Goal: Task Accomplishment & Management: Complete application form

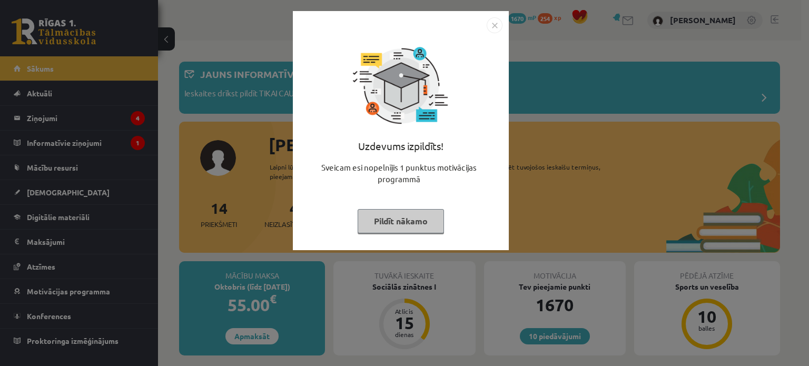
click at [421, 224] on button "Pildīt nākamo" at bounding box center [400, 221] width 86 height 24
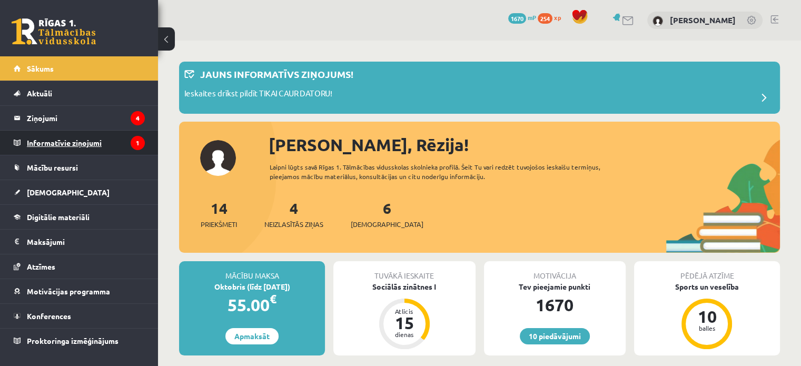
click at [86, 141] on legend "Informatīvie ziņojumi 1" at bounding box center [86, 143] width 118 height 24
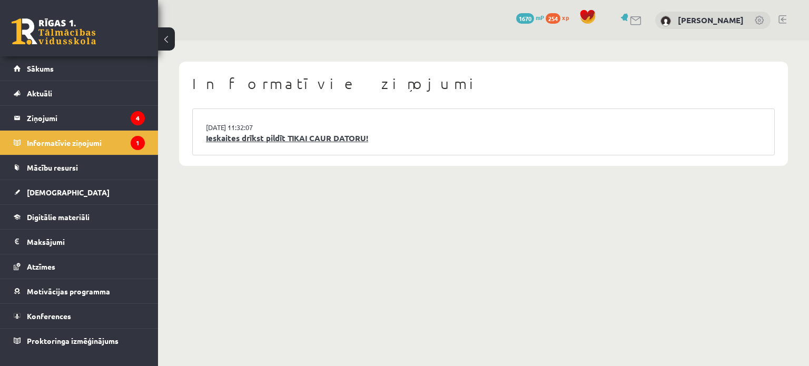
click at [256, 141] on link "Ieskaites drīkst pildīt TIKAI CAUR DATORU!" at bounding box center [483, 138] width 555 height 12
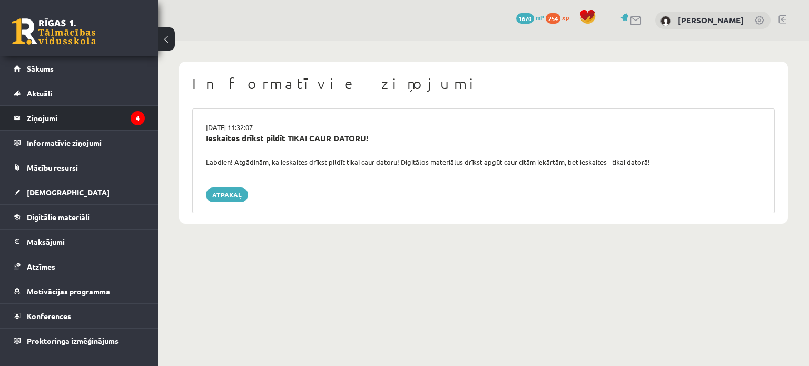
click at [132, 113] on legend "Ziņojumi 4" at bounding box center [86, 118] width 118 height 24
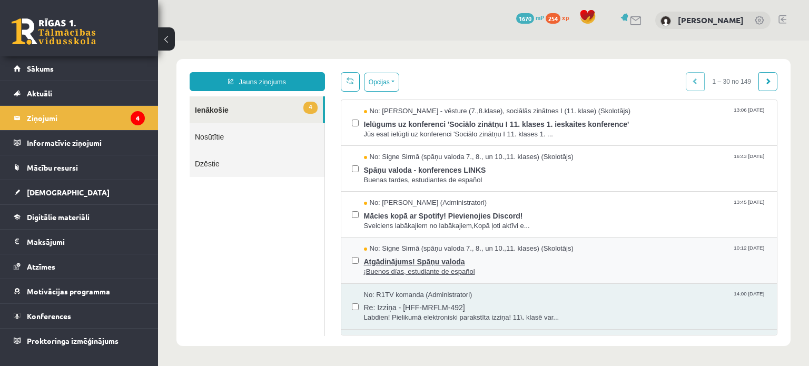
click at [459, 263] on span "Atgādinājums! Spāņu valoda" at bounding box center [565, 260] width 403 height 13
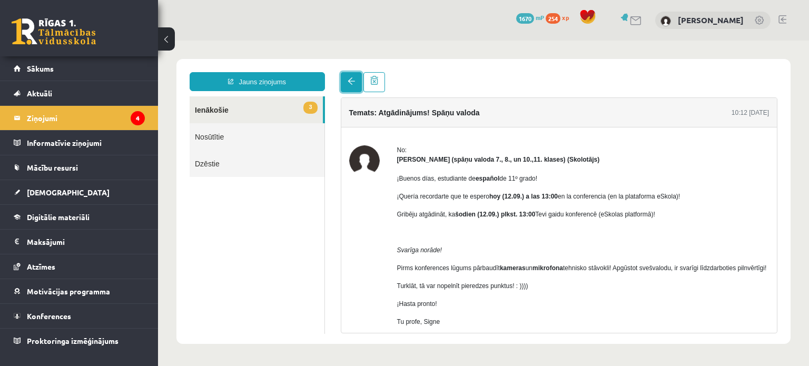
click at [351, 79] on span at bounding box center [350, 80] width 7 height 7
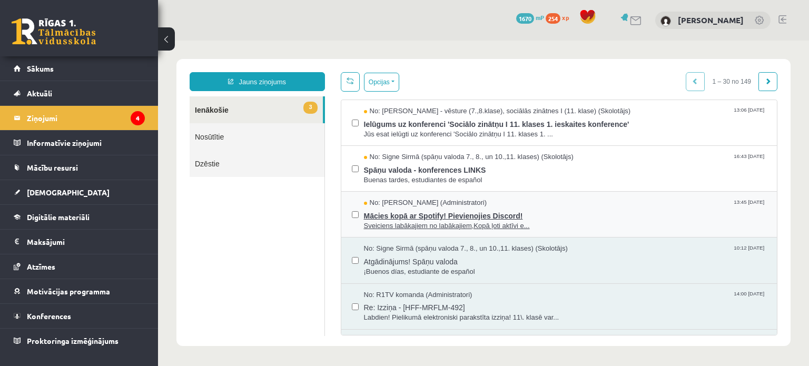
click at [442, 226] on span "Sveiciens labākajiem no labākajiem,Kopā ļoti aktīvi e..." at bounding box center [565, 226] width 403 height 10
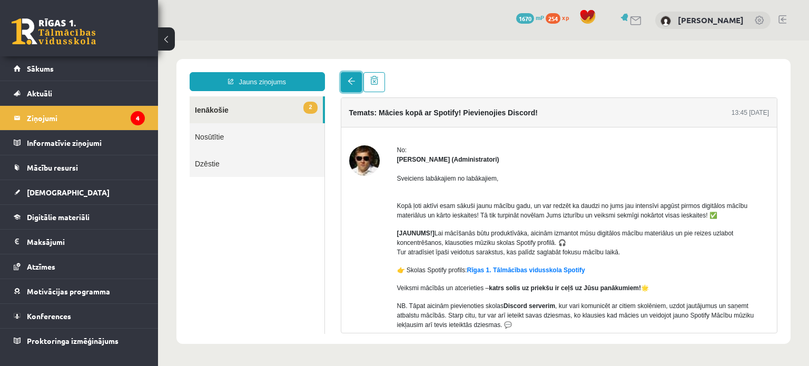
click at [344, 88] on link at bounding box center [351, 82] width 21 height 20
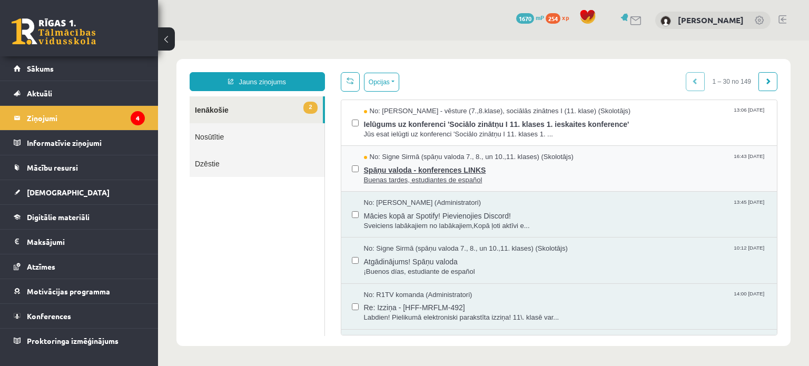
click at [413, 160] on span "No: Signe Sirmā (spāņu valoda 7., 8., un 10.,11. klases) (Skolotājs)" at bounding box center [468, 157] width 209 height 10
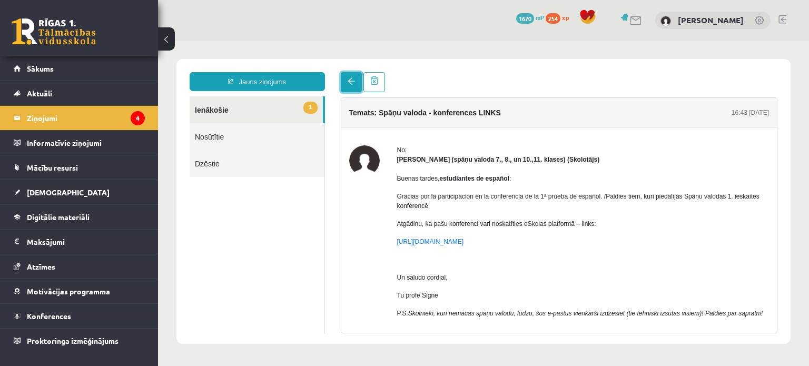
click at [345, 77] on link at bounding box center [351, 82] width 21 height 20
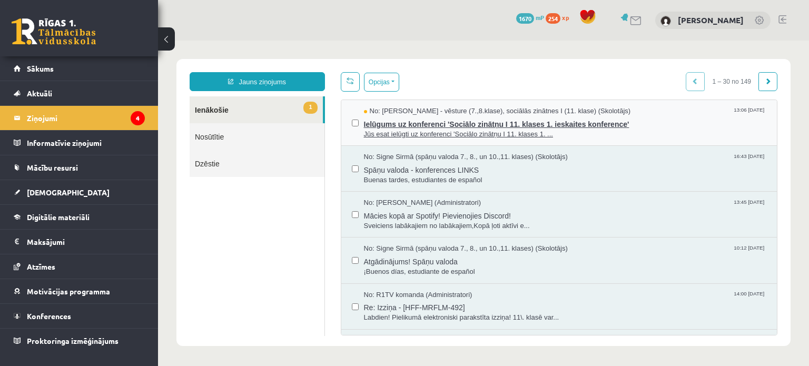
click at [394, 116] on span "Ielūgums uz konferenci 'Sociālo zinātņu I 11. klases 1. ieskaites konference'" at bounding box center [565, 122] width 403 height 13
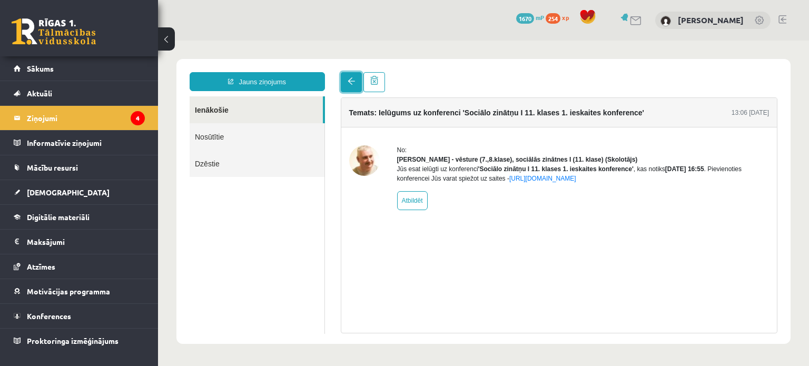
click at [352, 79] on span at bounding box center [350, 80] width 7 height 7
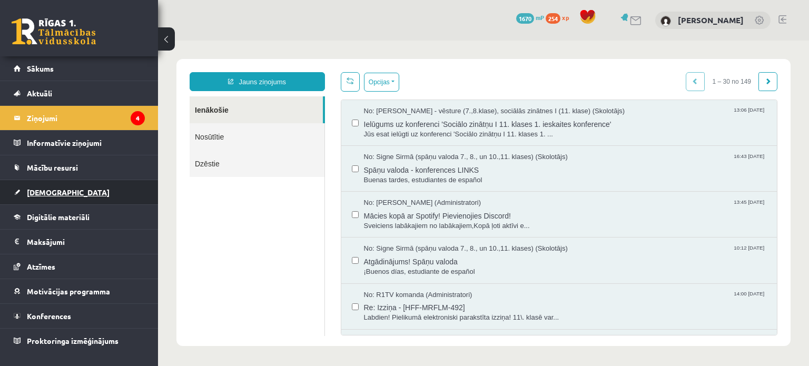
click at [99, 198] on link "[DEMOGRAPHIC_DATA]" at bounding box center [79, 192] width 131 height 24
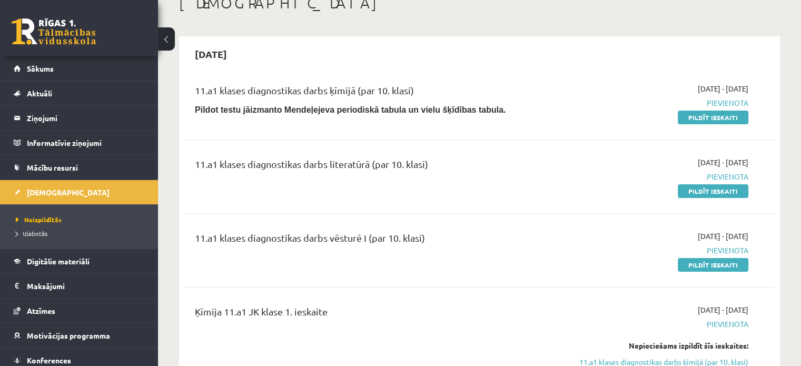
scroll to position [67, 0]
click at [72, 71] on link "Sākums" at bounding box center [79, 68] width 131 height 24
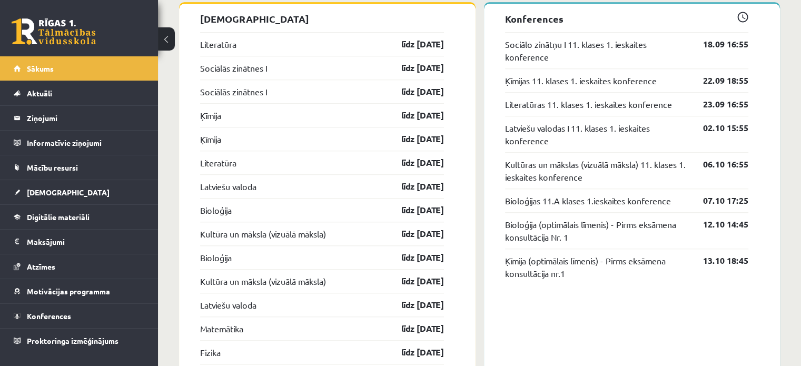
scroll to position [969, 0]
click at [111, 185] on link "[DEMOGRAPHIC_DATA]" at bounding box center [79, 192] width 131 height 24
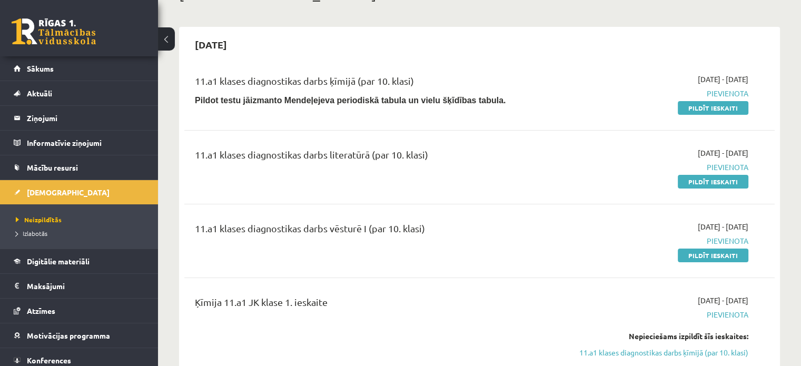
scroll to position [80, 0]
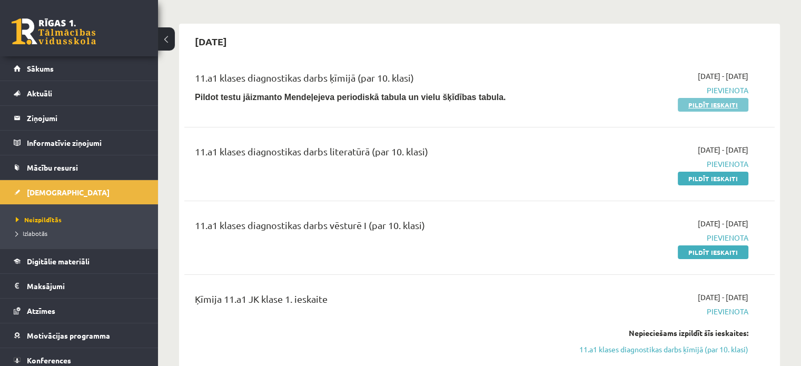
click at [733, 98] on link "Pildīt ieskaiti" at bounding box center [712, 105] width 71 height 14
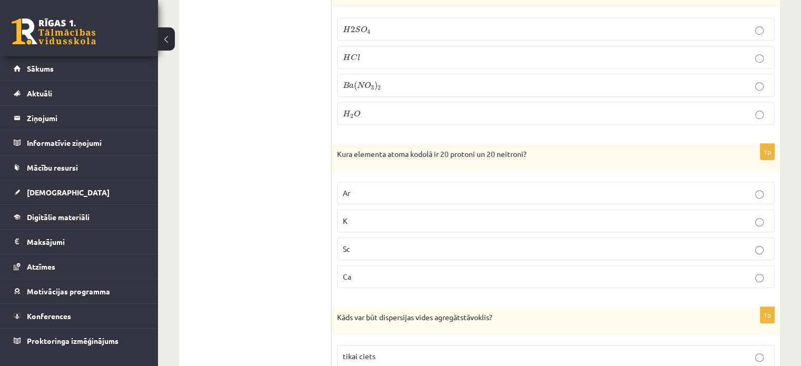
scroll to position [4835, 0]
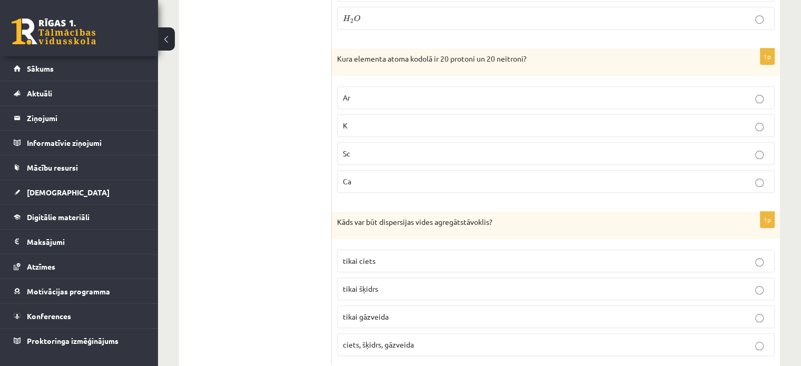
click at [410, 339] on p "ciets, šķidrs, gāzveida" at bounding box center [556, 344] width 426 height 11
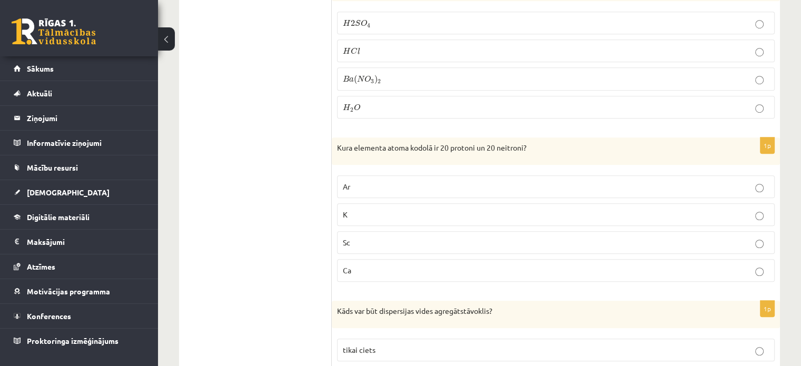
scroll to position [4745, 0]
click at [439, 238] on p "Sc" at bounding box center [556, 243] width 426 height 11
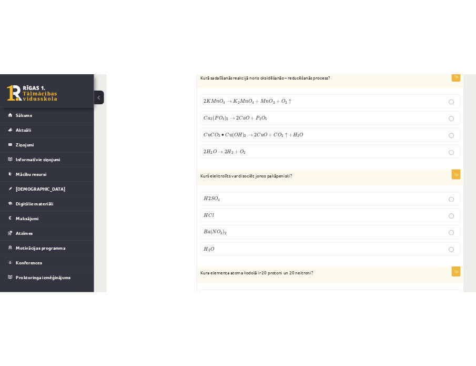
scroll to position [4558, 0]
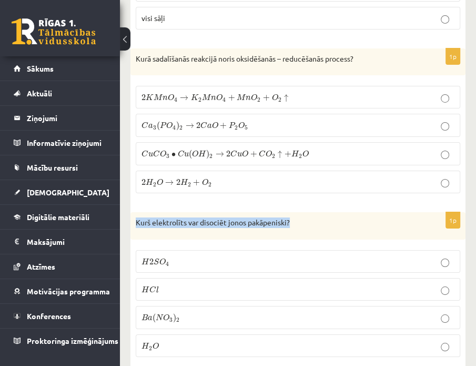
drag, startPoint x: 293, startPoint y: 185, endPoint x: 136, endPoint y: 191, distance: 157.5
click at [136, 217] on p "Kurš elektrolīts var disociēt jonos pakāpeniski?" at bounding box center [272, 222] width 272 height 11
copy p "Kurš elektrolīts var disociēt jonos pakāpeniski?"
click at [372, 212] on div "Kurš elektrolīts var disociēt jonos pakāpeniski?" at bounding box center [298, 225] width 335 height 27
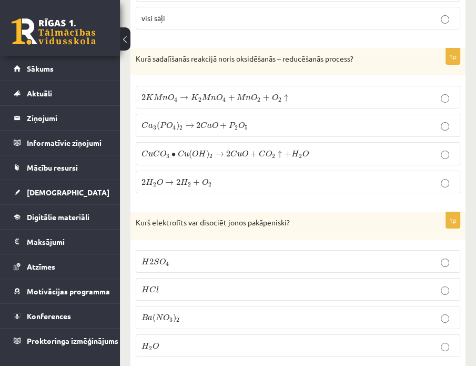
click at [303, 256] on p "H 2 S O 4 H 2 S O 4" at bounding box center [298, 261] width 313 height 11
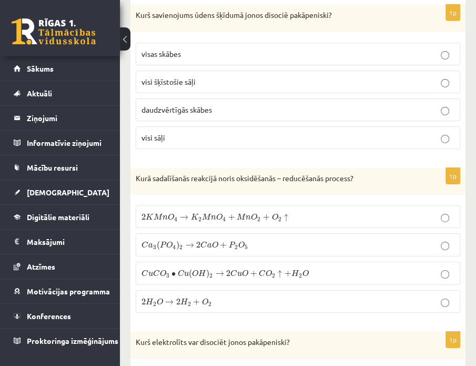
scroll to position [4438, 0]
click at [301, 212] on p "2 K M n O 4 → K 2 M n O 4 + M n O 2 + O 2 ↑ 2 K M n O 4 → K 2 M n O 4 + M n O 2…" at bounding box center [298, 217] width 313 height 11
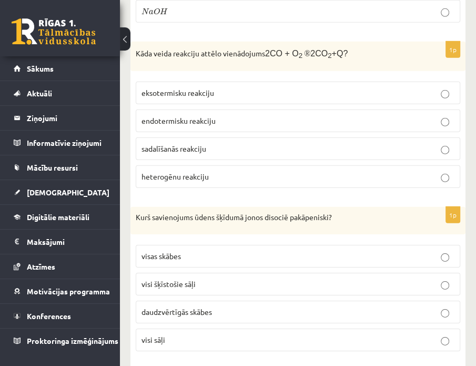
scroll to position [4237, 0]
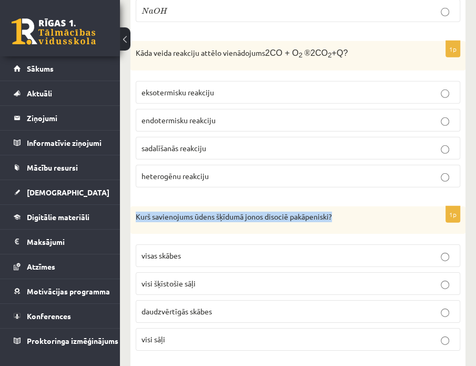
drag, startPoint x: 334, startPoint y: 182, endPoint x: 136, endPoint y: 173, distance: 198.1
click at [136, 206] on div "Kurš savienojums ūdens šķīdumā jonos disociē pakāpeniski?" at bounding box center [298, 219] width 335 height 27
copy p "Kurš savienojums ūdens šķīdumā jonos disociē pakāpeniski?"
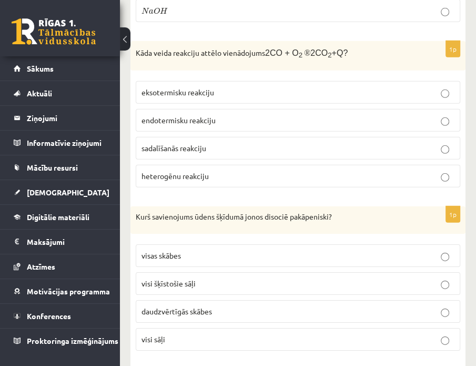
click at [217, 244] on label "visas skābes" at bounding box center [298, 255] width 325 height 23
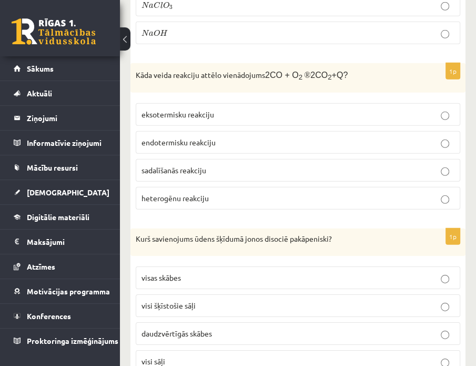
scroll to position [4215, 0]
drag, startPoint x: 346, startPoint y: 44, endPoint x: 135, endPoint y: 51, distance: 211.2
click at [135, 63] on div "Kāda veida reakciju attēlo vienādojums 2CO + O 2 ® 2CO 2 +Q?" at bounding box center [298, 77] width 335 height 29
copy p "Kāda veida reakciju attēlo vienādojums 2CO + O 2 ® 2CO 2 +Q?"
click at [139, 68] on p "Kāda veida reakciju attēlo vienādojums 2CO + O 2 ® 2CO 2 +Q?" at bounding box center [272, 74] width 272 height 13
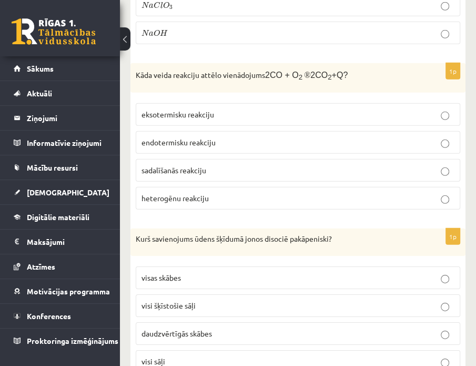
click at [253, 193] on p "heterogēnu reakciju" at bounding box center [298, 198] width 313 height 11
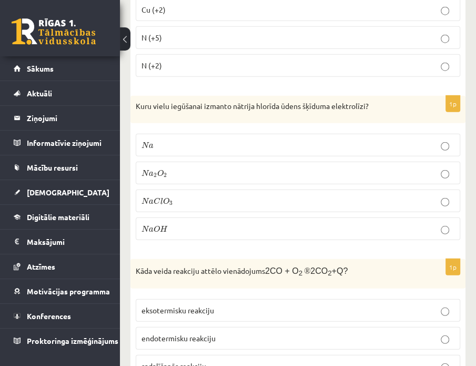
scroll to position [4019, 0]
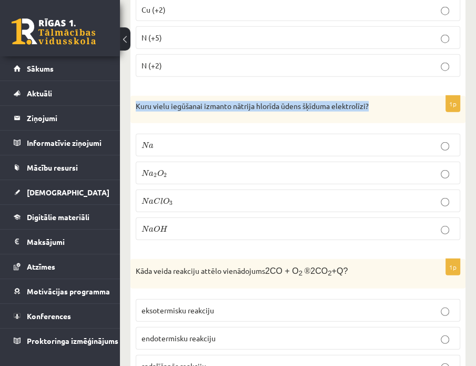
drag, startPoint x: 371, startPoint y: 72, endPoint x: 137, endPoint y: 75, distance: 233.2
click at [137, 101] on p "Kuru vielu iegūšanai izmanto nātrija hlorīda ūdens šķīduma elektrolīzi?" at bounding box center [272, 106] width 272 height 11
copy p "Kuru vielu iegūšanai izmanto nātrija hlorīda ūdens šķīduma elektrolīzi?"
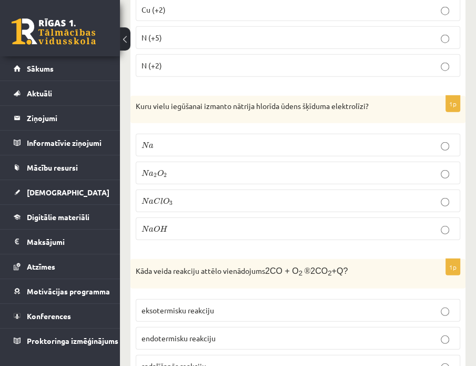
click at [444, 217] on label "N a O H N a O H" at bounding box center [298, 228] width 325 height 23
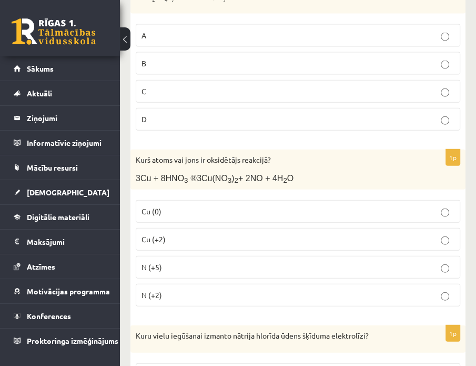
scroll to position [3789, 0]
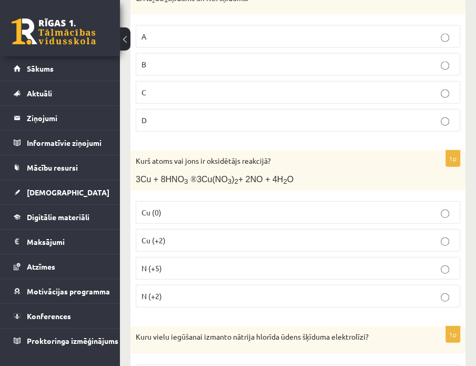
click at [201, 263] on p "N (+5)" at bounding box center [298, 268] width 313 height 11
click at [192, 291] on p "N (+2)" at bounding box center [298, 296] width 313 height 11
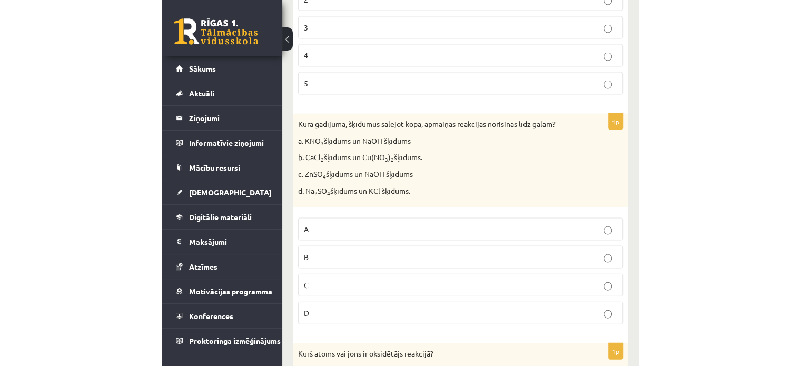
scroll to position [3595, 0]
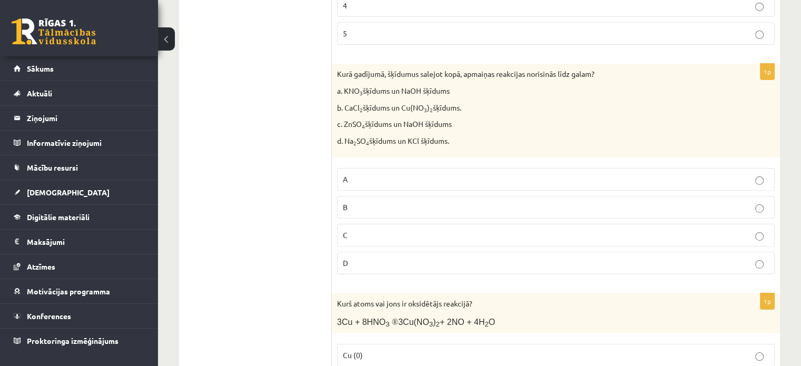
drag, startPoint x: 455, startPoint y: 126, endPoint x: 334, endPoint y: 54, distance: 140.7
click at [334, 64] on div "Kurā gadījumā, šķīdumus salejot kopā, apmaiņas reakcijas norisinās līdz galam? …" at bounding box center [556, 111] width 448 height 94
copy div "Kurā gadījumā, šķīdumus salejot kopā, apmaiņas reakcijas norisinās līdz galam? …"
click at [438, 196] on label "B" at bounding box center [555, 207] width 437 height 23
click at [433, 224] on label "C" at bounding box center [555, 235] width 437 height 23
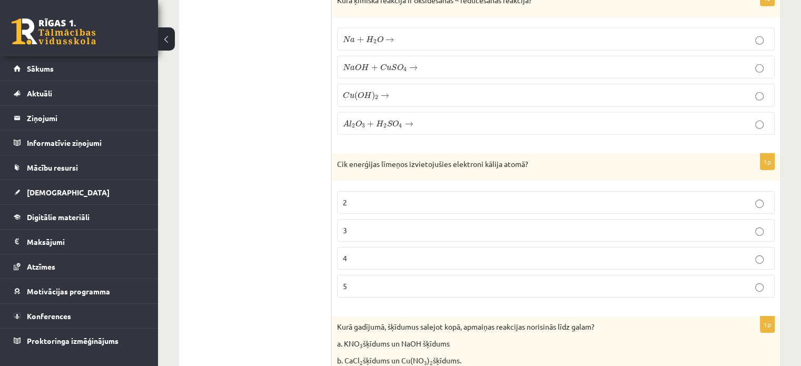
scroll to position [3341, 0]
click at [418, 254] on p "4" at bounding box center [556, 259] width 426 height 11
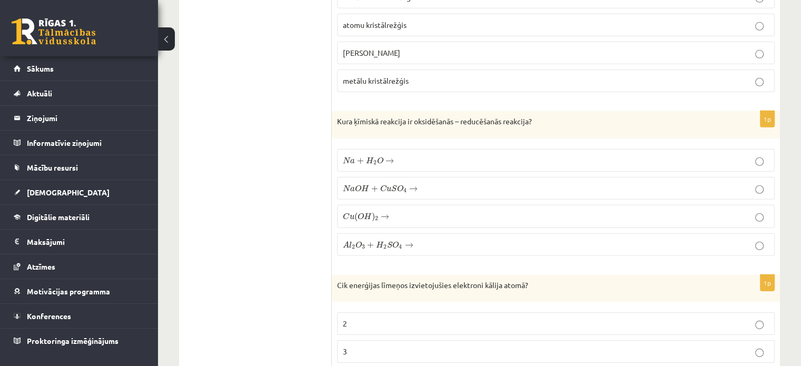
scroll to position [3220, 0]
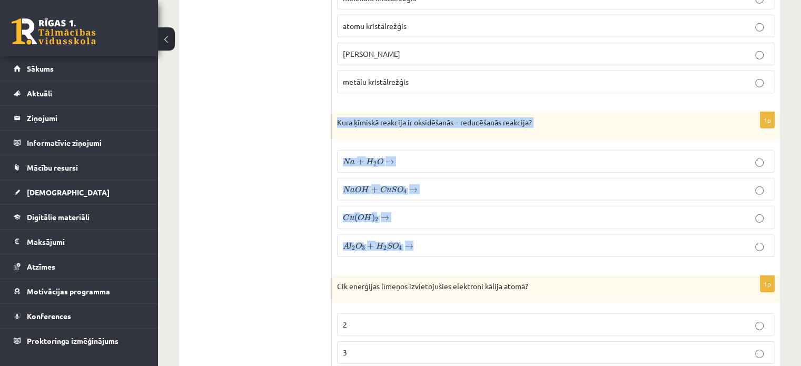
drag, startPoint x: 336, startPoint y: 103, endPoint x: 418, endPoint y: 232, distance: 153.3
click at [418, 232] on div "1p Kura ķīmiskā reakcija ir oksidēšanās – reducēšanās reakcija? N a + H 2 O → N…" at bounding box center [556, 188] width 448 height 153
copy div "Kura ķīmiskā reakcija ir oksidēšanās – reducēšanās reakcija? N a + H 2 O → N a …"
click at [398, 114] on div "Kura ķīmiskā reakcija ir oksidēšanās – reducēšanās reakcija?" at bounding box center [556, 125] width 448 height 27
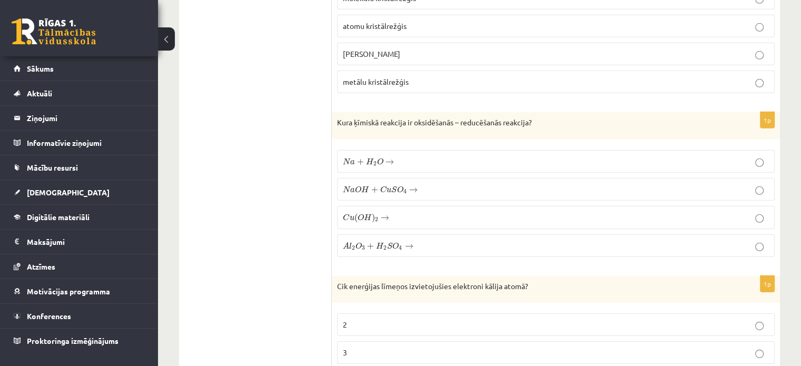
click at [409, 150] on label "N a + H 2 O → N a + H 2 O →" at bounding box center [555, 161] width 437 height 23
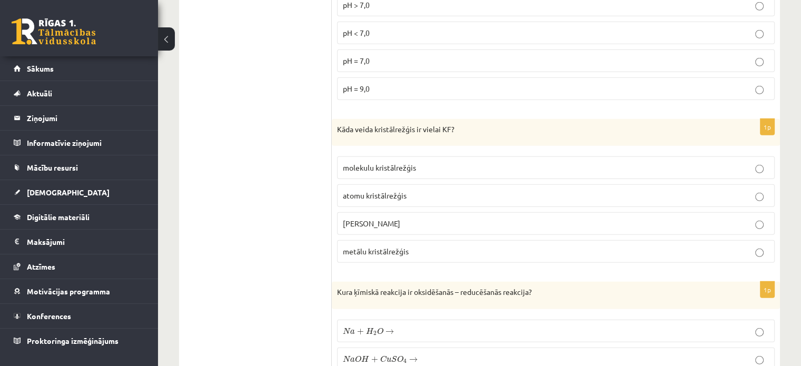
scroll to position [3050, 0]
click at [410, 247] on p "metālu kristālrežģis" at bounding box center [556, 252] width 426 height 11
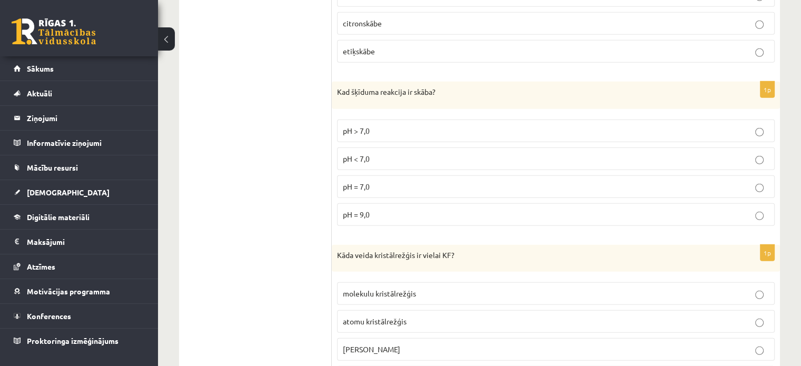
scroll to position [2925, 0]
click at [378, 154] on p "pH < 7,0" at bounding box center [556, 159] width 426 height 11
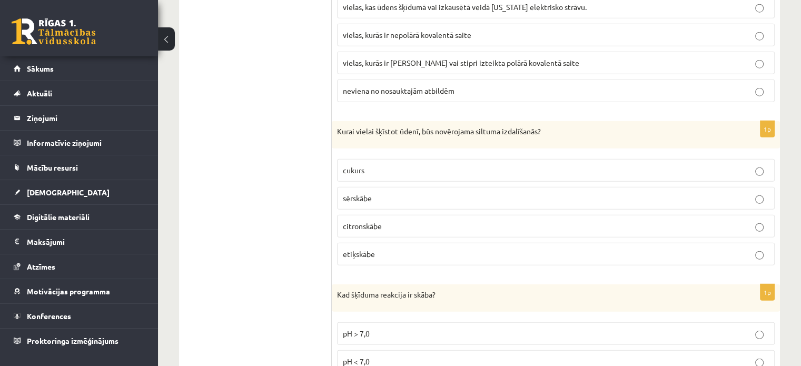
scroll to position [2721, 0]
click at [397, 194] on p "sērskābe" at bounding box center [556, 199] width 426 height 11
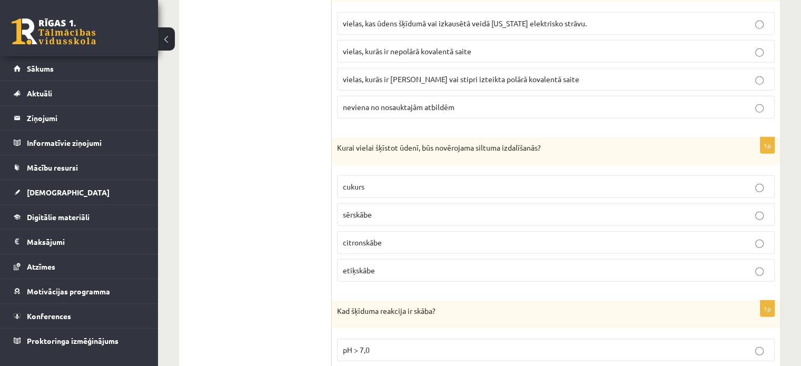
scroll to position [2706, 0]
click at [434, 237] on p "citronskābe" at bounding box center [556, 242] width 426 height 11
click at [440, 209] on p "sērskābe" at bounding box center [556, 214] width 426 height 11
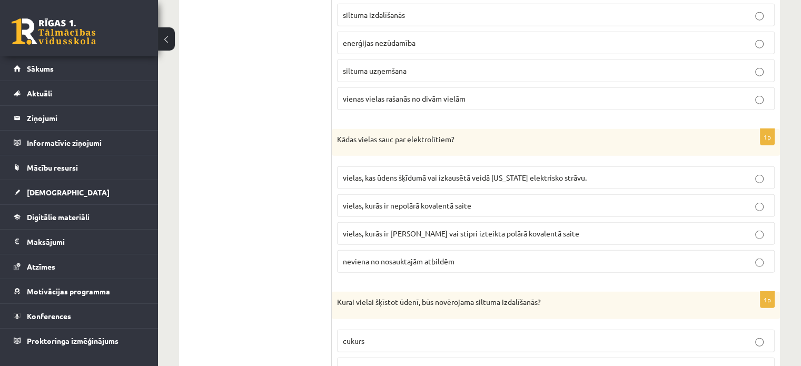
scroll to position [2551, 0]
drag, startPoint x: 455, startPoint y: 124, endPoint x: 336, endPoint y: 134, distance: 119.4
click at [336, 134] on div "Kādas vielas sauc par elektrolītiem?" at bounding box center [556, 143] width 448 height 27
copy p "Kādas vielas sauc par elektrolītiem?"
click at [502, 174] on span "vielas, kas ūdens šķīdumā vai izkausētā veidā nevada elektrisko strāvu." at bounding box center [465, 178] width 244 height 9
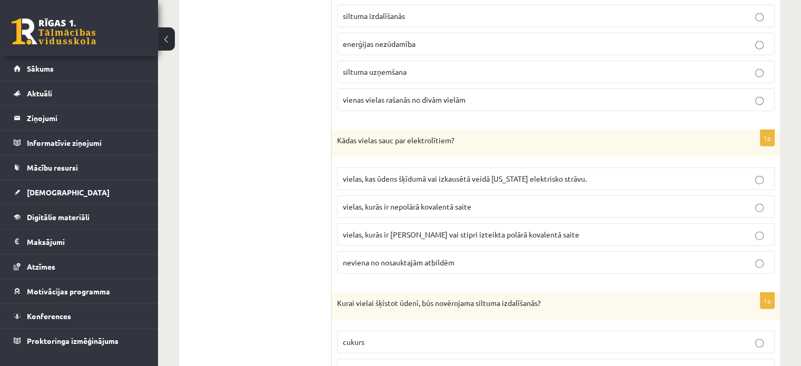
click at [481, 255] on label "neviena no nosauktajām atbildēm" at bounding box center [555, 262] width 437 height 23
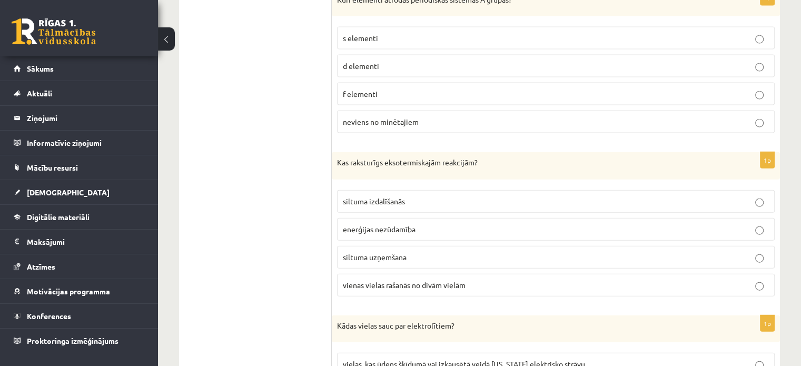
scroll to position [2367, 0]
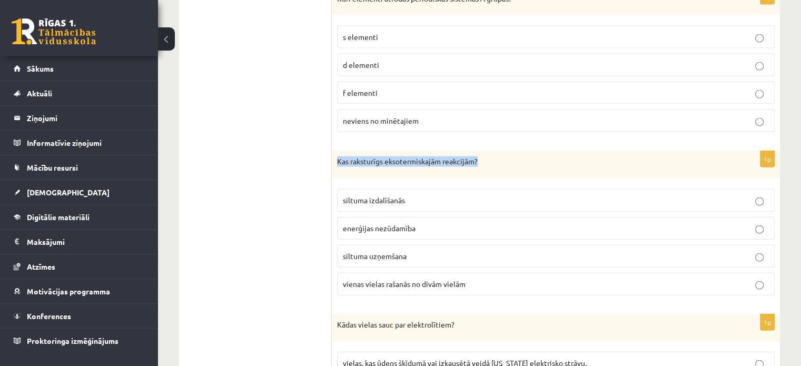
drag, startPoint x: 482, startPoint y: 148, endPoint x: 337, endPoint y: 154, distance: 145.4
click at [337, 154] on div "Kas raksturīgs eksotermiskajām reakcijām?" at bounding box center [556, 164] width 448 height 27
copy p "Kas raksturīgs eksotermiskajām reakcijām?"
click at [466, 195] on p "siltuma izdalīšanās" at bounding box center [556, 200] width 426 height 11
click at [424, 195] on p "siltuma izdalīšanās" at bounding box center [556, 200] width 426 height 11
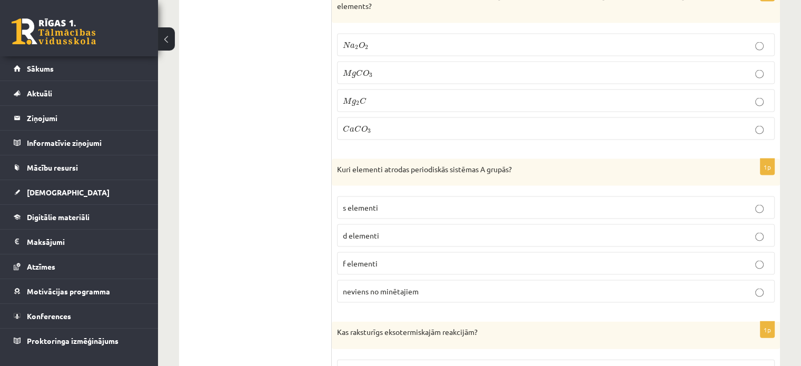
scroll to position [2193, 0]
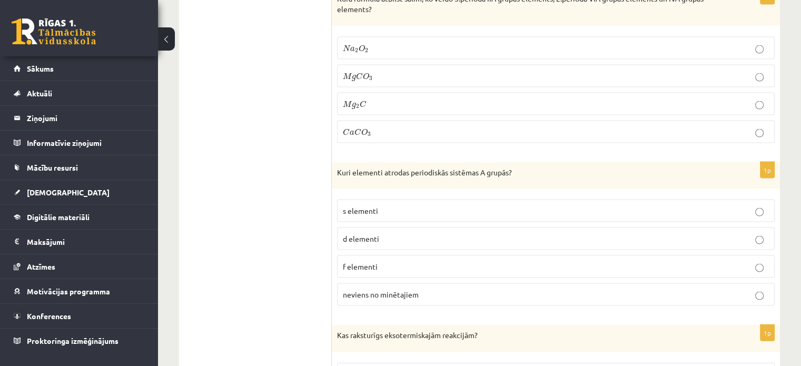
click at [743, 205] on p "s elementi" at bounding box center [556, 210] width 426 height 11
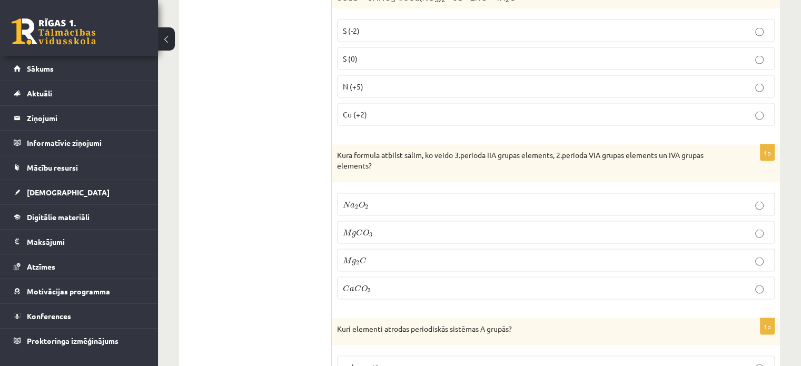
scroll to position [2036, 0]
click at [549, 227] on label "M g C O 3 M g C O 3" at bounding box center [555, 233] width 437 height 23
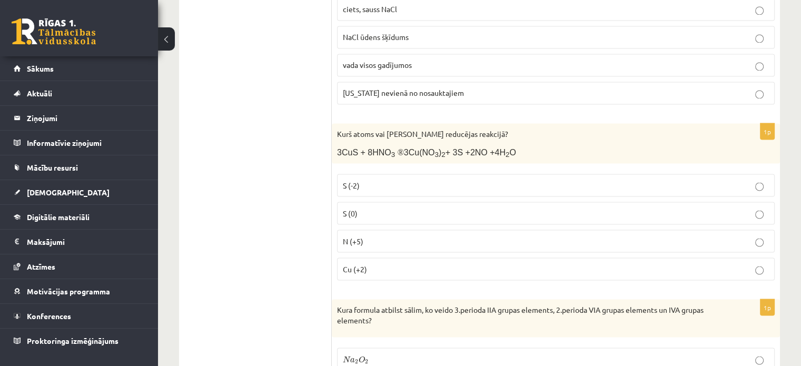
scroll to position [1840, 0]
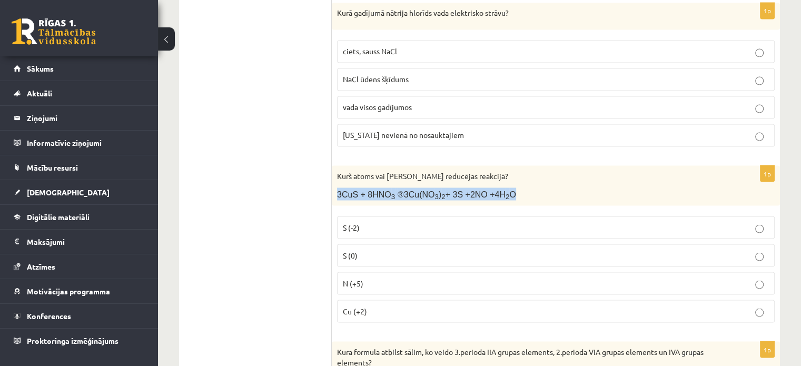
drag, startPoint x: 502, startPoint y: 182, endPoint x: 337, endPoint y: 177, distance: 164.8
click at [337, 187] on p "3CuS + 8HNO 3 ® 3Cu(NO 3 ) 2 + 3S +2NO +4H 2 O" at bounding box center [529, 193] width 385 height 13
copy span "3CuS + 8HNO 3 ® 3Cu(NO 3 ) 2 + 3S +2NO +4H 2 O"
click at [468, 172] on div "Kurš atoms vai jons reducējas reakcijā? 3CuS + 8HNO 3 ® 3Cu(NO 3 ) 2 + 3S +2NO …" at bounding box center [556, 185] width 448 height 40
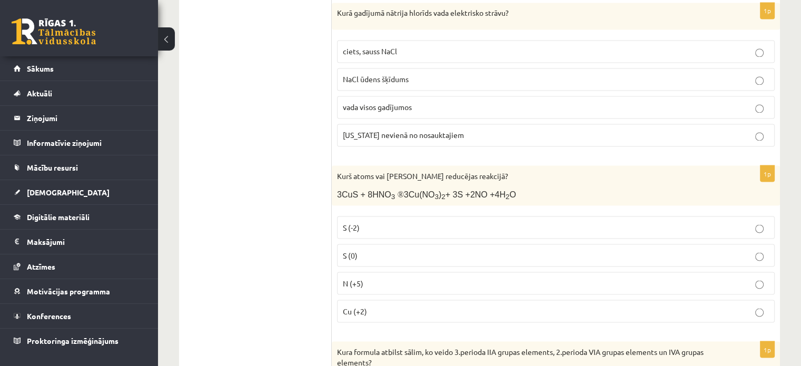
click at [435, 277] on p "N (+5)" at bounding box center [556, 282] width 426 height 11
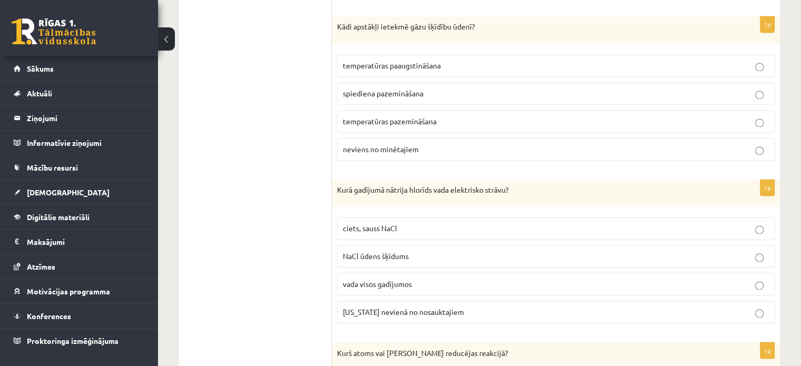
scroll to position [1661, 0]
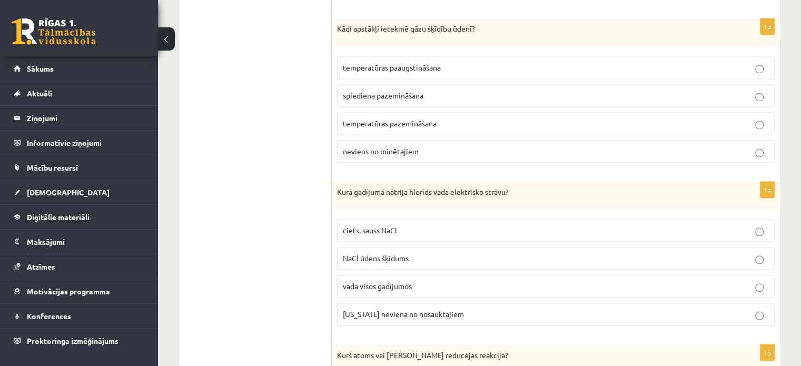
click at [459, 253] on p "NaCl ūdens šķīdums" at bounding box center [556, 258] width 426 height 11
click at [433, 281] on p "vada visos gadījumos" at bounding box center [556, 286] width 426 height 11
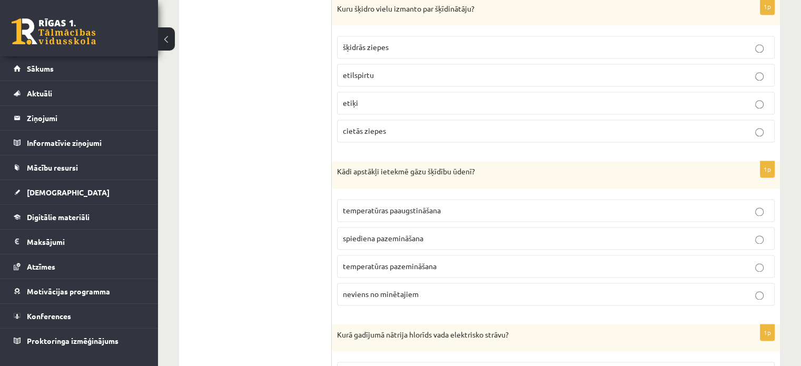
scroll to position [1518, 0]
click at [428, 233] on p "spiediena pazemināšana" at bounding box center [556, 238] width 426 height 11
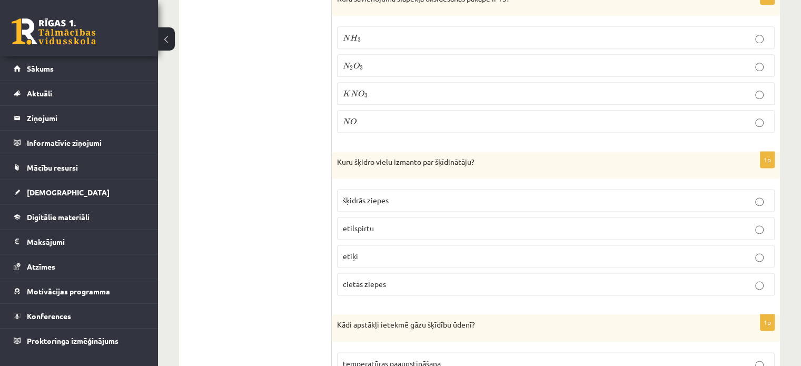
scroll to position [1363, 0]
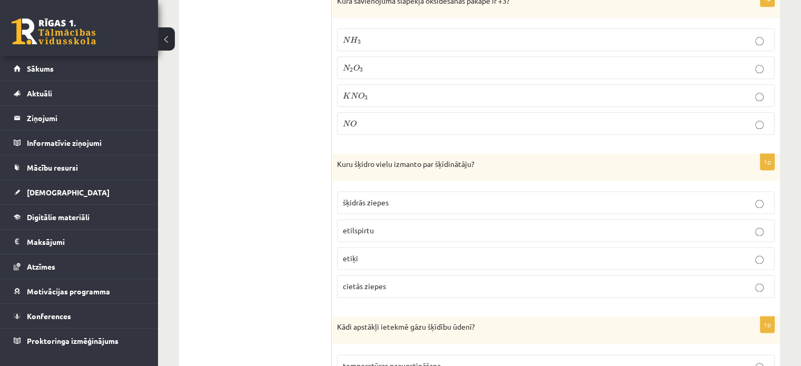
click at [417, 225] on p "etilspirtu" at bounding box center [556, 230] width 426 height 11
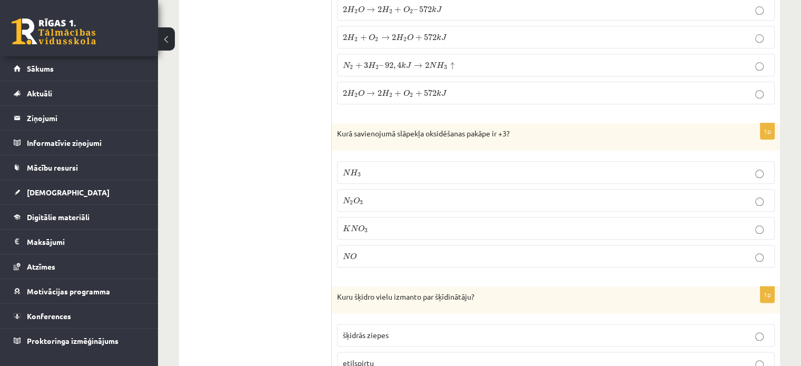
scroll to position [1230, 0]
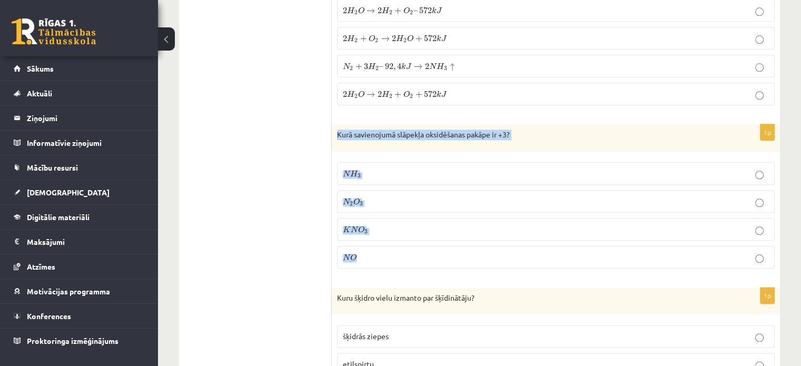
drag, startPoint x: 335, startPoint y: 129, endPoint x: 367, endPoint y: 248, distance: 123.2
click at [367, 248] on div "1p Kurā savienojumā slāpekļa oksidēšanas pakāpe ir +3? N H 3 N H 3 N 2 O 3 N 2 …" at bounding box center [556, 200] width 448 height 153
copy div "Kurā savienojumā slāpekļa oksidēšanas pakāpe ir +3? N H 3 N H 3 N 2 O 3 N 2 O 3…"
click at [401, 198] on p "N 2 O 3 N 2 O 3" at bounding box center [556, 201] width 426 height 11
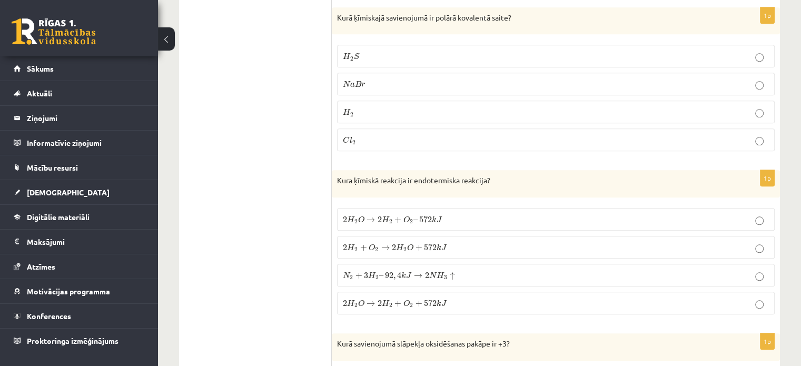
scroll to position [1020, 0]
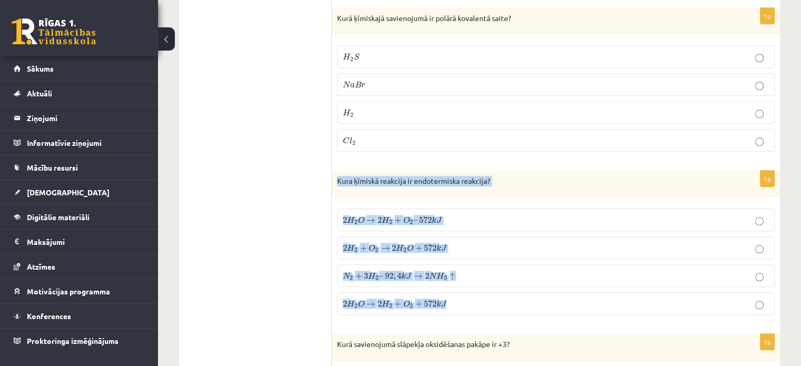
drag, startPoint x: 335, startPoint y: 174, endPoint x: 449, endPoint y: 298, distance: 169.1
click at [449, 298] on div "1p Kura ķīmiskā reakcija ir endotermiska reakcija? 2 H 2 O → 2 H 2 + O 2 – 572 …" at bounding box center [556, 247] width 448 height 153
click at [436, 301] on span "572" at bounding box center [430, 304] width 13 height 6
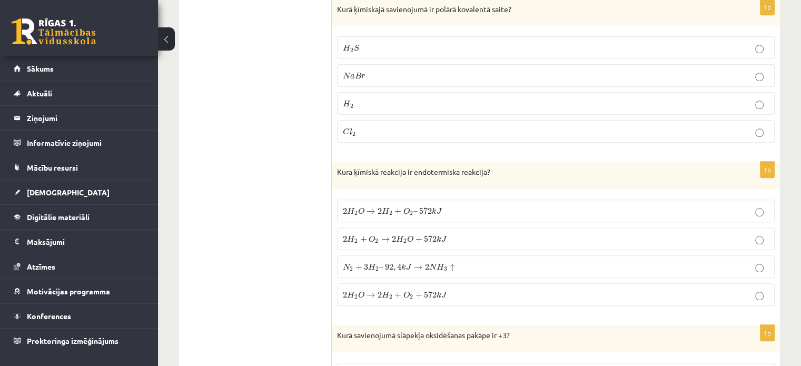
scroll to position [1029, 0]
click at [452, 178] on div "Kura ķīmiskā reakcija ir endotermiska reakcija?" at bounding box center [556, 175] width 448 height 27
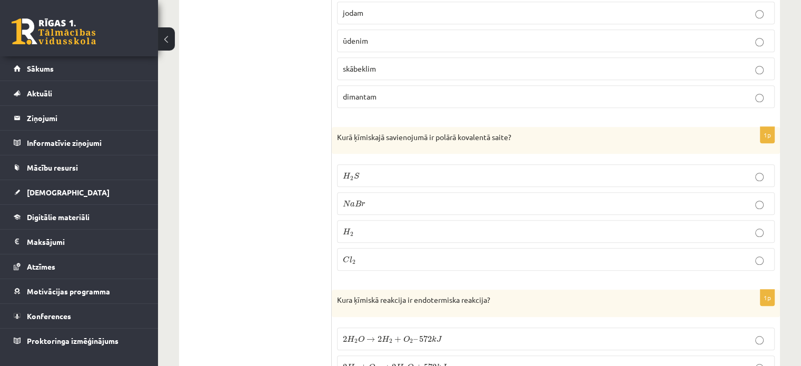
scroll to position [901, 0]
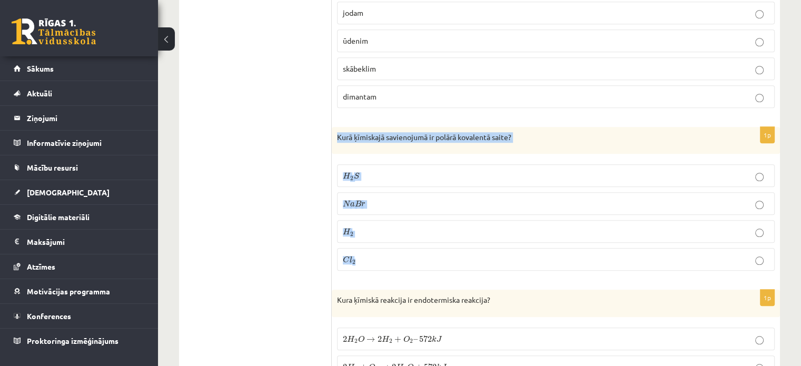
drag, startPoint x: 336, startPoint y: 132, endPoint x: 392, endPoint y: 256, distance: 135.7
click at [392, 256] on div "1p Kurā ķīmiskajā savienojumā ir polārā kovalentā saite? H 2 S H 2 S N a B r N …" at bounding box center [556, 203] width 448 height 153
click at [406, 173] on p "H 2 S H 2 S" at bounding box center [556, 175] width 426 height 11
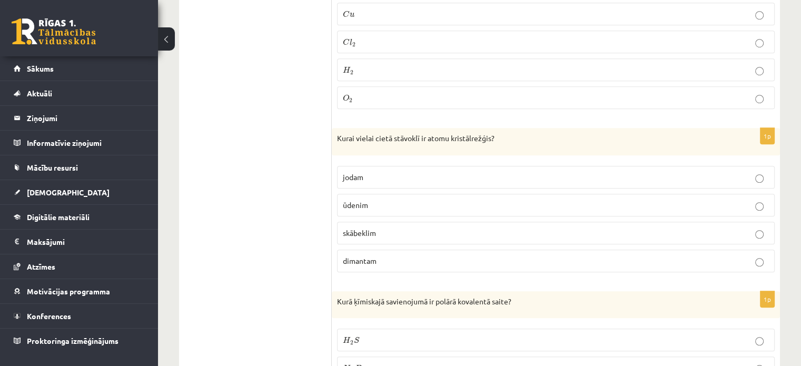
scroll to position [737, 0]
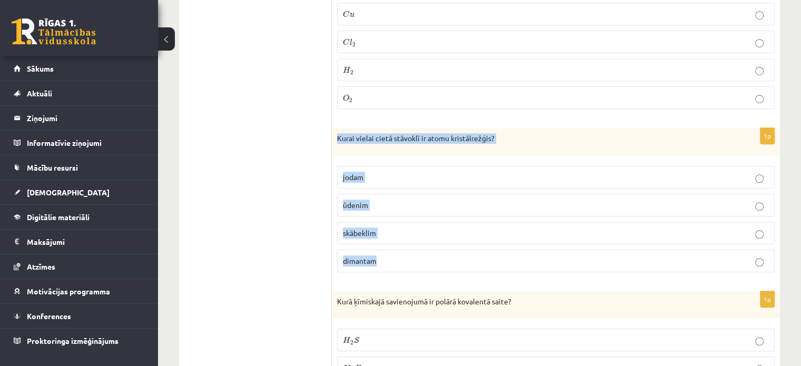
drag, startPoint x: 335, startPoint y: 134, endPoint x: 395, endPoint y: 252, distance: 132.3
click at [395, 252] on div "1p Kurai vielai cietā stāvoklī ir atomu kristālrežģis? jodam ūdenim skābeklim d…" at bounding box center [556, 204] width 448 height 153
click at [383, 257] on p "dimantam" at bounding box center [556, 260] width 426 height 11
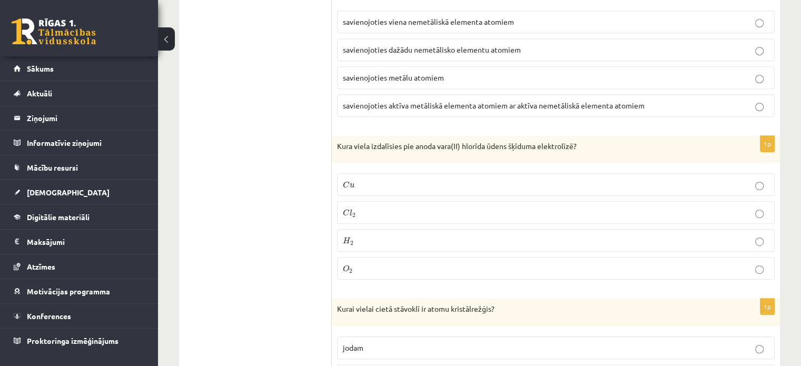
scroll to position [566, 0]
click at [495, 174] on label "C u C u" at bounding box center [555, 184] width 437 height 23
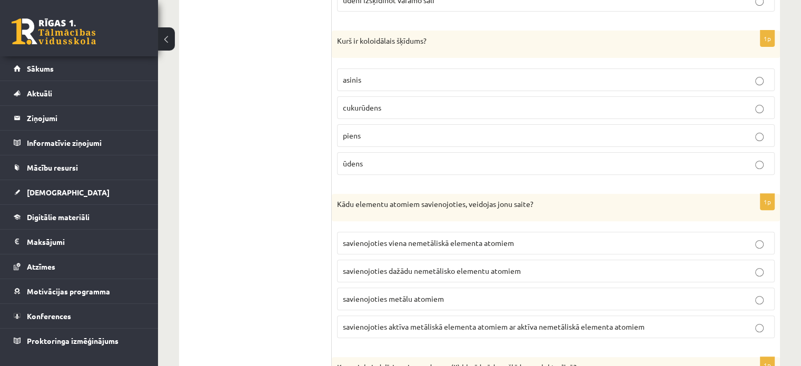
scroll to position [346, 0]
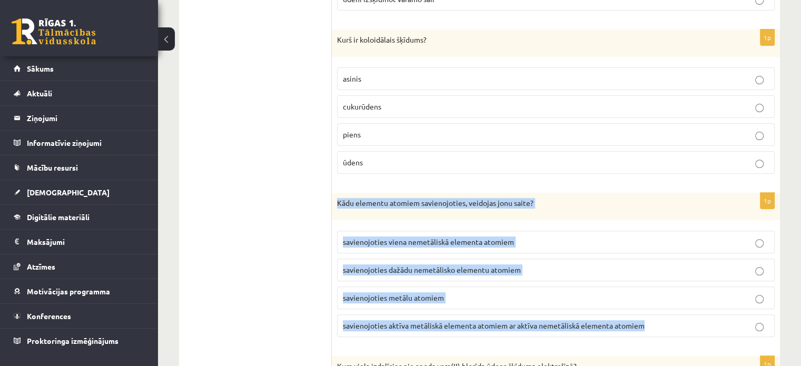
drag, startPoint x: 337, startPoint y: 201, endPoint x: 653, endPoint y: 314, distance: 335.3
click at [653, 314] on div "1p Kādu elementu atomiem savienojoties, veidojas jonu saite? savienojoties vien…" at bounding box center [556, 269] width 448 height 153
click at [436, 315] on label "savienojoties aktīva metāliskā elementa atomiem ar aktīva nemetāliskā elementa …" at bounding box center [555, 325] width 437 height 23
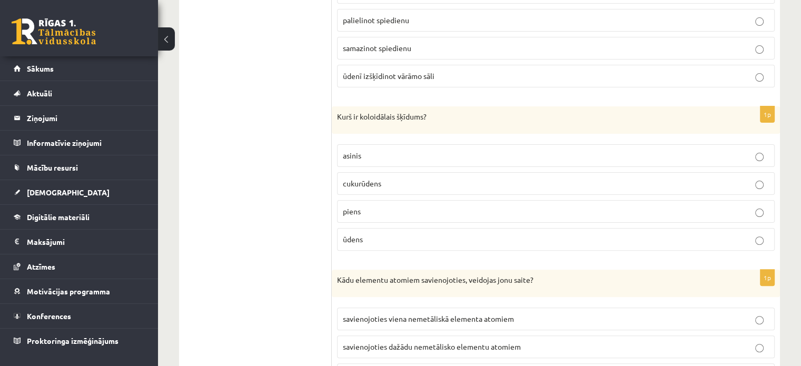
scroll to position [238, 0]
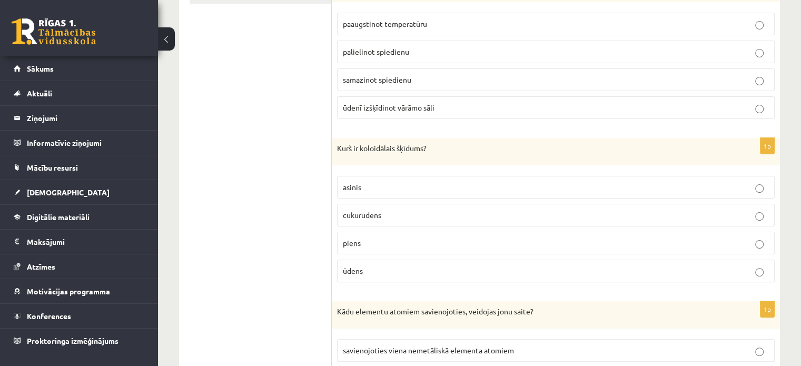
click at [347, 183] on span "asinis" at bounding box center [352, 186] width 18 height 9
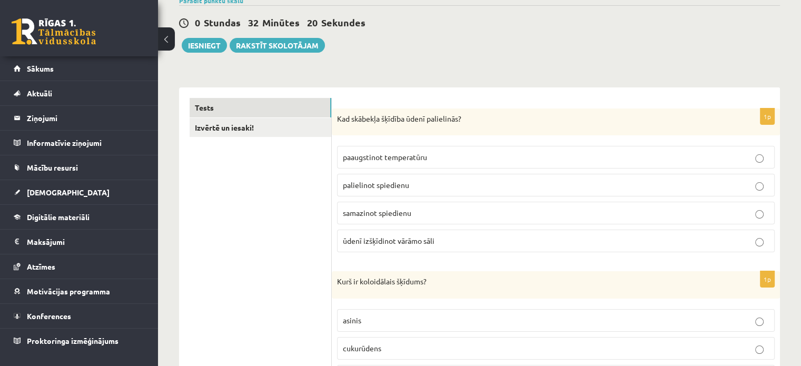
scroll to position [103, 0]
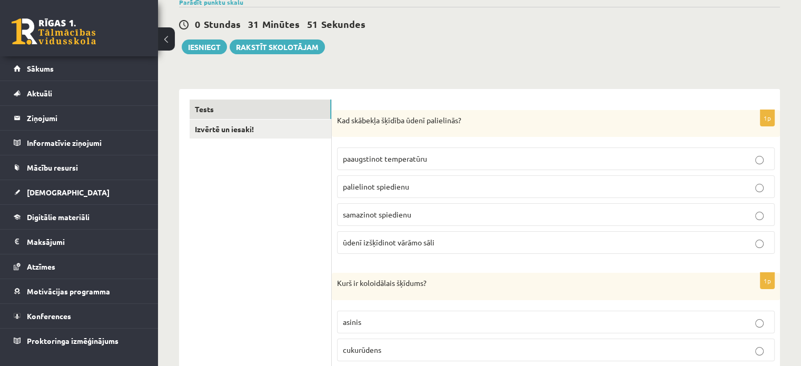
click at [445, 156] on p "paaugstinot temperatūru" at bounding box center [556, 158] width 426 height 11
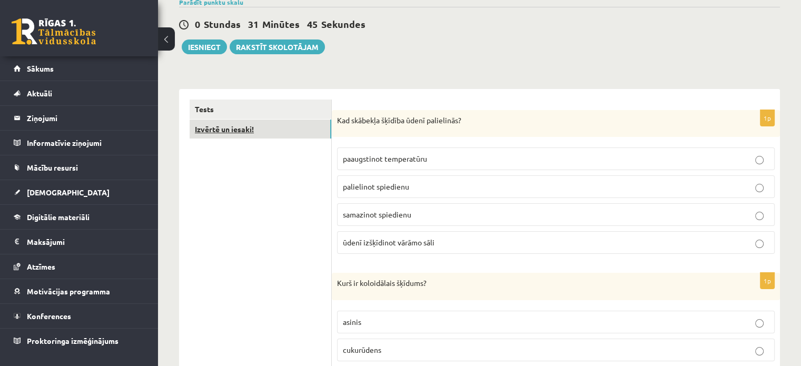
click at [327, 135] on link "Izvērtē un iesaki!" at bounding box center [260, 128] width 142 height 19
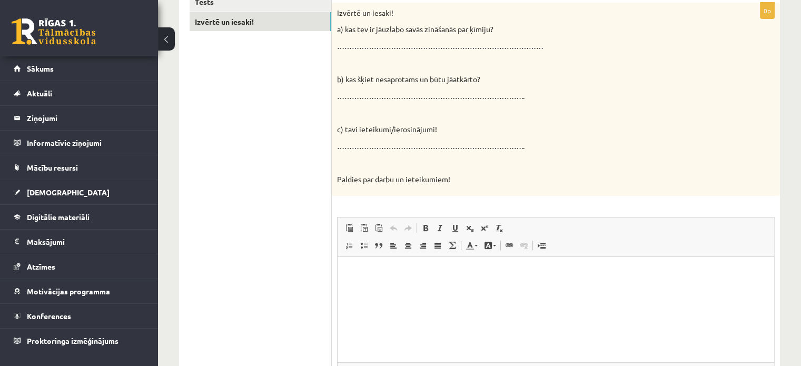
scroll to position [212, 0]
click at [401, 286] on html at bounding box center [555, 271] width 436 height 32
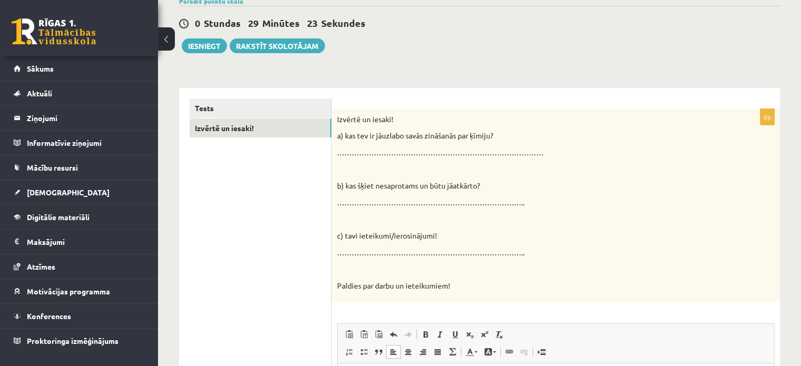
scroll to position [103, 0]
click at [215, 47] on button "Iesniegt" at bounding box center [204, 46] width 45 height 15
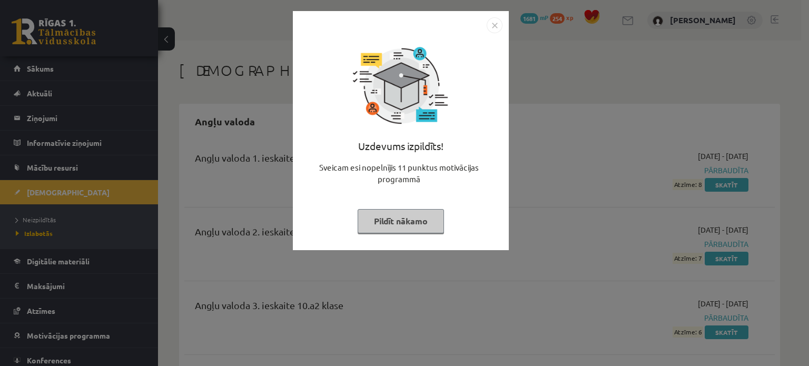
click at [415, 216] on button "Pildīt nākamo" at bounding box center [400, 221] width 86 height 24
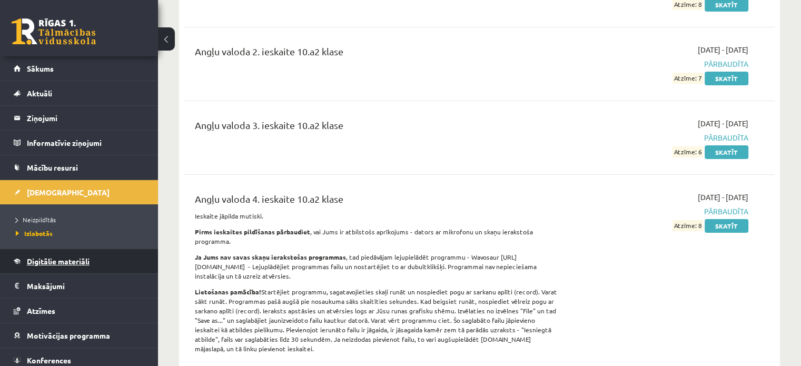
scroll to position [170, 0]
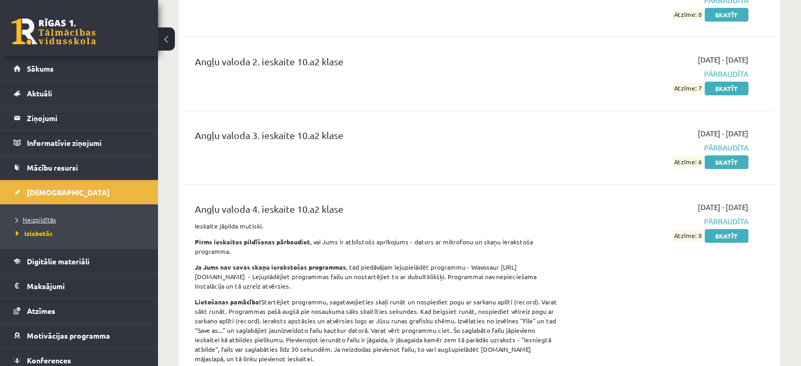
click at [42, 222] on span "Neizpildītās" at bounding box center [36, 219] width 40 height 8
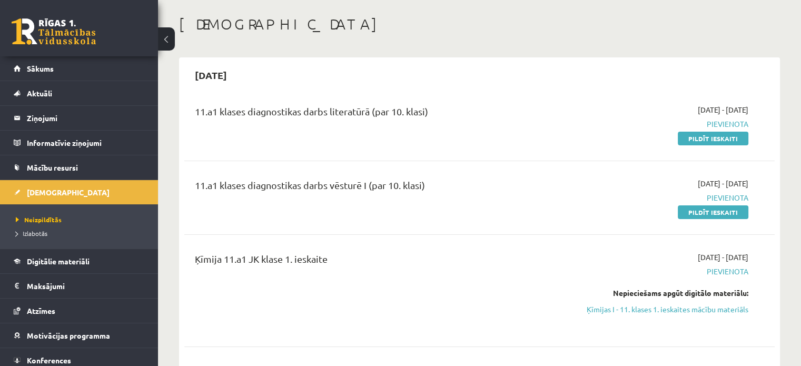
scroll to position [46, 0]
click at [697, 142] on link "Pildīt ieskaiti" at bounding box center [712, 139] width 71 height 14
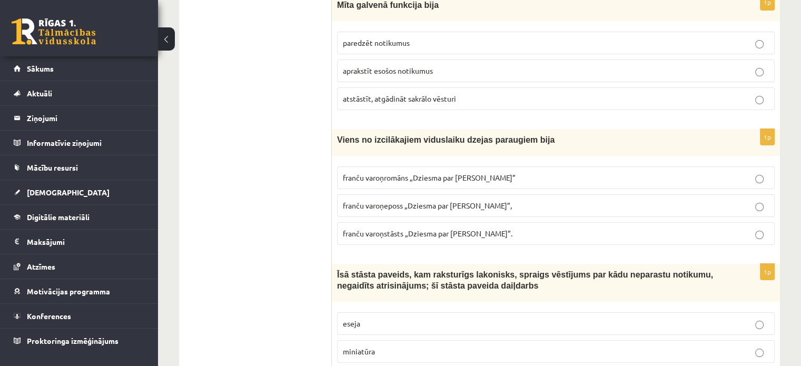
scroll to position [4011, 0]
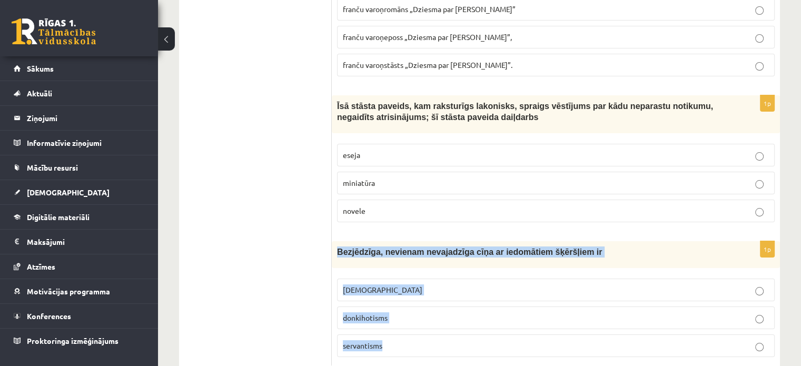
drag, startPoint x: 336, startPoint y: 222, endPoint x: 402, endPoint y: 309, distance: 109.0
click at [402, 309] on div "1p Bezjēdzīga, nevienam nevajadzīga cīņa ar iedomātiem šķēršļiem ir [DEMOGRAPHI…" at bounding box center [556, 303] width 448 height 124
copy div "Bezjēdzīga, nevienam nevajadzīga cīņa ar iedomātiem šķēršļiem ir minhauzenisms …"
click at [423, 312] on p "donkihotisms" at bounding box center [556, 317] width 426 height 11
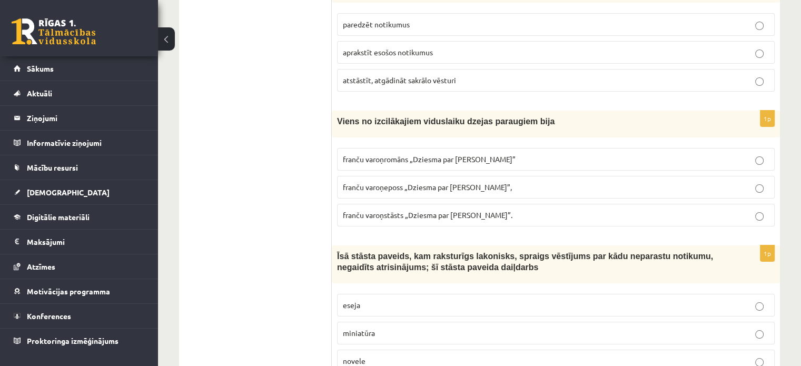
scroll to position [3951, 0]
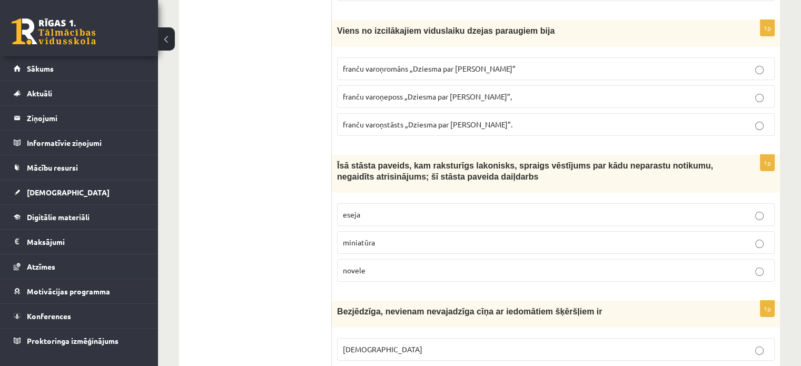
click at [362, 209] on p "eseja" at bounding box center [556, 214] width 426 height 11
click at [371, 265] on p "novele" at bounding box center [556, 270] width 426 height 11
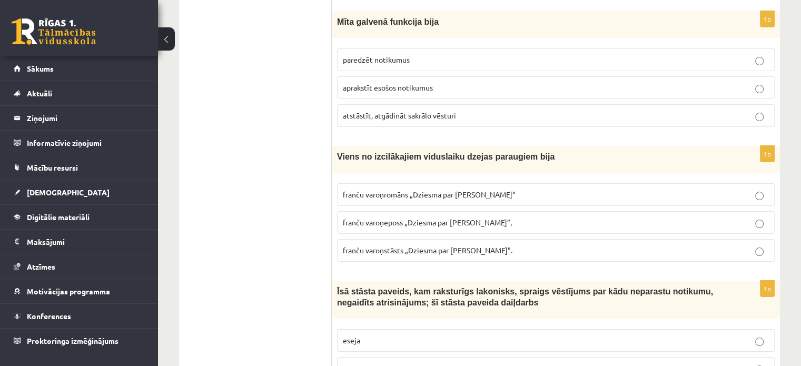
scroll to position [3825, 0]
click at [463, 212] on label "franču varoņeposs „Dziesma par Rolandu”," at bounding box center [555, 223] width 437 height 23
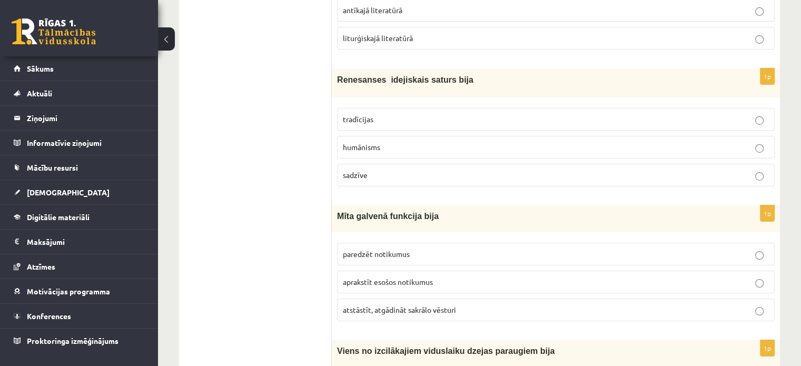
scroll to position [3631, 0]
click at [434, 305] on span "atstāstīt, atgādināt sakrālo vēsturi" at bounding box center [399, 309] width 113 height 9
click at [430, 142] on p "humānisms" at bounding box center [556, 147] width 426 height 11
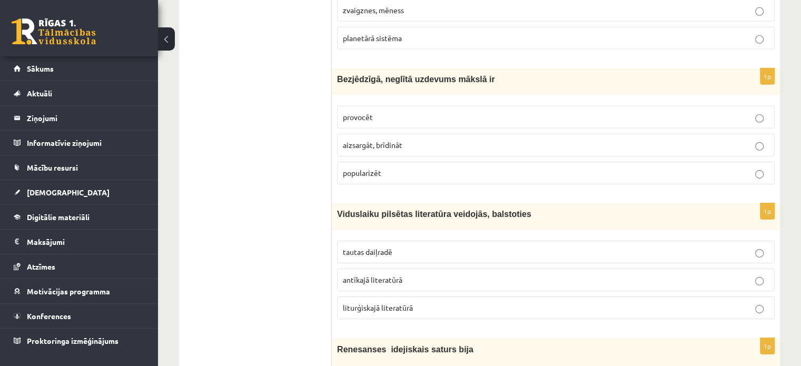
scroll to position [3358, 0]
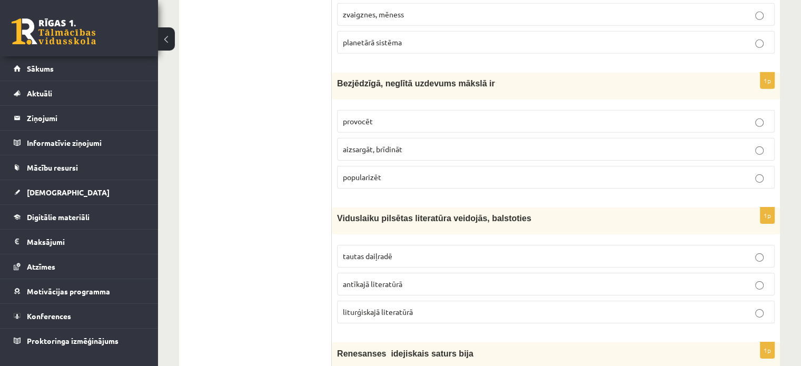
click at [451, 251] on p "tautas daiļradē" at bounding box center [556, 256] width 426 height 11
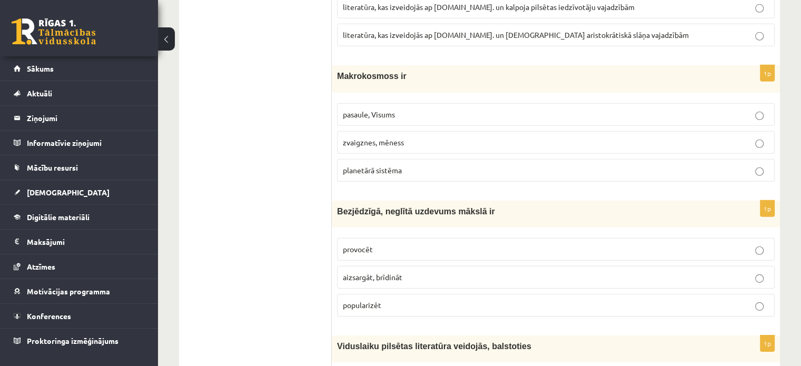
scroll to position [3230, 0]
click at [411, 294] on label "popularizēt" at bounding box center [555, 305] width 437 height 23
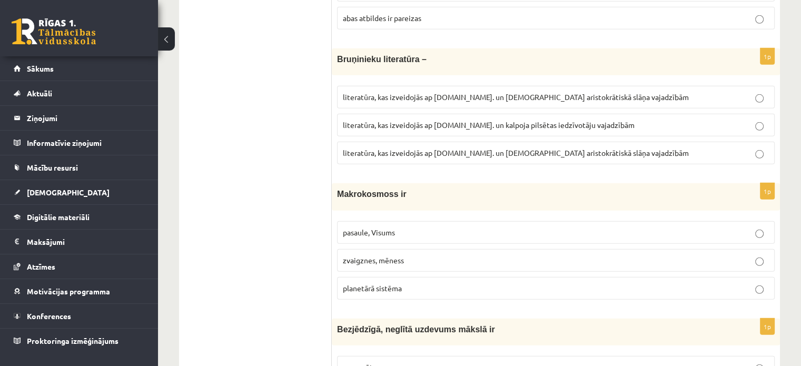
scroll to position [3109, 0]
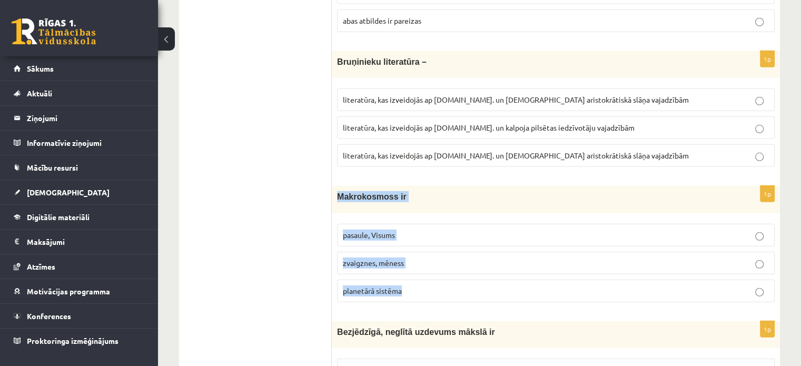
drag, startPoint x: 338, startPoint y: 169, endPoint x: 405, endPoint y: 283, distance: 131.9
click at [405, 283] on div "1p Makrokosmoss ir pasaule, Visums zvaigznes, mēness planetārā sistēma" at bounding box center [556, 248] width 448 height 124
copy div "Makrokosmoss ir pasaule, Visums zvaigznes, mēness planetārā sistēma"
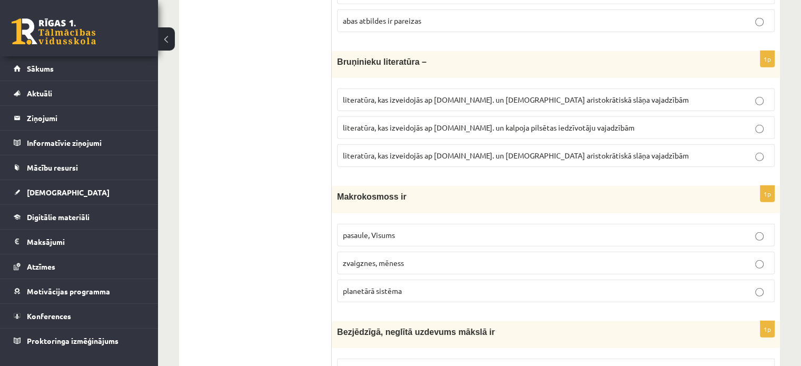
click at [449, 147] on div "1p Bruņinieku literatūra – literatūra, kas izveidojās ap 20.gs. un kalpoja aris…" at bounding box center [556, 113] width 448 height 124
click at [481, 229] on p "pasaule, Visums" at bounding box center [556, 234] width 426 height 11
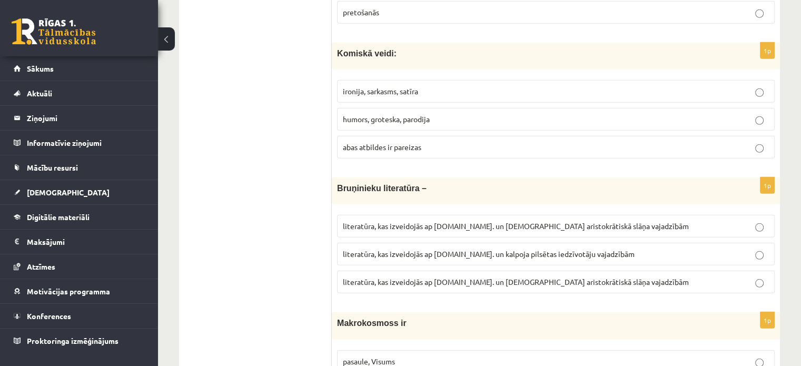
scroll to position [2981, 0]
click at [538, 278] on p "literatūra, kas izveidojās ap 12.gs. un kalpoja aristokrātiskā slāņa vajadzībām" at bounding box center [556, 283] width 426 height 11
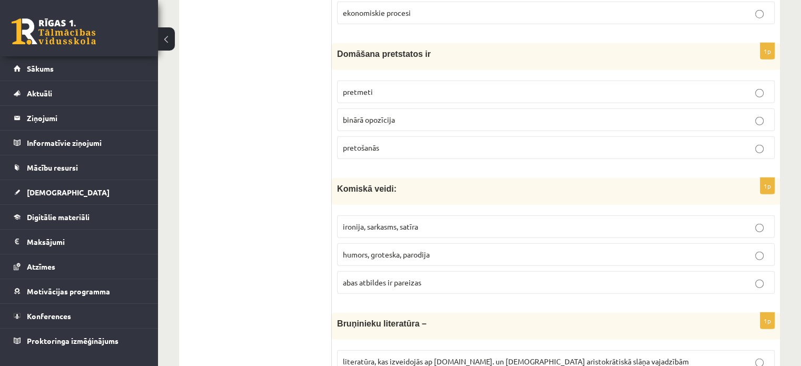
scroll to position [2841, 0]
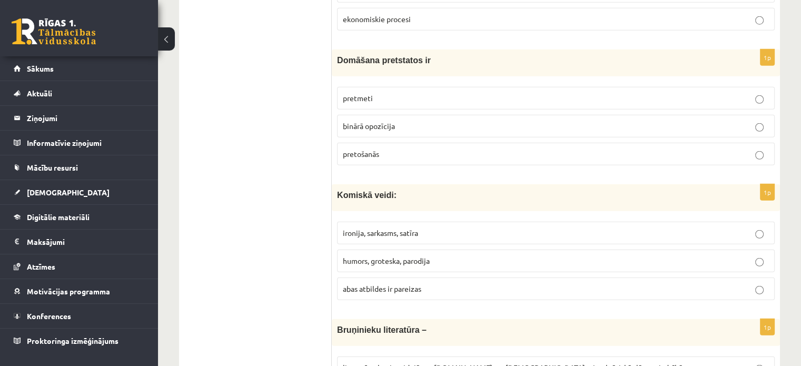
click at [501, 283] on p "abas atbildes ir pareizas" at bounding box center [556, 288] width 426 height 11
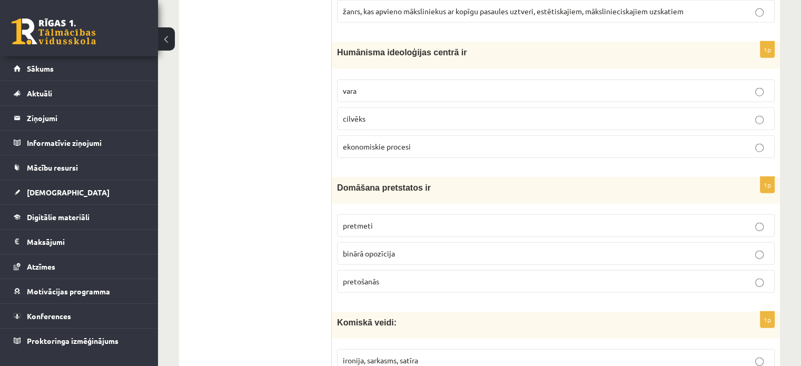
scroll to position [2713, 0]
click at [408, 248] on p "binārā opozīcija" at bounding box center [556, 253] width 426 height 11
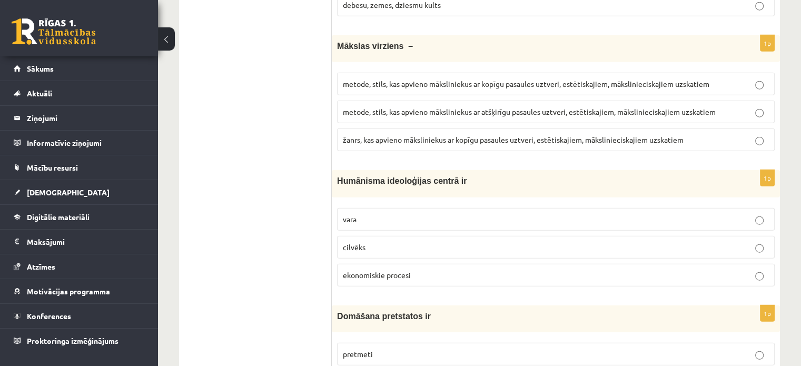
scroll to position [2585, 0]
click at [402, 242] on p "cilvēks" at bounding box center [556, 247] width 426 height 11
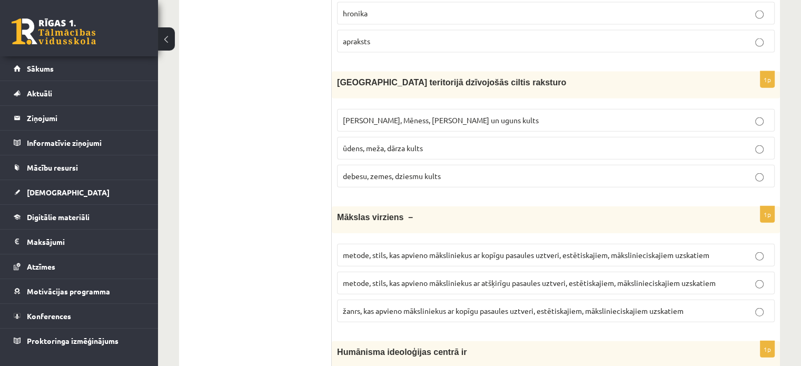
scroll to position [2415, 0]
click at [440, 243] on label "metode, stils, kas apvieno māksliniekus ar kopīgu pasaules uztveri, estētiskaji…" at bounding box center [555, 254] width 437 height 23
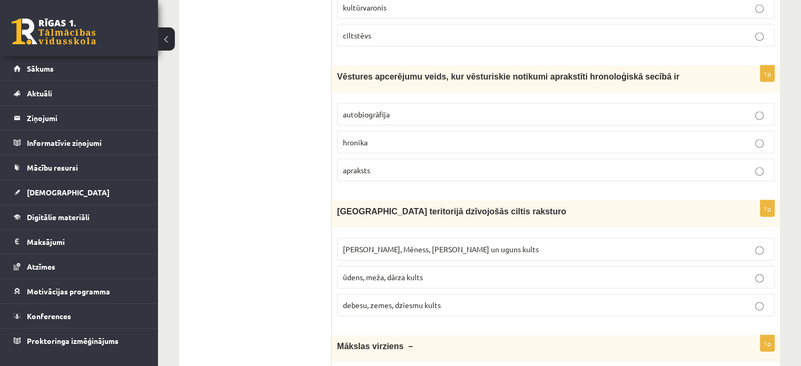
scroll to position [2284, 0]
click at [440, 239] on label "Saules, Mēness, Pērkona un uguns kults" at bounding box center [555, 250] width 437 height 23
click at [432, 245] on span "Saules, Mēness, Pērkona un uguns kults" at bounding box center [441, 249] width 196 height 9
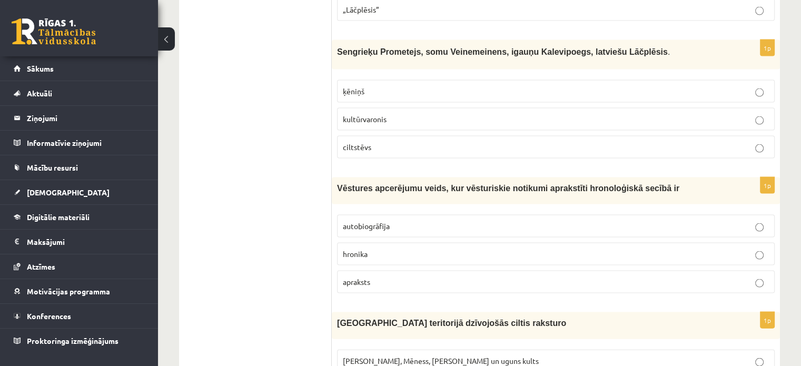
scroll to position [2172, 0]
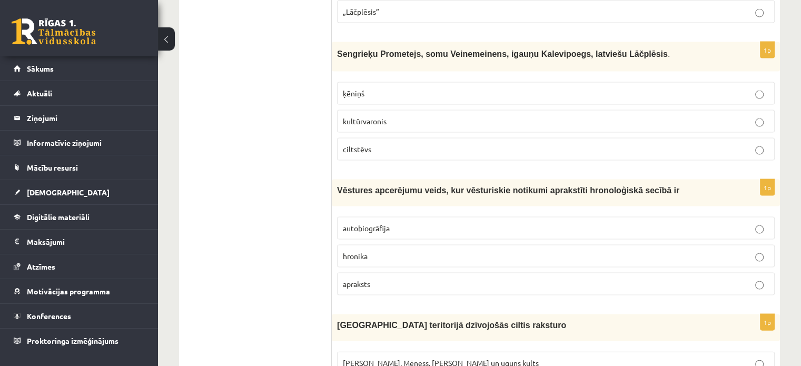
click at [404, 245] on label "hronika" at bounding box center [555, 256] width 437 height 23
click at [398, 116] on p "kultūrvaronis" at bounding box center [556, 121] width 426 height 11
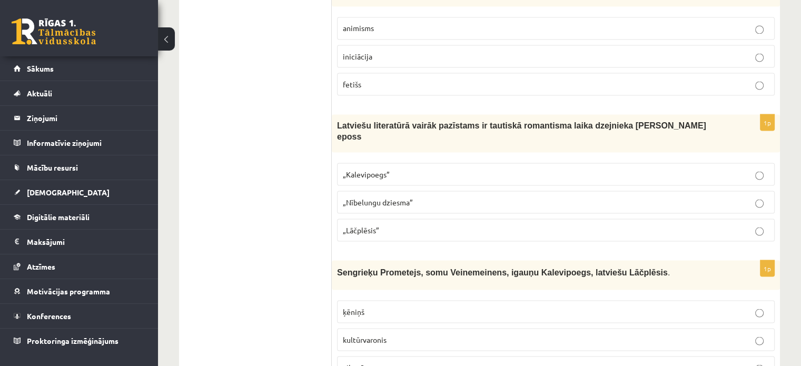
scroll to position [1953, 0]
click at [406, 225] on p "„Lāčplēsis”" at bounding box center [556, 230] width 426 height 11
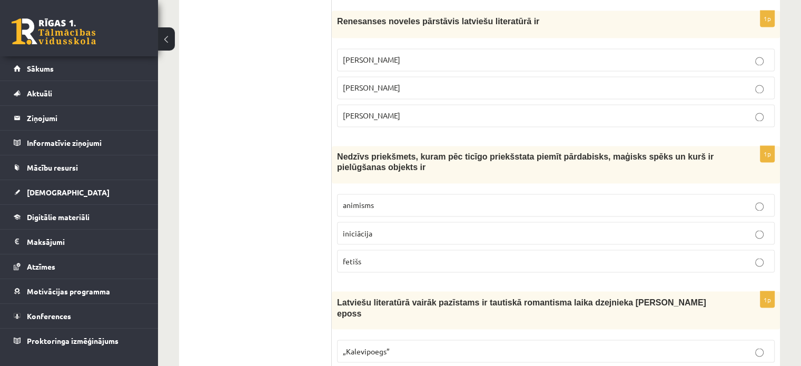
scroll to position [1775, 0]
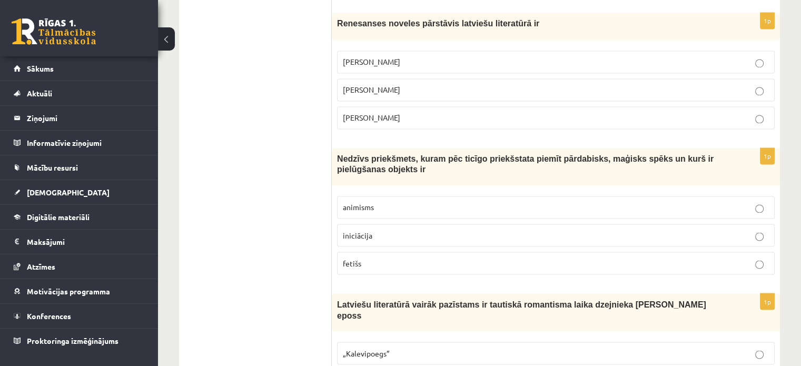
click at [384, 202] on p "animisms" at bounding box center [556, 207] width 426 height 11
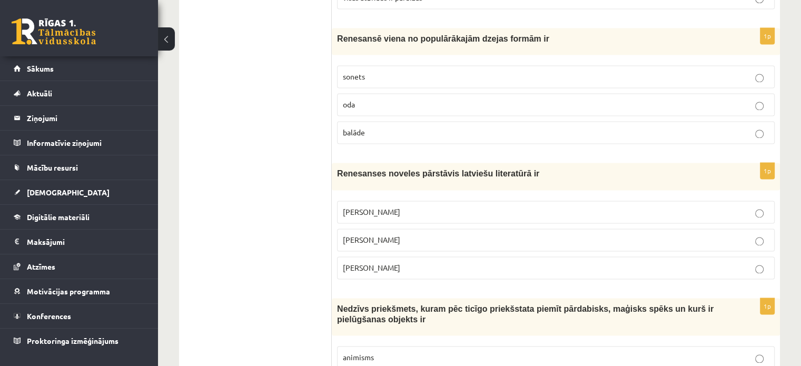
scroll to position [1623, 0]
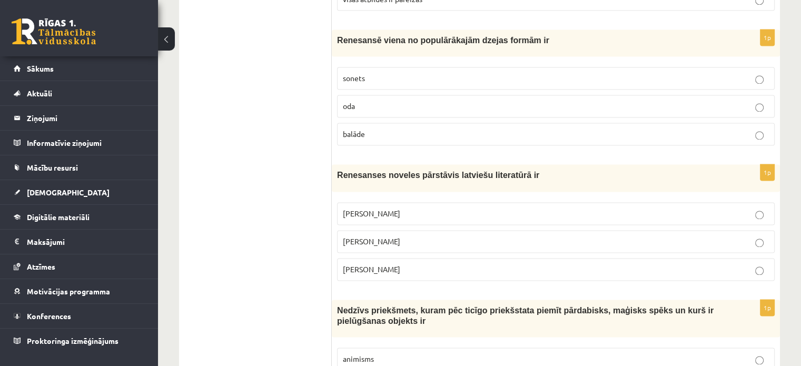
click at [417, 208] on p "Rūdolfs Blaumanis" at bounding box center [556, 213] width 426 height 11
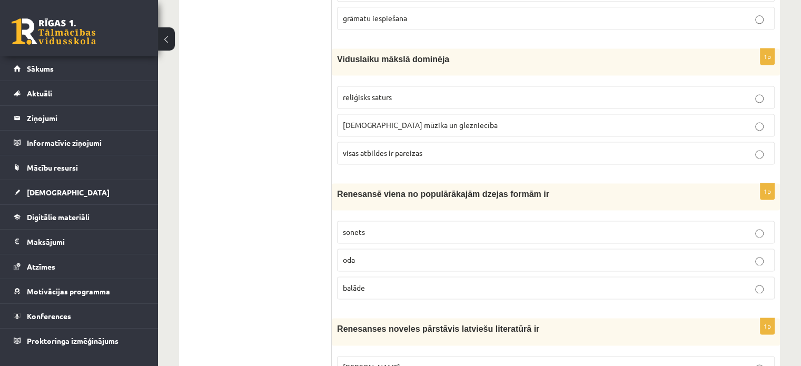
scroll to position [1469, 0]
click at [417, 227] on p "sonets" at bounding box center [556, 232] width 426 height 11
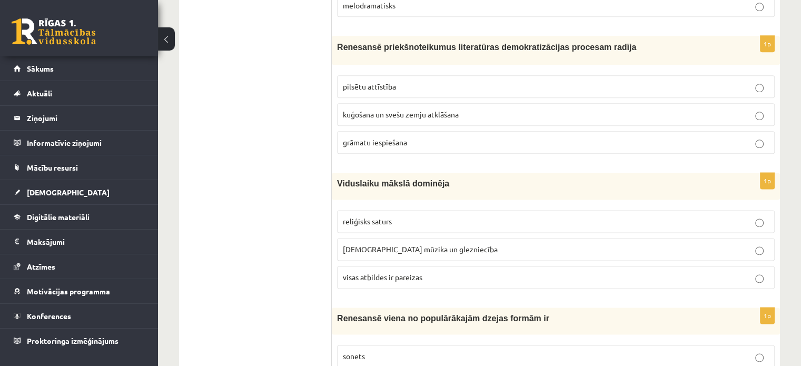
scroll to position [1345, 0]
click at [417, 244] on span "baznīcas mūzika un glezniecība" at bounding box center [420, 248] width 155 height 9
click at [415, 277] on label "visas atbildes ir pareizas" at bounding box center [555, 277] width 437 height 23
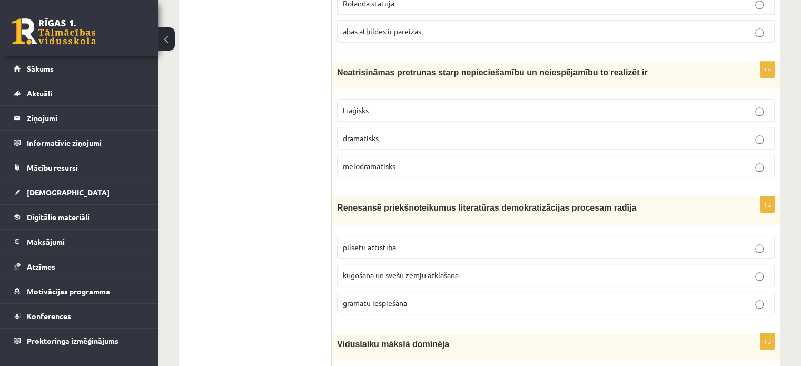
scroll to position [1190, 0]
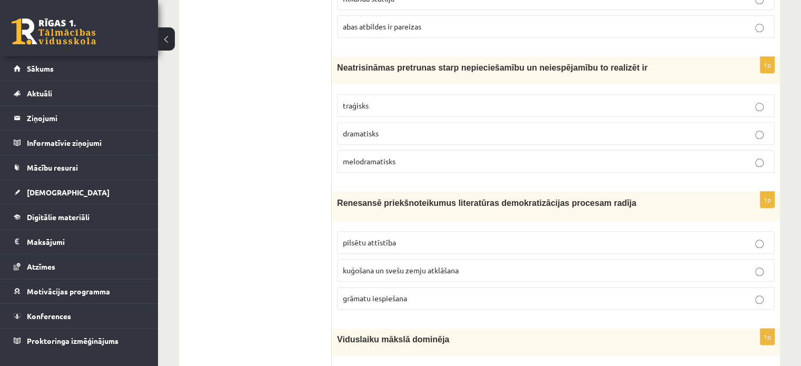
click at [461, 265] on p "kuģošana un svešu zemju atklāšana" at bounding box center [556, 270] width 426 height 11
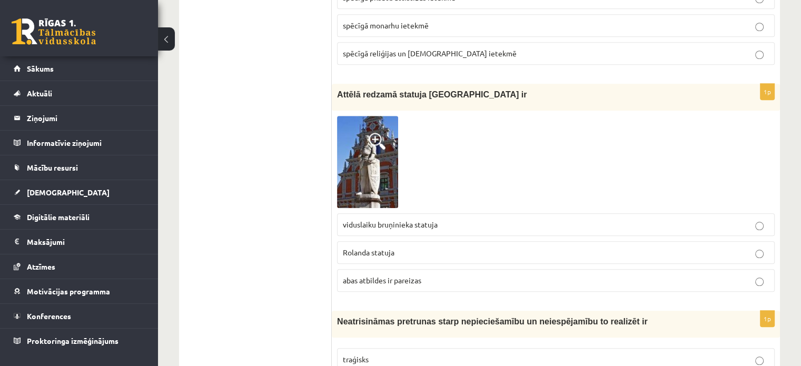
scroll to position [937, 0]
click at [372, 142] on span at bounding box center [376, 140] width 17 height 17
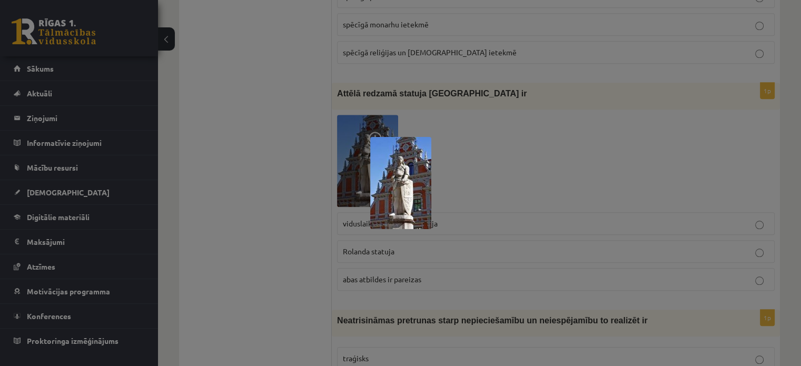
click at [403, 165] on img at bounding box center [400, 183] width 61 height 92
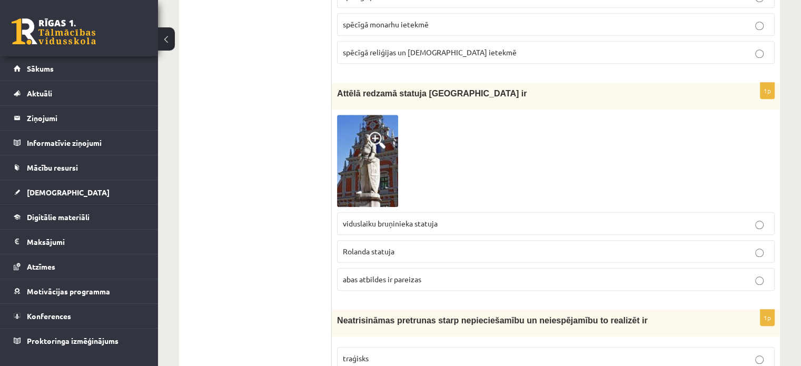
click at [444, 218] on p "viduslaiku bruņinieka statuja" at bounding box center [556, 223] width 426 height 11
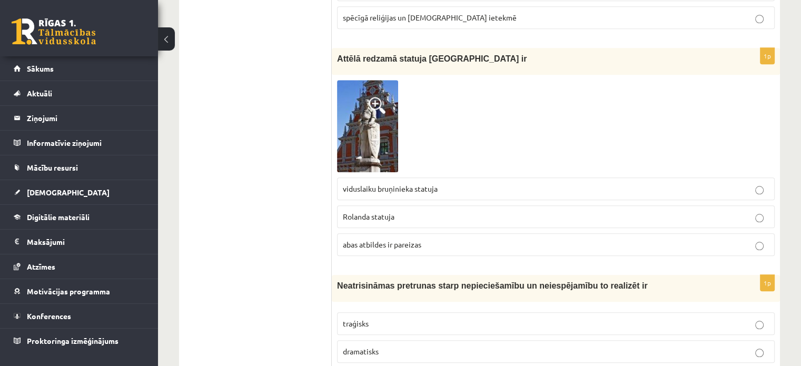
scroll to position [973, 0]
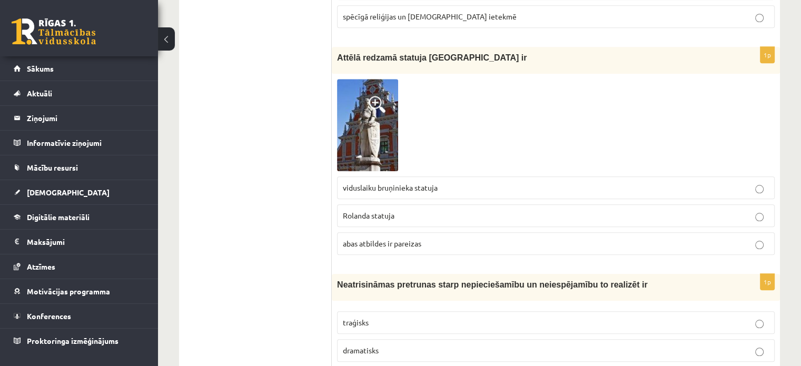
click at [441, 210] on p "Rolanda statuja" at bounding box center [556, 215] width 426 height 11
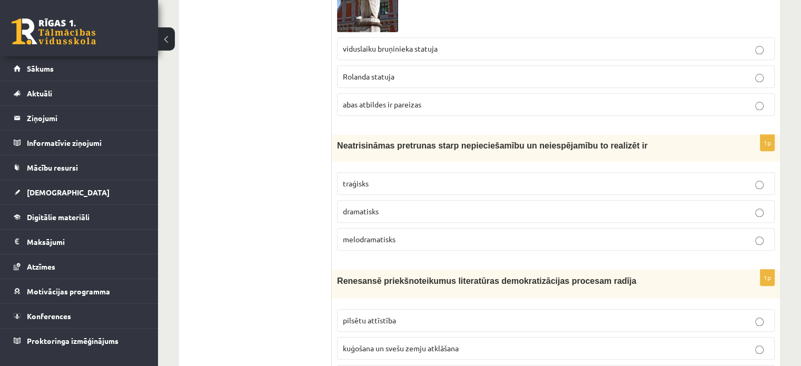
scroll to position [1113, 0]
click at [466, 236] on p "melodramatisks" at bounding box center [556, 238] width 426 height 11
click at [476, 172] on label "traģisks" at bounding box center [555, 182] width 437 height 23
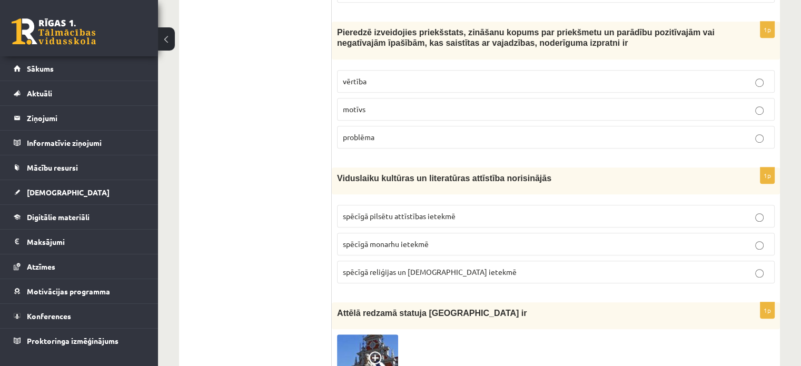
scroll to position [717, 0]
drag, startPoint x: 467, startPoint y: 201, endPoint x: 444, endPoint y: 166, distance: 41.3
click at [444, 168] on div "Viduslaiku kultūras un literatūras attīstība norisinājās" at bounding box center [556, 181] width 448 height 27
click at [490, 267] on p "spēcīgā reliģijas un baznīcas ietekmē" at bounding box center [556, 272] width 426 height 11
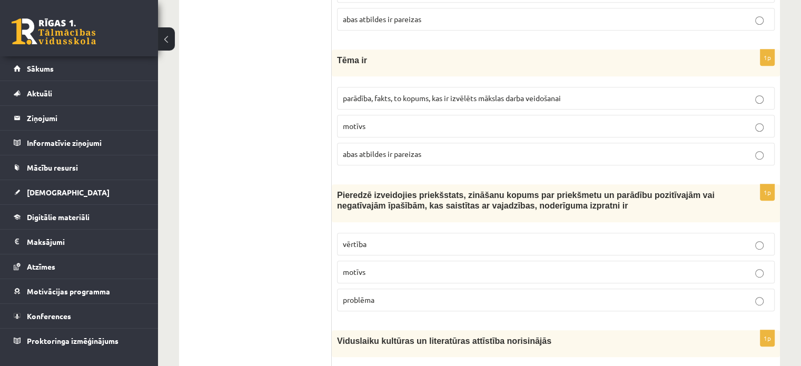
scroll to position [553, 0]
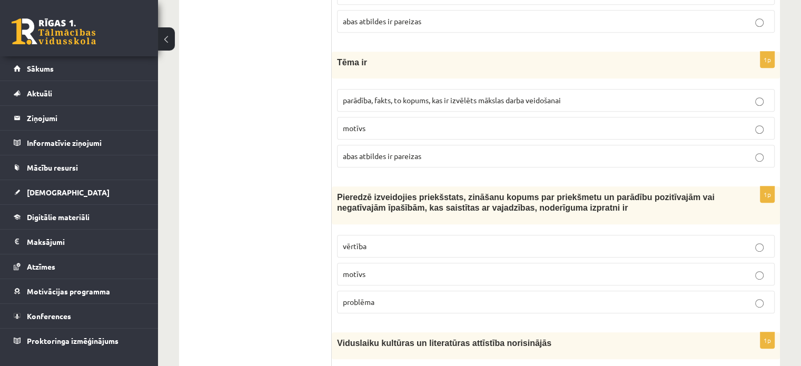
click at [467, 241] on p "vērtība" at bounding box center [556, 246] width 426 height 11
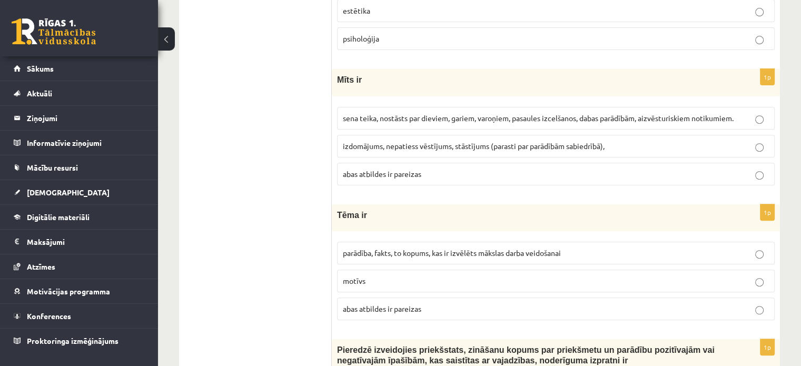
scroll to position [399, 0]
click at [435, 278] on p "motīvs" at bounding box center [556, 281] width 426 height 11
click at [436, 305] on p "abas atbildes ir pareizas" at bounding box center [556, 309] width 426 height 11
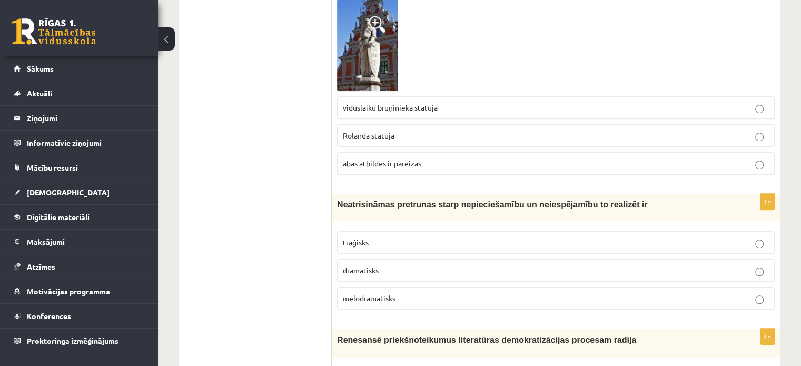
scroll to position [1054, 0]
click at [490, 167] on label "abas atbildes ir pareizas" at bounding box center [555, 162] width 437 height 23
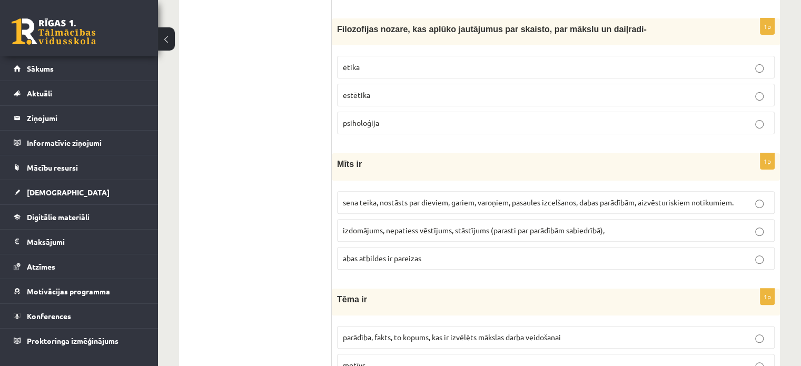
scroll to position [316, 0]
click at [527, 247] on label "abas atbildes ir pareizas" at bounding box center [555, 258] width 437 height 23
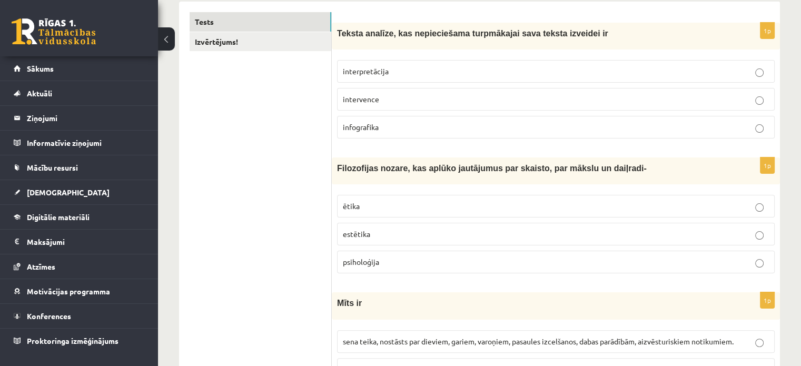
scroll to position [170, 0]
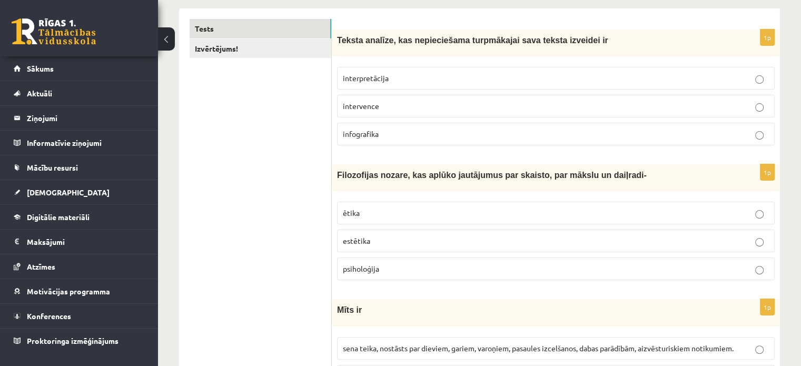
click at [473, 237] on p "estētika" at bounding box center [556, 240] width 426 height 11
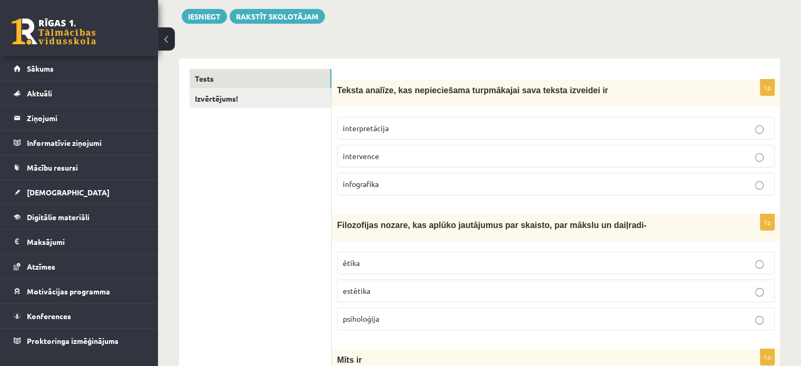
scroll to position [105, 0]
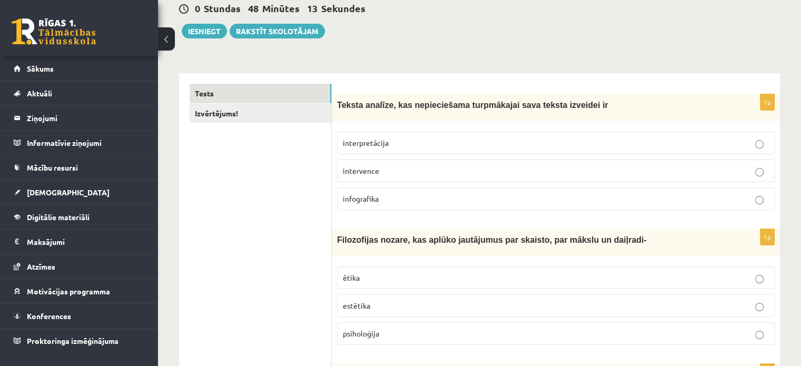
click at [355, 141] on span "interpretācija" at bounding box center [366, 142] width 46 height 9
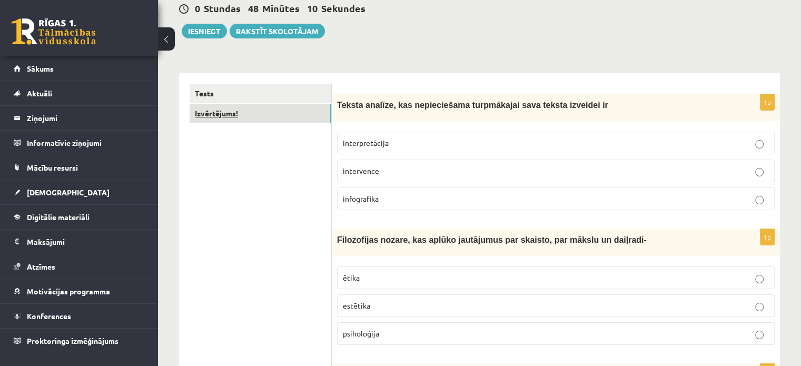
click at [284, 117] on link "Izvērtējums!" at bounding box center [260, 113] width 142 height 19
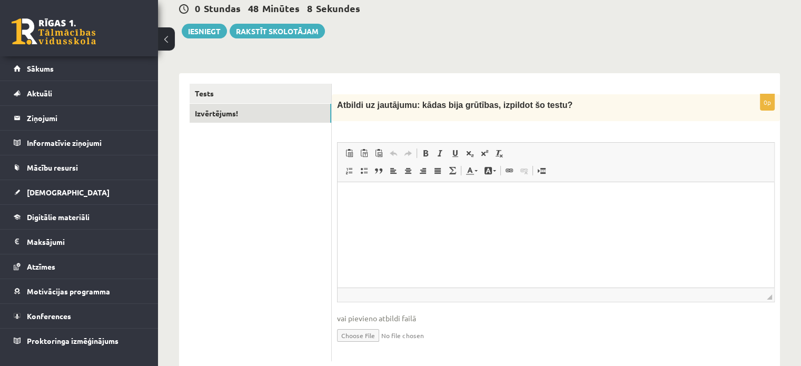
scroll to position [0, 0]
click at [420, 214] on html at bounding box center [555, 198] width 436 height 32
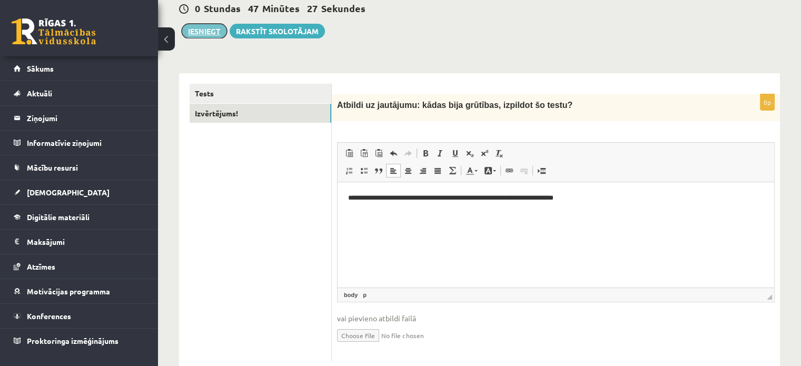
click at [198, 32] on button "Iesniegt" at bounding box center [204, 31] width 45 height 15
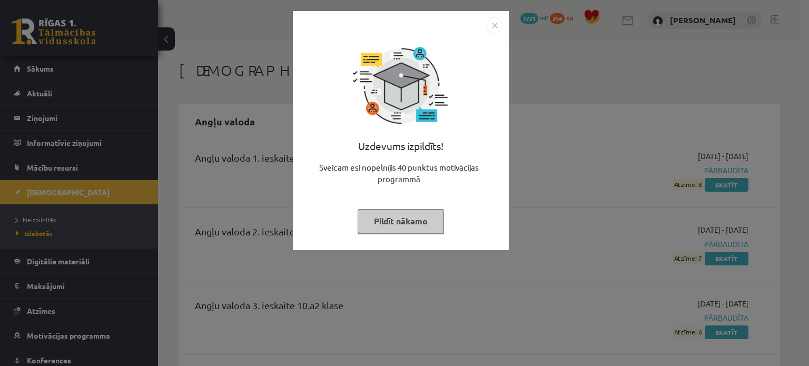
click at [421, 225] on button "Pildīt nākamo" at bounding box center [400, 221] width 86 height 24
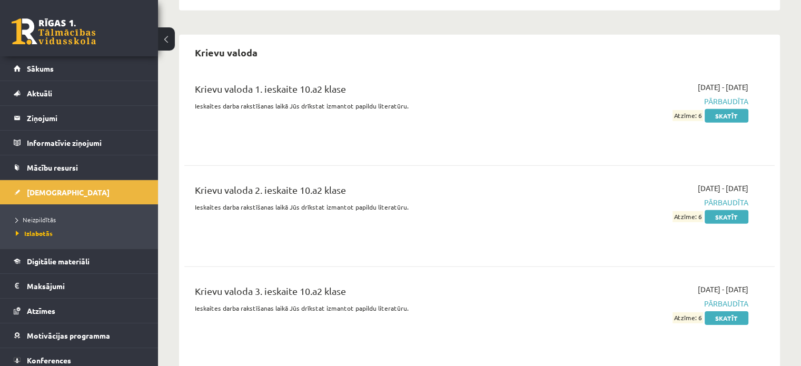
scroll to position [3198, 0]
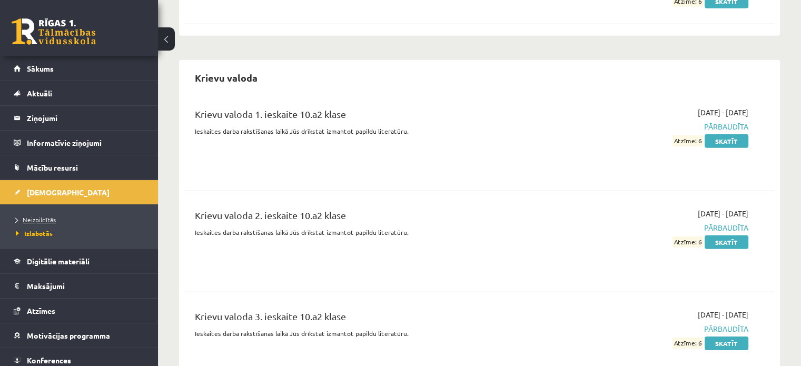
click at [43, 217] on span "Neizpildītās" at bounding box center [36, 219] width 40 height 8
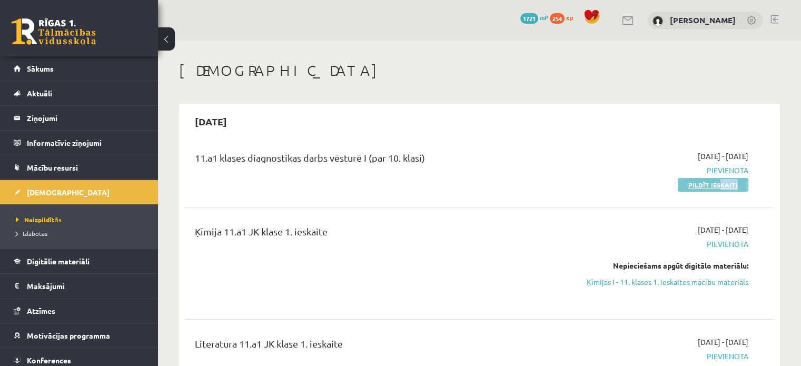
click at [721, 187] on div "11.a1 klases diagnostikas darbs vēsturē I (par 10. klasi) [DATE] - [DATE] [GEOG…" at bounding box center [479, 170] width 590 height 61
click at [721, 187] on link "Pildīt ieskaiti" at bounding box center [712, 185] width 71 height 14
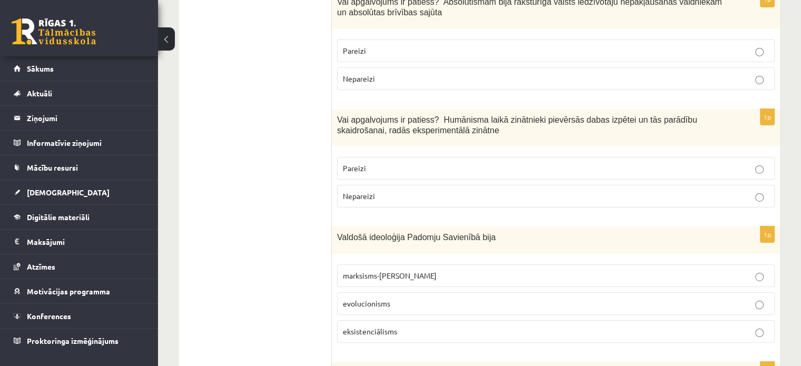
scroll to position [3617, 0]
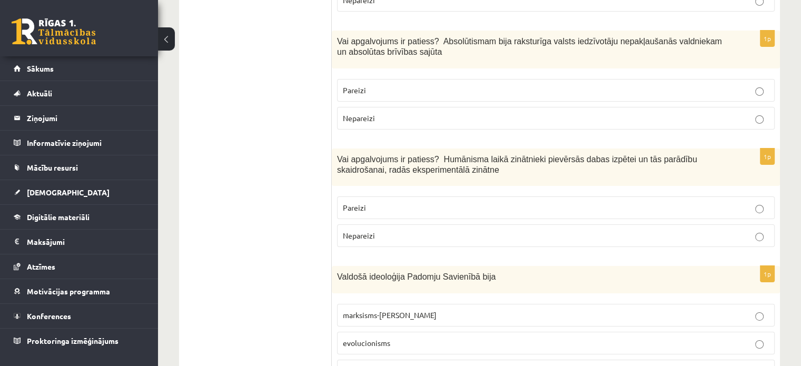
scroll to position [3537, 0]
click at [418, 310] on p "marksisms-[PERSON_NAME]" at bounding box center [556, 315] width 426 height 11
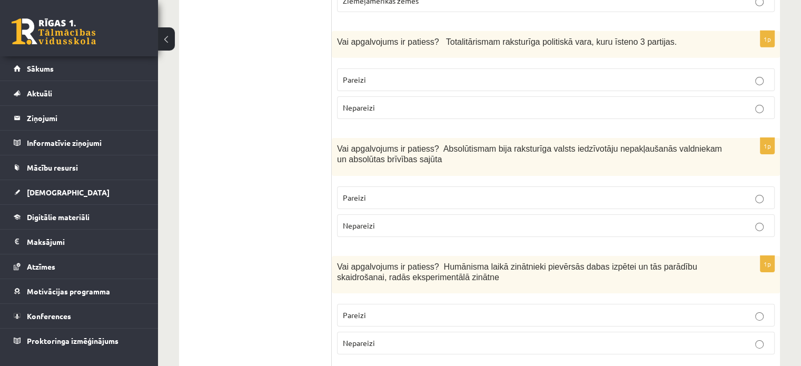
scroll to position [3417, 0]
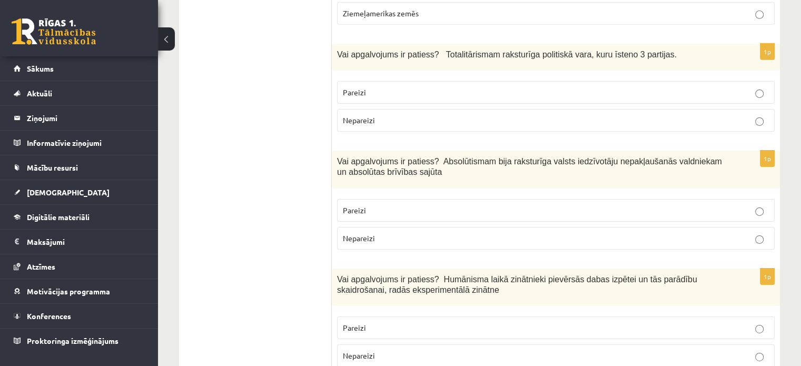
click at [398, 350] on p "Nepareizi" at bounding box center [556, 355] width 426 height 11
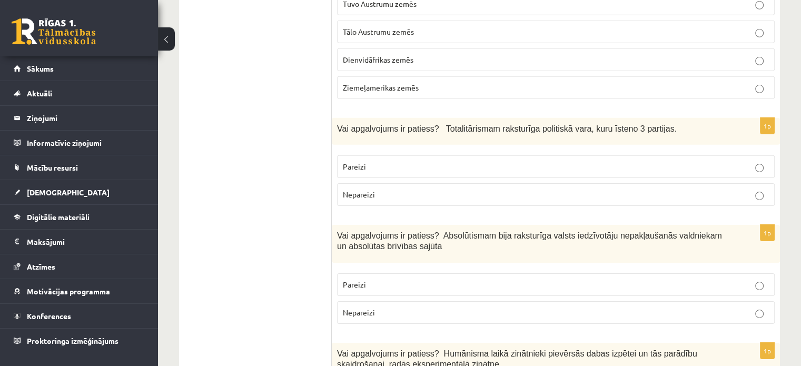
scroll to position [3342, 0]
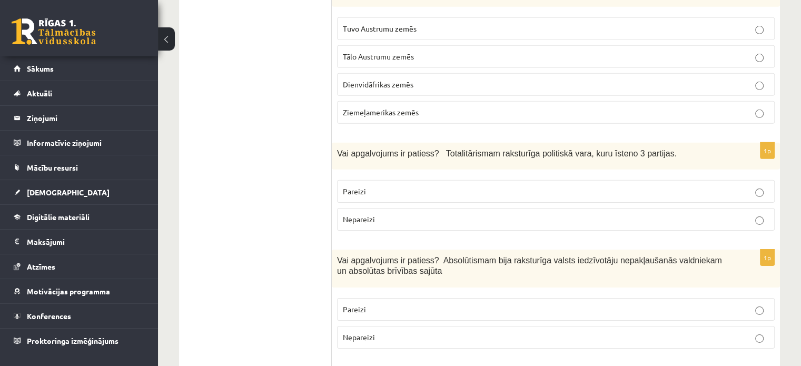
scroll to position [3346, 0]
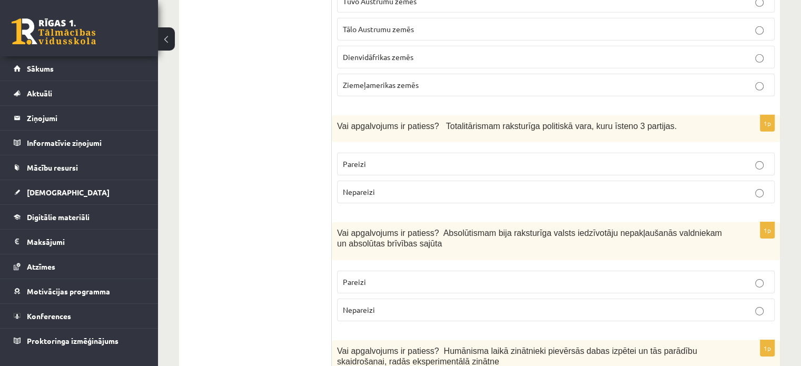
click at [358, 304] on p "Nepareizi" at bounding box center [556, 309] width 426 height 11
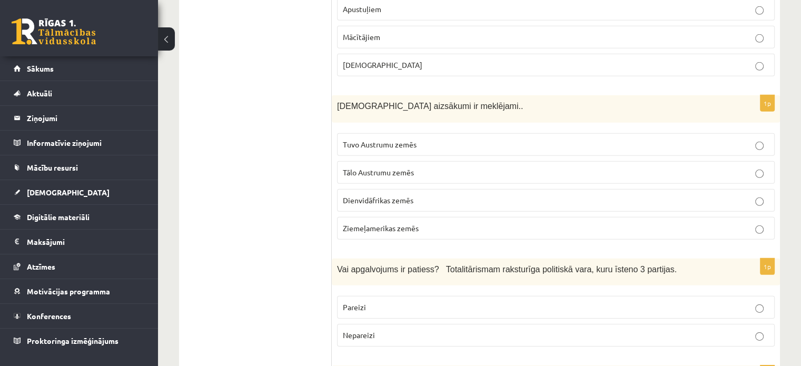
scroll to position [3202, 0]
drag, startPoint x: 650, startPoint y: 187, endPoint x: 336, endPoint y: 187, distance: 313.7
click at [336, 259] on div "Vai apgalvojums ir patiess? Totalitārismam raksturīga politiskā vara, kuru īste…" at bounding box center [556, 272] width 448 height 27
copy span "Vai apgalvojums ir patiess? Totalitārismam raksturīga politiskā vara, kuru īste…"
click at [408, 330] on p "Nepareizi" at bounding box center [556, 335] width 426 height 11
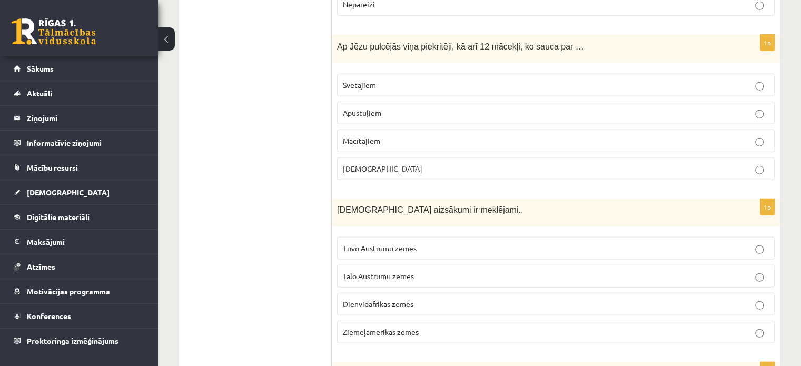
scroll to position [3098, 0]
click at [431, 299] on p "Dienvidāfrikas zemēs" at bounding box center [556, 304] width 426 height 11
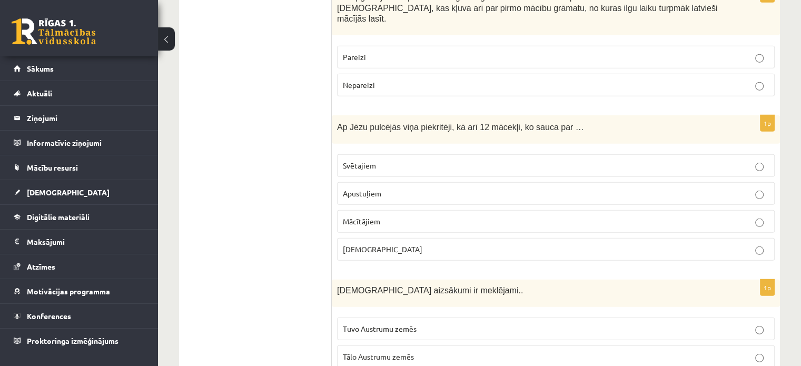
scroll to position [3023, 0]
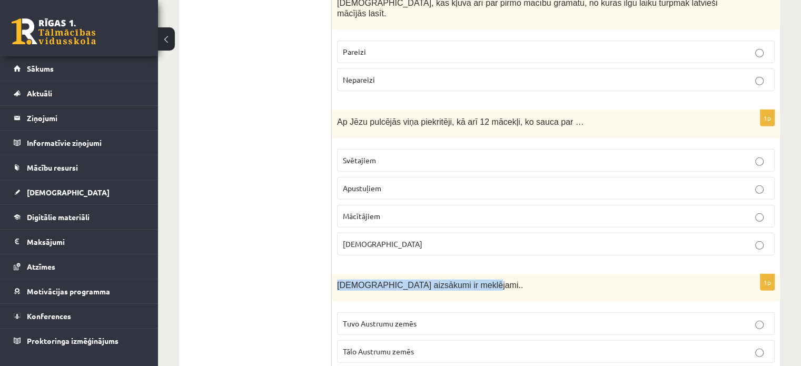
drag, startPoint x: 458, startPoint y: 204, endPoint x: 334, endPoint y: 198, distance: 123.9
click at [334, 274] on div "Kristietības aizsākumi ir meklējami.." at bounding box center [556, 287] width 448 height 27
copy span "Kristietības aizsākumi ir meklējami.."
click at [421, 346] on p "Tālo Austrumu zemēs" at bounding box center [556, 351] width 426 height 11
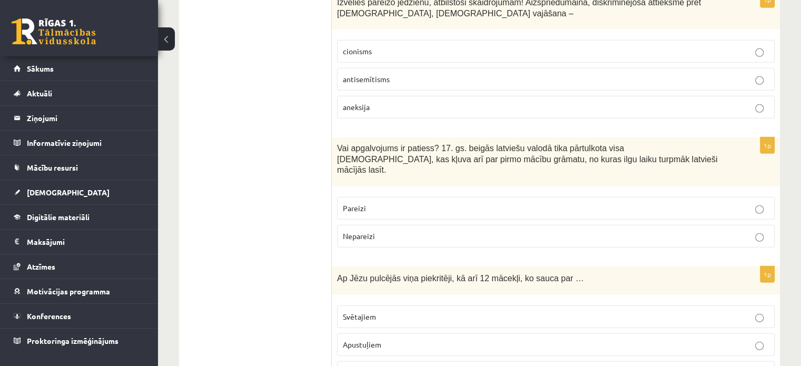
scroll to position [2868, 0]
click at [354, 338] on p "Apustuļiem" at bounding box center [556, 343] width 426 height 11
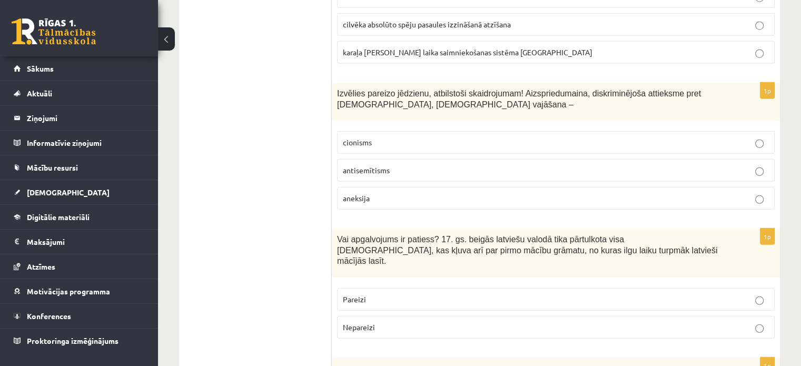
scroll to position [2775, 0]
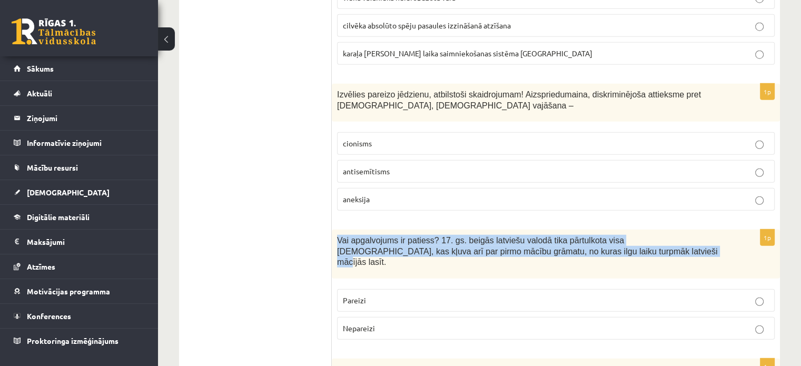
drag, startPoint x: 564, startPoint y: 180, endPoint x: 337, endPoint y: 161, distance: 227.7
copy span "Vai apgalvojums ir patiess? 17. gs. beigās latviešu valodā tika pārtulkota visa…"
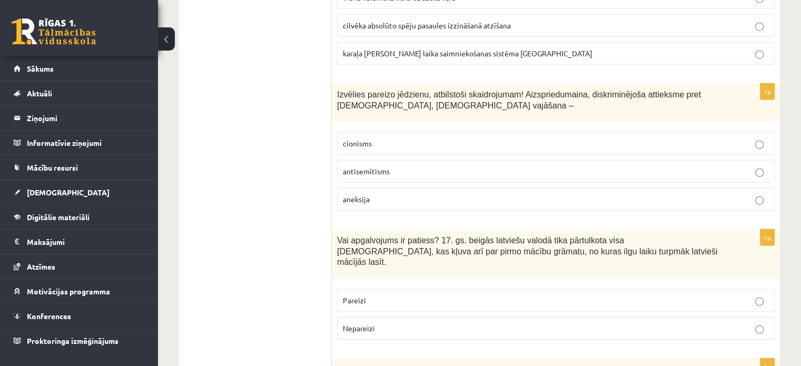
click at [417, 289] on label "Pareizi" at bounding box center [555, 300] width 437 height 23
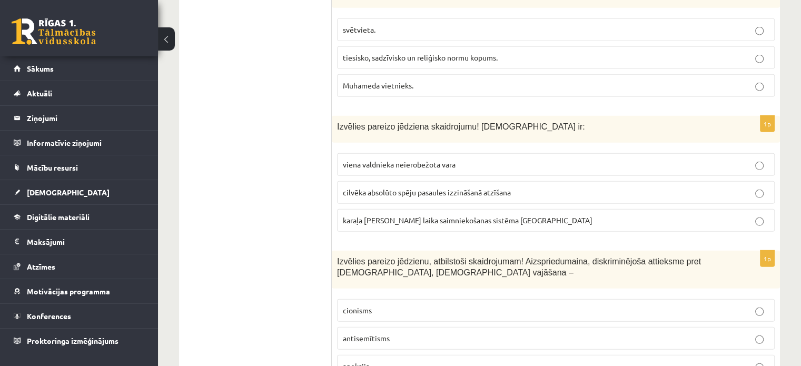
scroll to position [2591, 0]
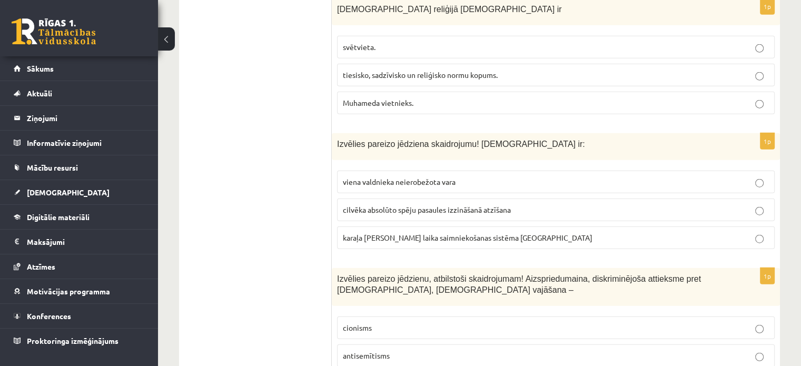
click at [446, 350] on p "antisemītisms" at bounding box center [556, 355] width 426 height 11
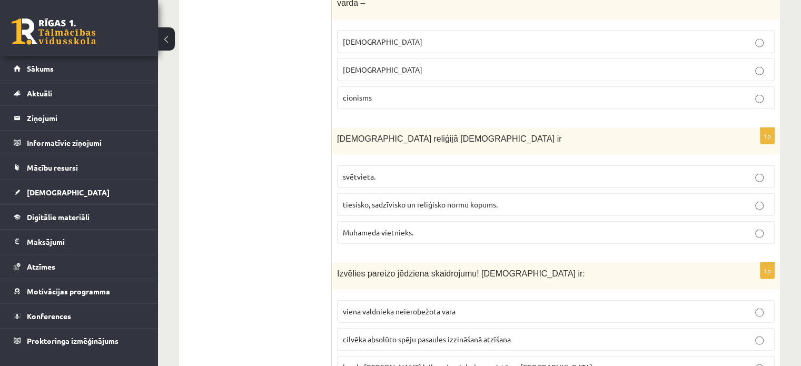
scroll to position [2459, 0]
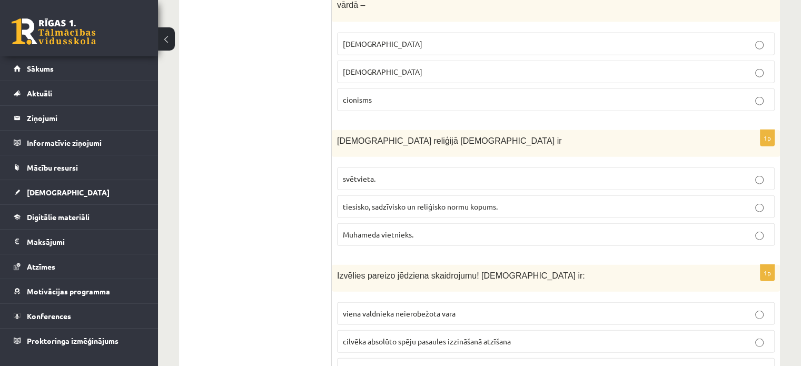
click at [490, 302] on label "viena valdnieka neierobežota vara" at bounding box center [555, 313] width 437 height 23
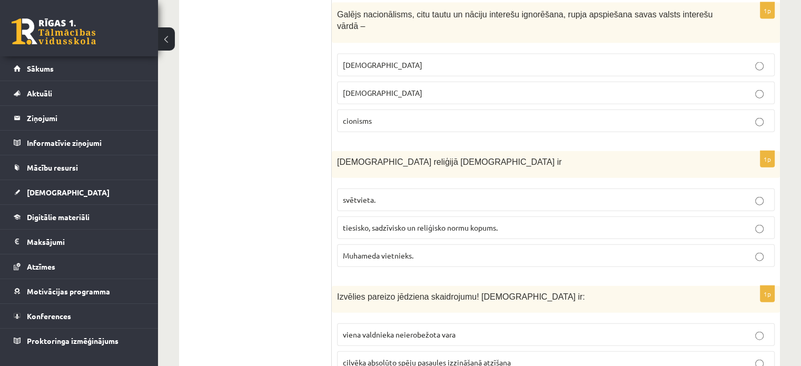
scroll to position [2438, 0]
click at [512, 329] on p "viena valdnieka neierobežota vara" at bounding box center [556, 334] width 426 height 11
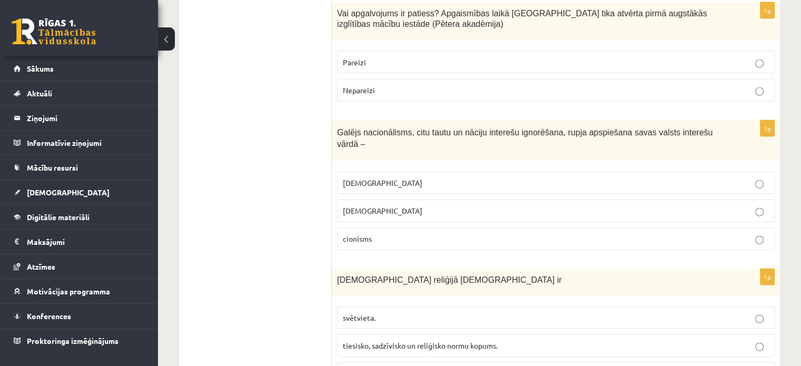
scroll to position [2320, 0]
click at [472, 313] on p "svētvieta." at bounding box center [556, 318] width 426 height 11
drag, startPoint x: 407, startPoint y: 216, endPoint x: 383, endPoint y: 216, distance: 24.7
click at [383, 276] on span "Islāma reliģijā Šariata ir" at bounding box center [449, 280] width 224 height 9
copy span "Šariata"
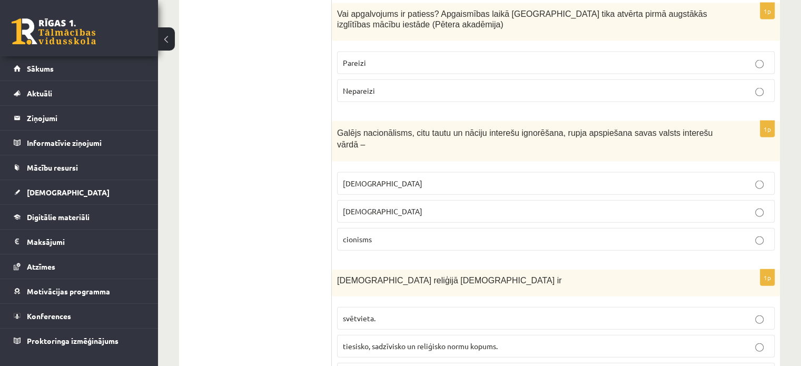
click at [387, 341] on span "tiesisko, sadzīvisko un reliģisko normu kopums." at bounding box center [420, 345] width 155 height 9
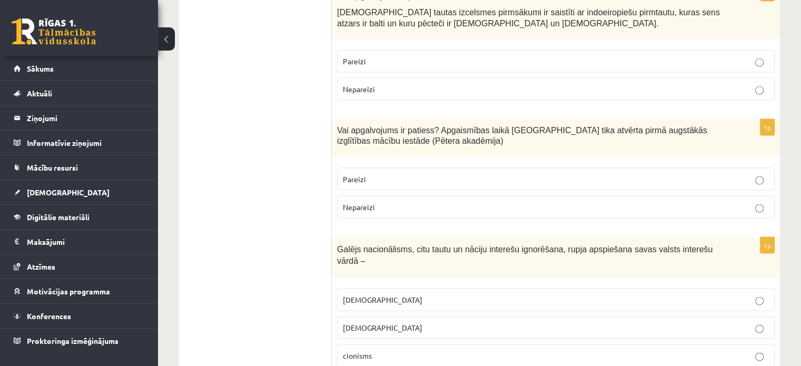
scroll to position [2198, 0]
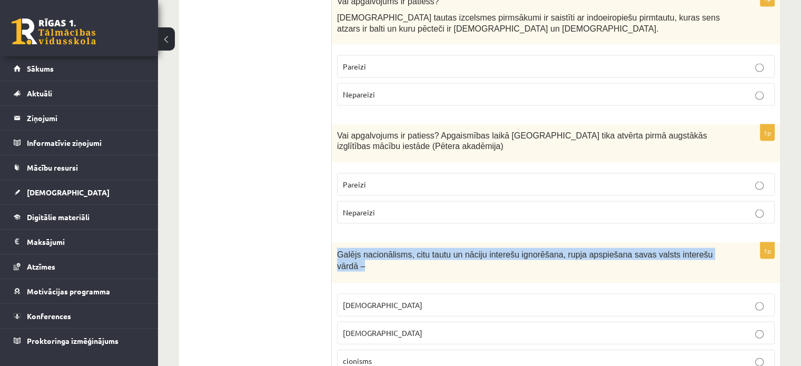
drag, startPoint x: 701, startPoint y: 198, endPoint x: 336, endPoint y: 210, distance: 365.5
click at [336, 243] on div "Galējs nacionālisms, citu tautu un nāciju interešu ignorēšana, rupja apspiešana…" at bounding box center [556, 263] width 448 height 41
copy span "Galējs nacionālisms, citu tautu un nāciju interešu ignorēšana, rupja apspiešana…"
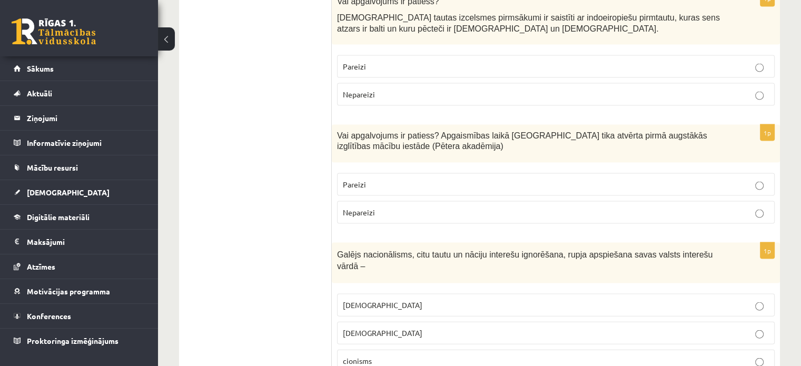
click at [435, 294] on label "šovinisms" at bounding box center [555, 305] width 437 height 23
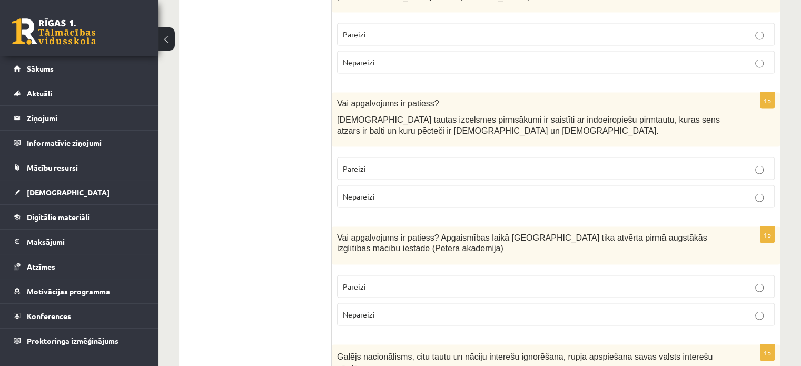
scroll to position [2095, 0]
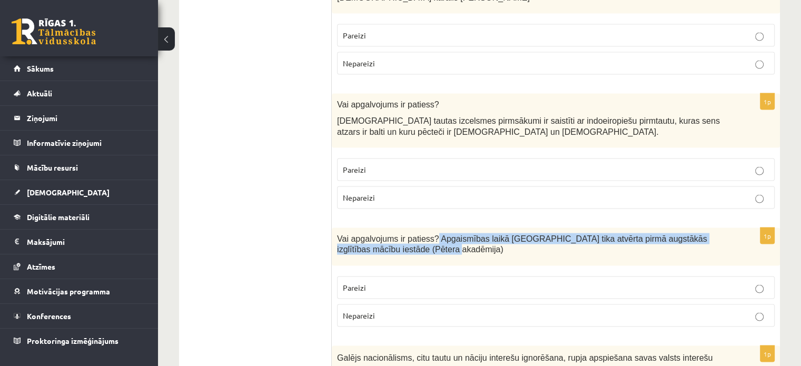
drag, startPoint x: 406, startPoint y: 197, endPoint x: 429, endPoint y: 176, distance: 30.9
click at [429, 228] on div "Vai apgalvojums ir patiess? Apgaismības laikā Jelgavā tika atvērta pirmā augstā…" at bounding box center [556, 247] width 448 height 38
copy span "Apgaismības laikā Jelgavā tika atvērta pirmā augstākās izglītības mācību iestād…"
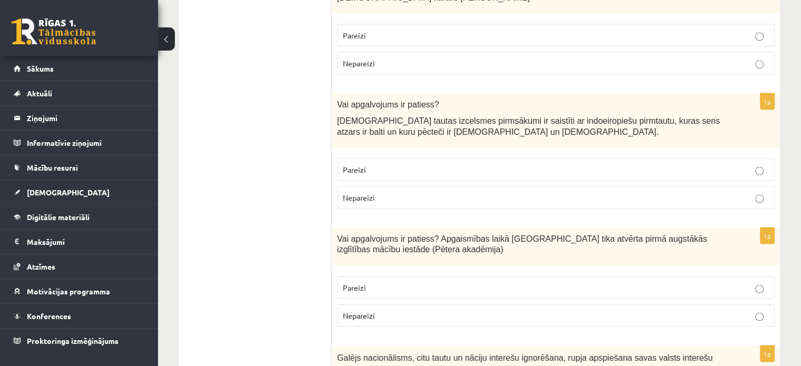
click at [382, 276] on label "Pareizi" at bounding box center [555, 287] width 437 height 23
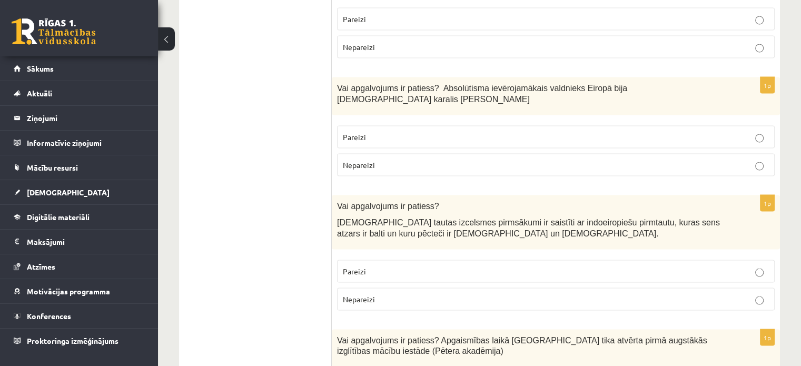
scroll to position [1992, 0]
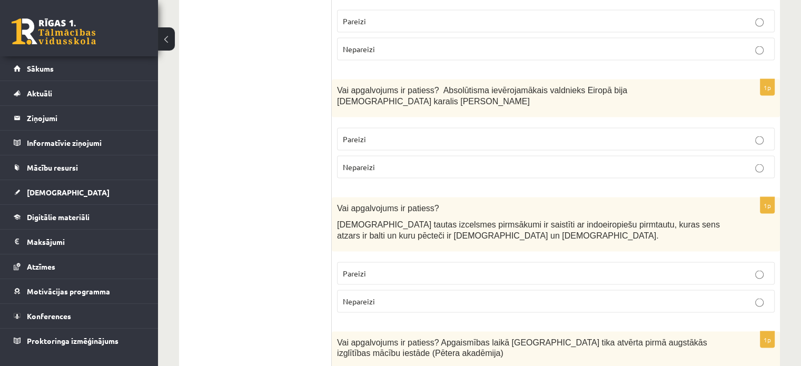
click at [380, 267] on p "Pareizi" at bounding box center [556, 272] width 426 height 11
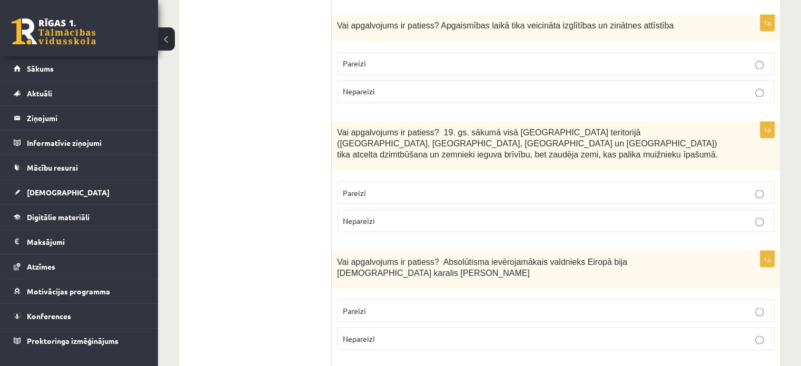
scroll to position [1813, 0]
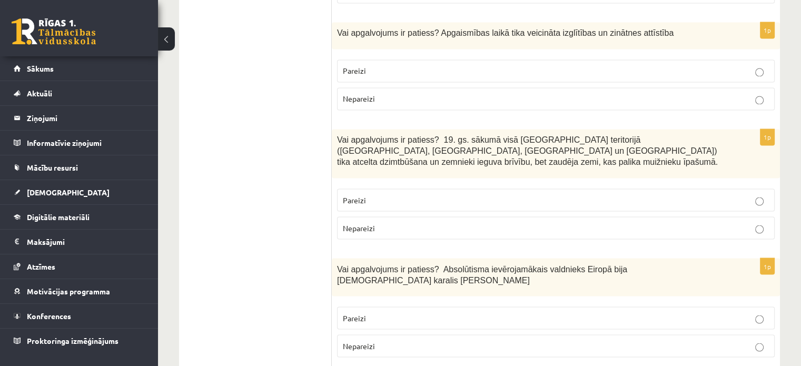
click at [397, 312] on p "Pareizi" at bounding box center [556, 317] width 426 height 11
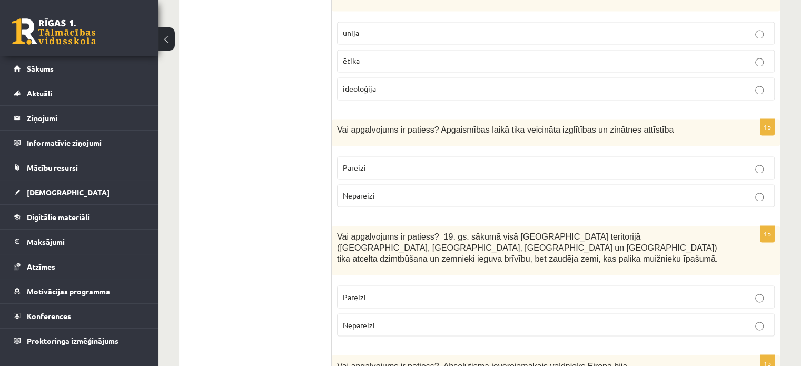
scroll to position [1714, 0]
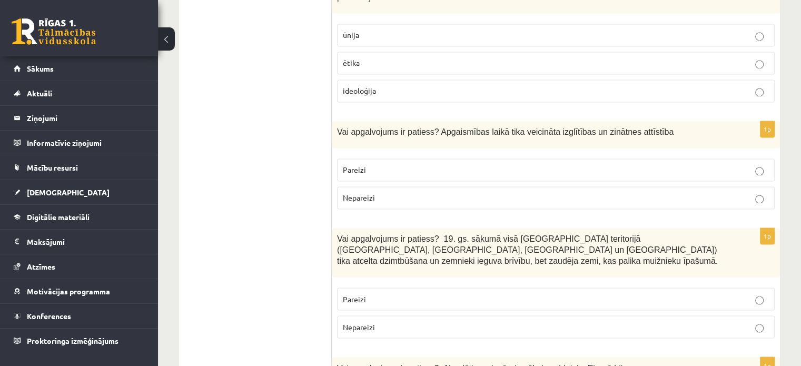
click at [493, 293] on p "Pareizi" at bounding box center [556, 298] width 426 height 11
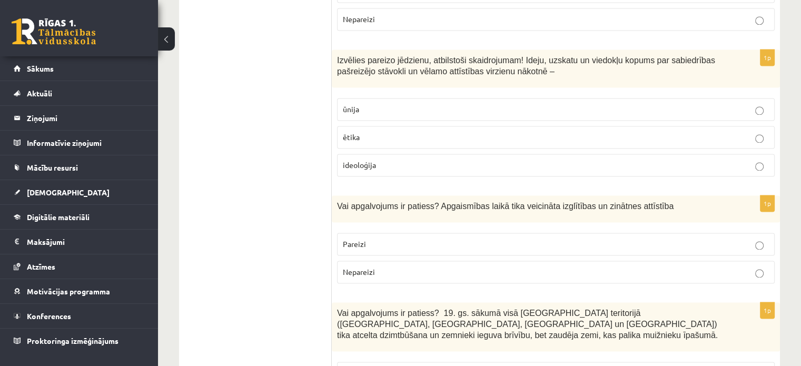
scroll to position [1638, 0]
click at [661, 234] on label "Pareizi" at bounding box center [555, 245] width 437 height 23
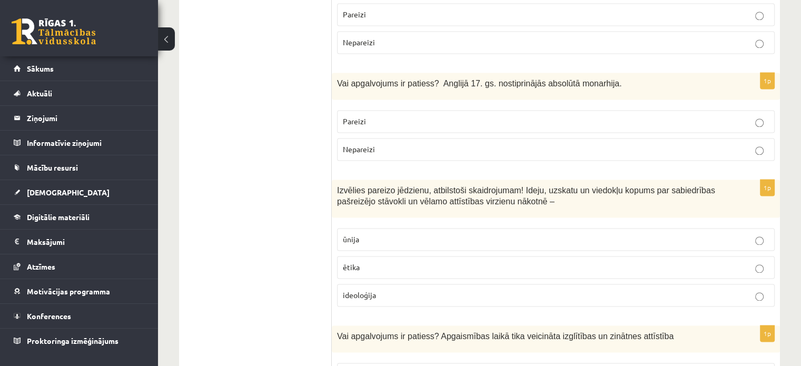
scroll to position [1509, 0]
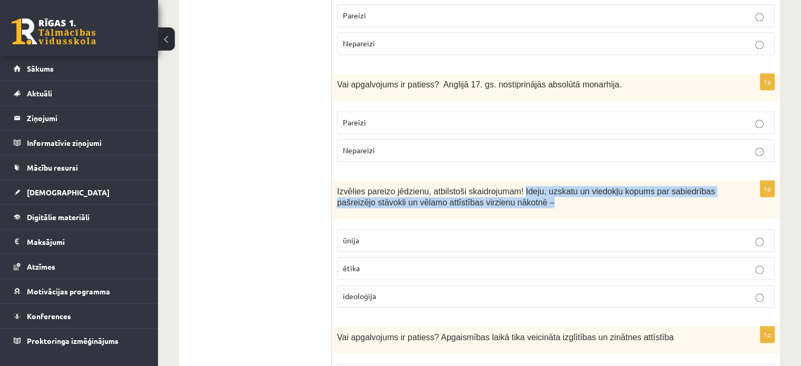
drag, startPoint x: 498, startPoint y: 175, endPoint x: 510, endPoint y: 164, distance: 16.0
click at [510, 186] on p "Izvēlies pareizo jēdzienu, atbilstoši skaidrojumam! Ideju, uzskatu un viedokļu …" at bounding box center [529, 197] width 385 height 22
copy span "Ideju, uzskatu un viedokļu kopums par sabiedrības pašreizējo stāvokli un vēlamo…"
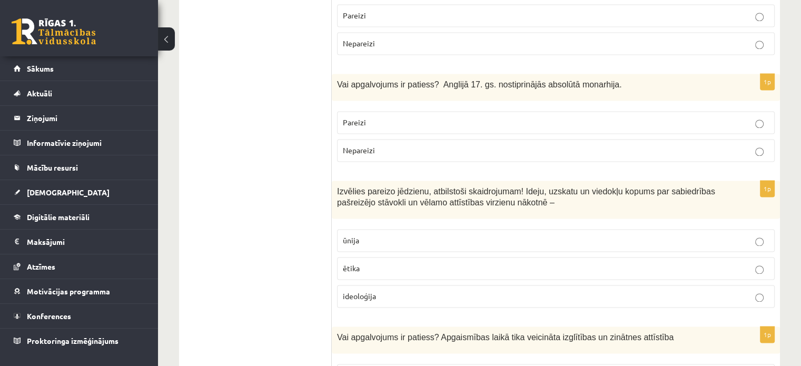
click at [390, 291] on p "ideoloģija" at bounding box center [556, 296] width 426 height 11
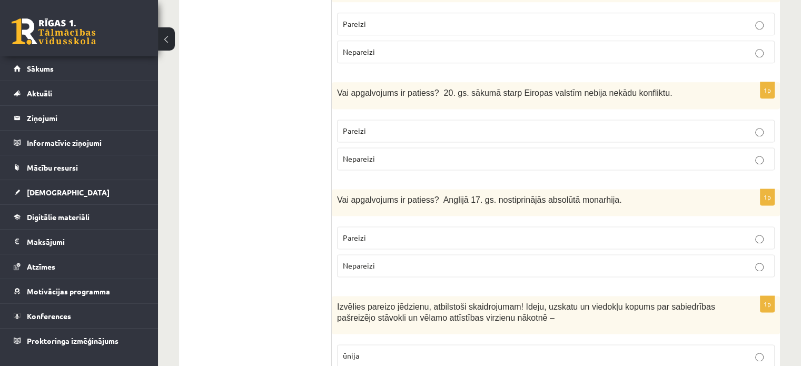
scroll to position [1391, 0]
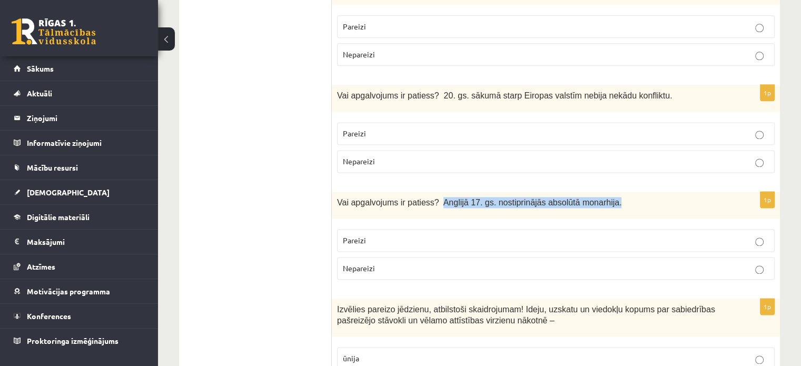
drag, startPoint x: 596, startPoint y: 176, endPoint x: 433, endPoint y: 174, distance: 163.7
click at [433, 197] on p "Vai apgalvojums ir patiess? Anglijā 17. gs. nostiprinājās absolūtā monarhija." at bounding box center [529, 202] width 385 height 11
copy span "Anglijā 17. gs. nostiprinājās absolūtā monarhija."
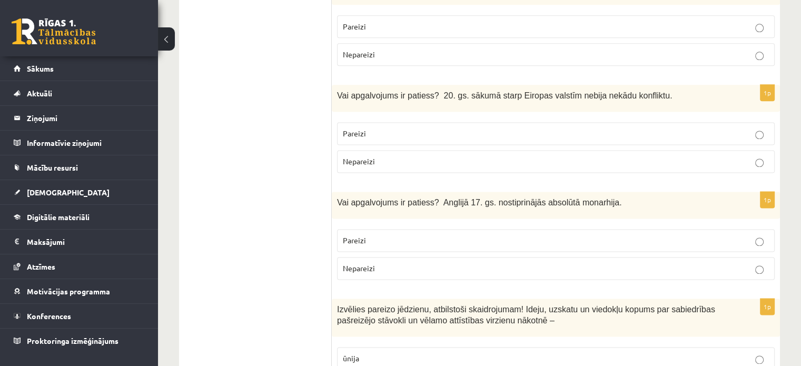
click at [396, 263] on p "Nepareizi" at bounding box center [556, 268] width 426 height 11
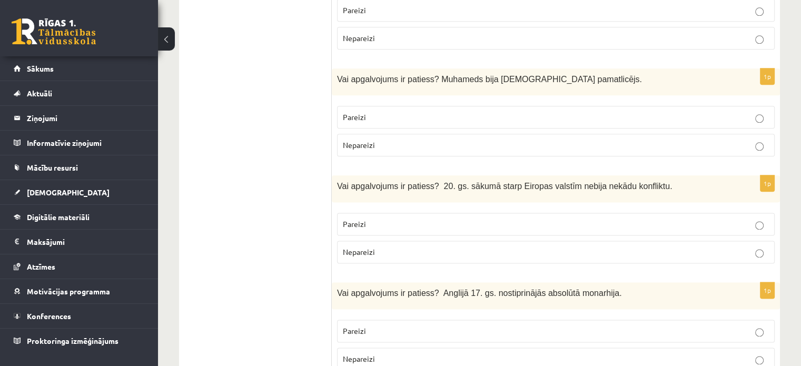
scroll to position [1294, 0]
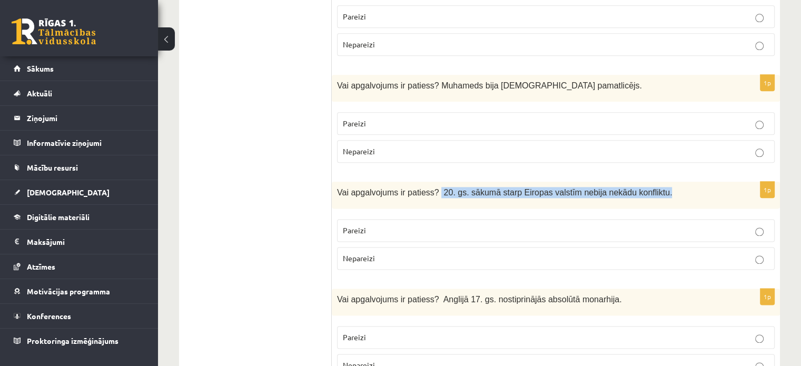
drag, startPoint x: 646, startPoint y: 166, endPoint x: 431, endPoint y: 174, distance: 216.0
click at [431, 182] on div "Vai apgalvojums ir patiess? 20. gs. sākumā starp Eiropas valstīm nebija nekādu …" at bounding box center [556, 195] width 448 height 27
copy span "20. gs. sākumā starp Eiropas valstīm nebija nekādu konfliktu."
click at [417, 253] on p "Nepareizi" at bounding box center [556, 258] width 426 height 11
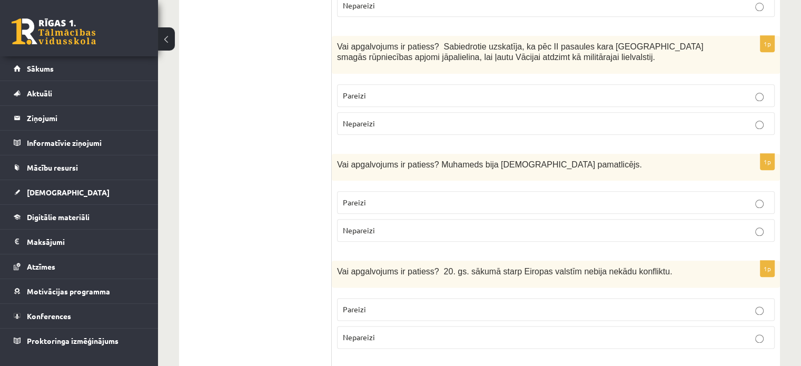
scroll to position [1214, 0]
click at [510, 225] on p "Nepareizi" at bounding box center [556, 230] width 426 height 11
drag, startPoint x: 551, startPoint y: 141, endPoint x: 429, endPoint y: 130, distance: 122.0
click at [429, 154] on div "Vai apgalvojums ir patiess? Muhameds bija islāma pamatlicējs." at bounding box center [556, 167] width 448 height 27
copy span "Muhameds bija islāma pamatlicējs."
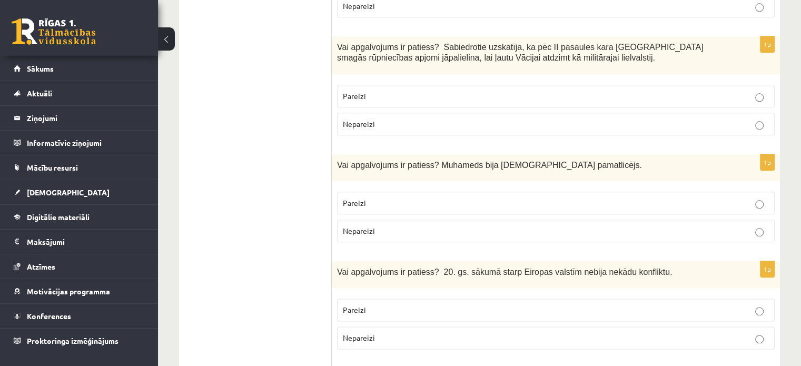
click at [430, 197] on p "Pareizi" at bounding box center [556, 202] width 426 height 11
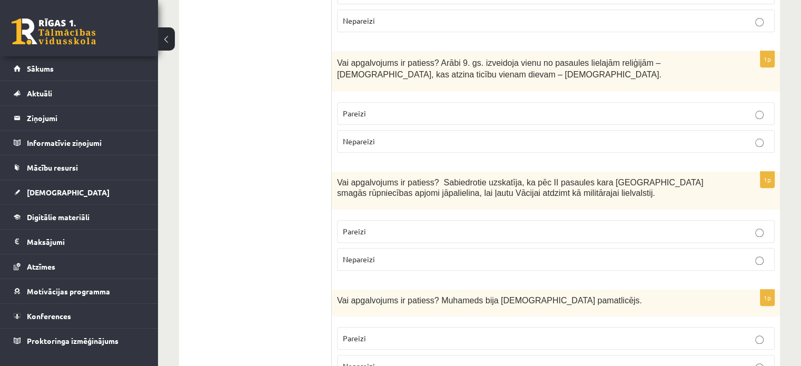
scroll to position [1078, 0]
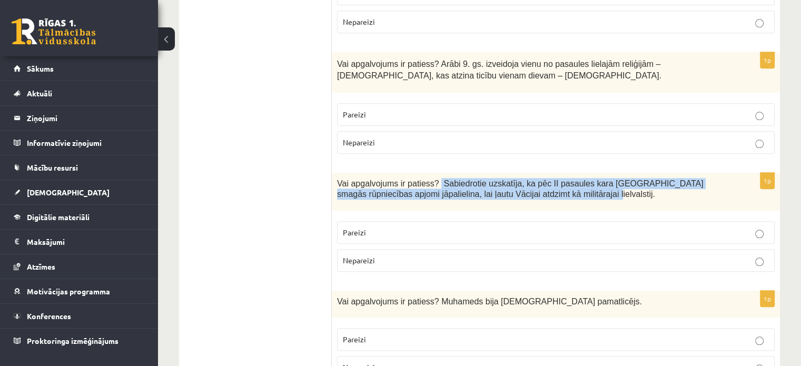
drag, startPoint x: 536, startPoint y: 167, endPoint x: 430, endPoint y: 157, distance: 107.4
click at [430, 178] on p "Vai apgalvojums ir patiess? Sabiedrotie uzskatīja, ka pēc II pasaules kara Vāci…" at bounding box center [529, 189] width 385 height 22
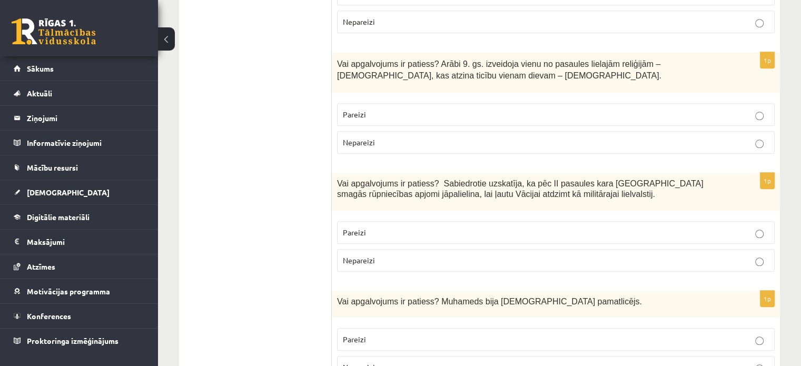
click at [430, 255] on p "Nepareizi" at bounding box center [556, 260] width 426 height 11
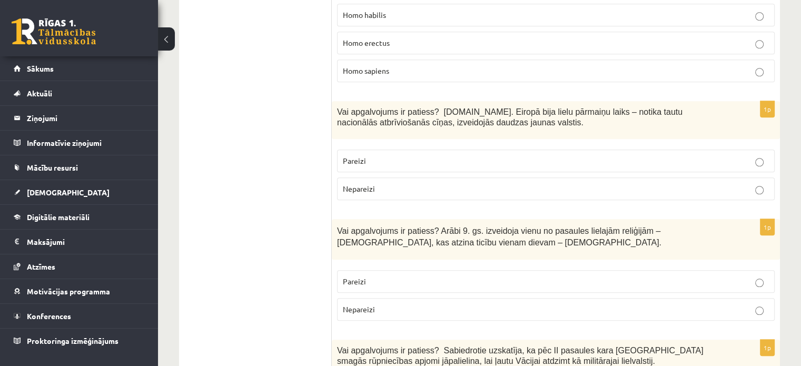
scroll to position [911, 0]
click at [477, 276] on p "Pareizi" at bounding box center [556, 281] width 426 height 11
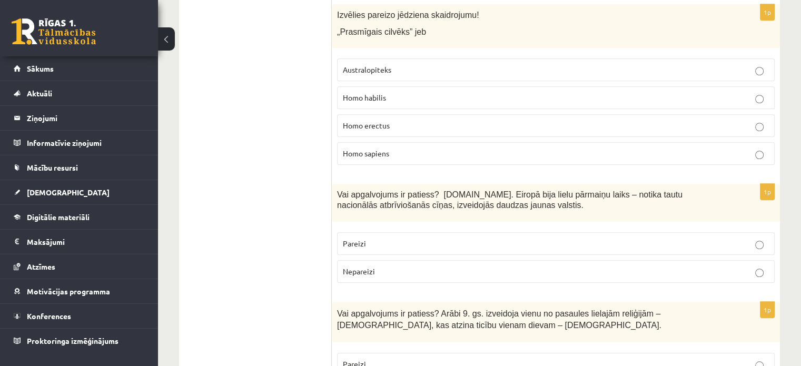
scroll to position [826, 0]
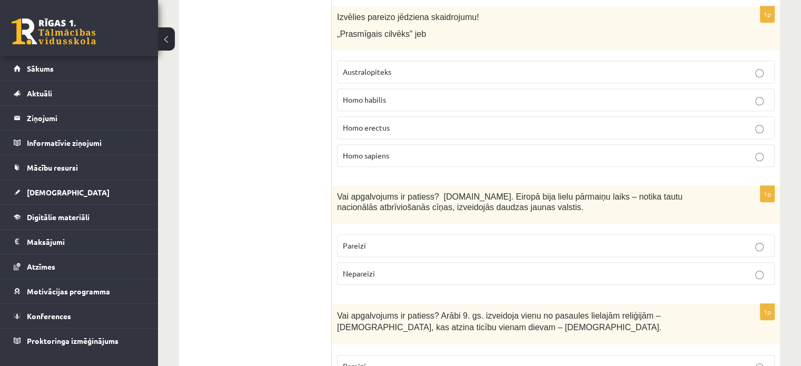
click at [486, 240] on p "Pareizi" at bounding box center [556, 245] width 426 height 11
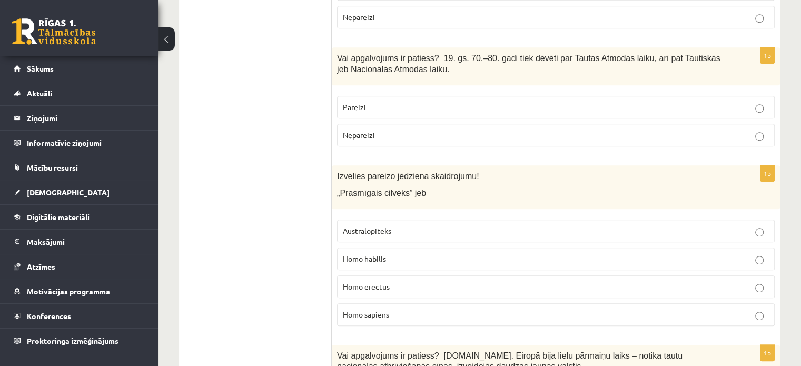
scroll to position [668, 0]
click at [401, 308] on p "Homo sapiens" at bounding box center [556, 313] width 426 height 11
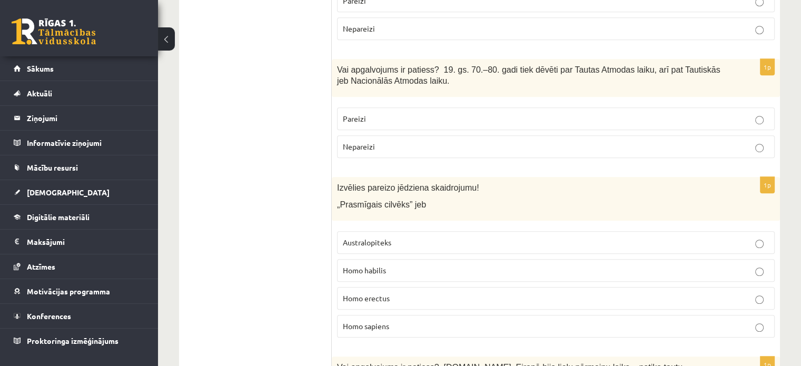
scroll to position [656, 0]
drag, startPoint x: 416, startPoint y: 180, endPoint x: 339, endPoint y: 177, distance: 77.4
click at [339, 199] on span "„Prasmīgais cilvēks” jeb" at bounding box center [381, 203] width 89 height 9
click at [450, 231] on label "Australopiteks" at bounding box center [555, 242] width 437 height 23
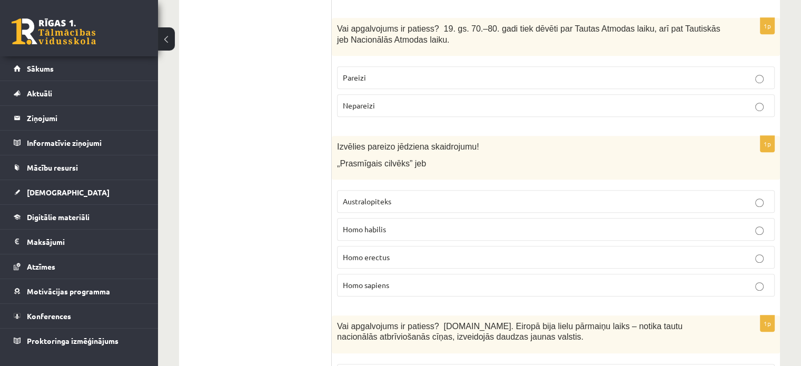
scroll to position [698, 0]
click at [432, 272] on label "Homo sapiens" at bounding box center [555, 283] width 437 height 23
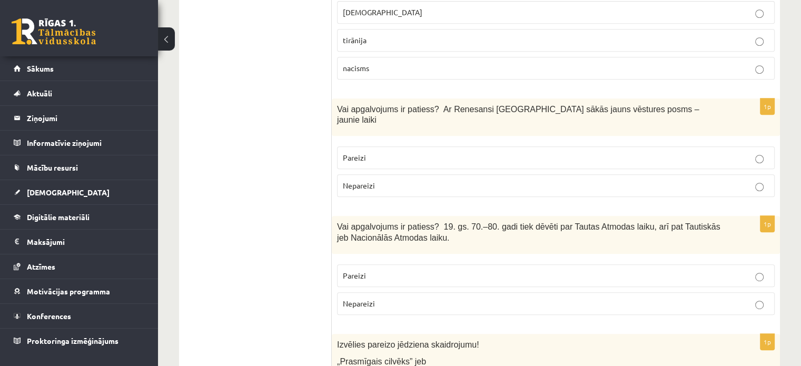
scroll to position [499, 0]
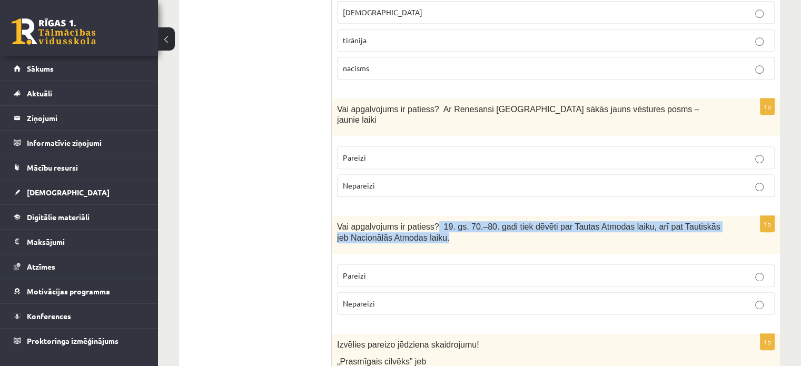
drag, startPoint x: 427, startPoint y: 215, endPoint x: 427, endPoint y: 201, distance: 14.2
click at [427, 221] on p "Vai apgalvojums ir patiess? 19. gs. 70.–80. gadi tiek dēvēti par Tautas Atmodas…" at bounding box center [529, 232] width 385 height 22
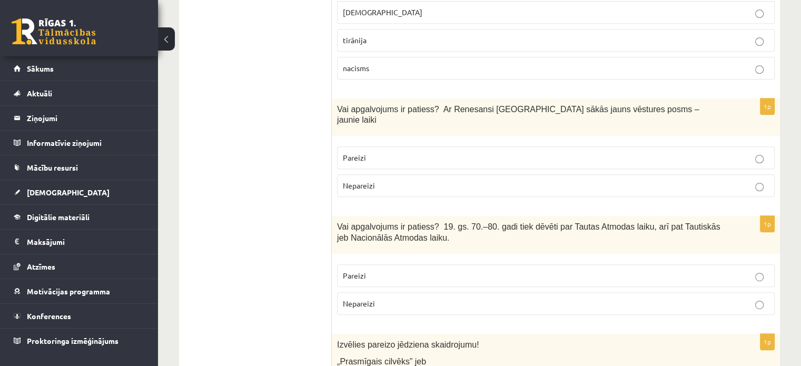
click at [432, 270] on p "Pareizi" at bounding box center [556, 275] width 426 height 11
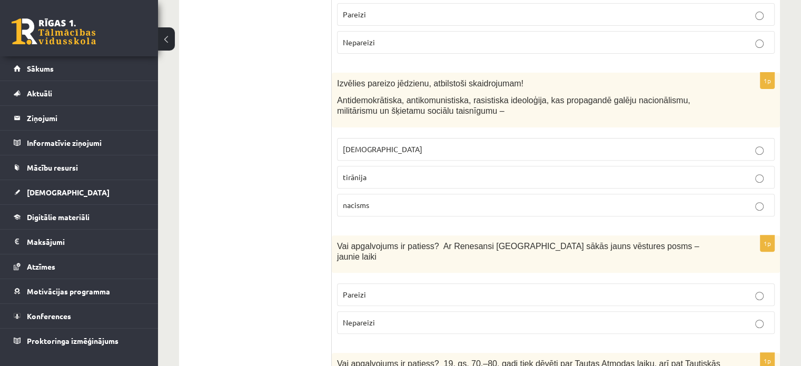
scroll to position [362, 0]
click at [428, 283] on label "Pareizi" at bounding box center [555, 294] width 437 height 23
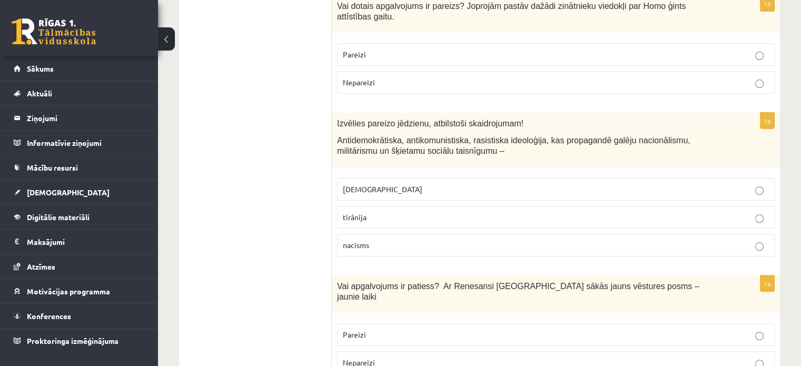
scroll to position [322, 0]
click at [391, 240] on p "nacisms" at bounding box center [556, 245] width 426 height 11
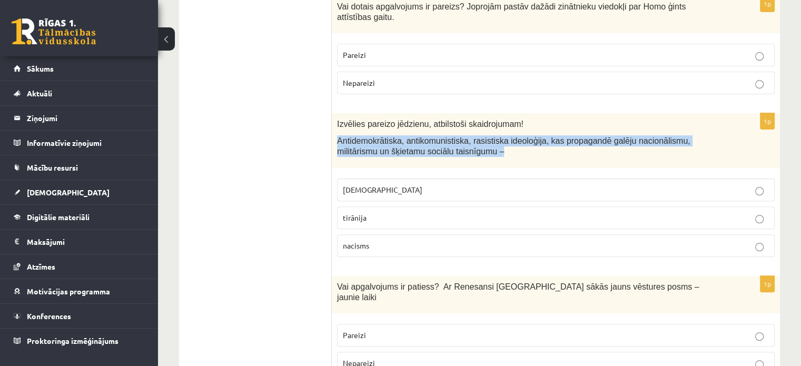
drag, startPoint x: 445, startPoint y: 142, endPoint x: 332, endPoint y: 118, distance: 115.2
click at [332, 118] on div "Izvēlies pareizo jēdzienu, atbilstoši skaidrojumam! Antidemokrātiska, antikomun…" at bounding box center [556, 140] width 448 height 54
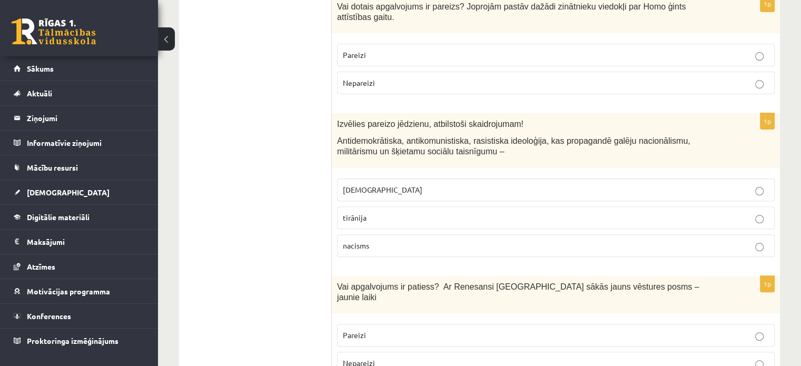
click at [442, 178] on label "fašisms" at bounding box center [555, 189] width 437 height 23
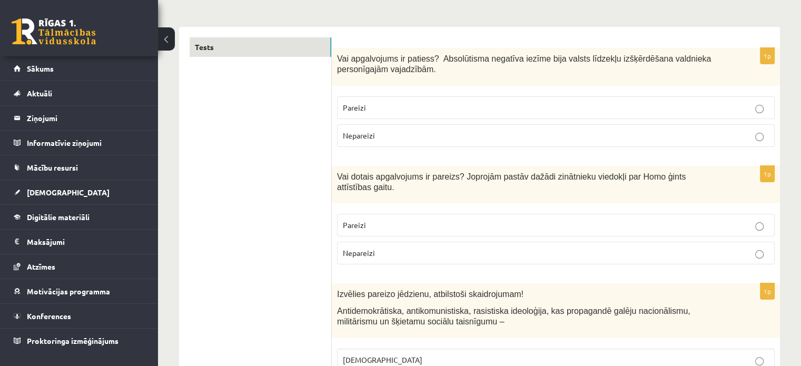
scroll to position [146, 0]
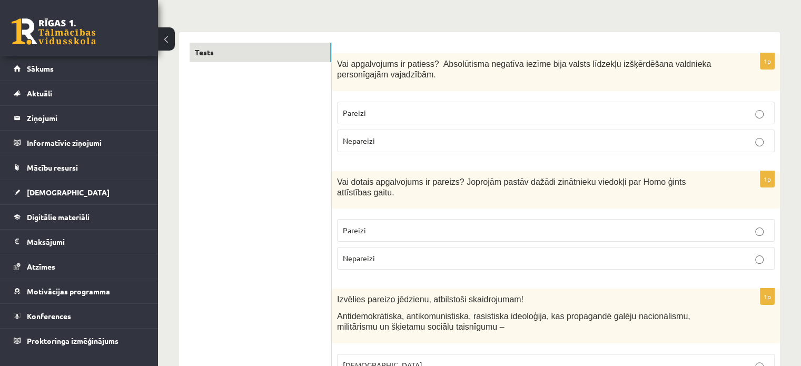
click at [540, 225] on p "Pareizi" at bounding box center [556, 230] width 426 height 11
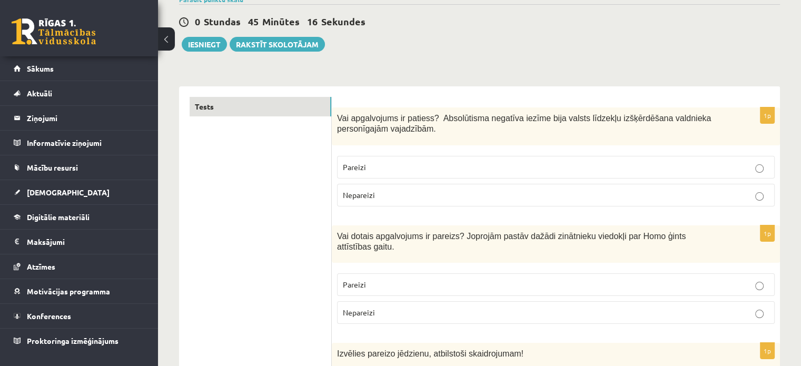
scroll to position [89, 0]
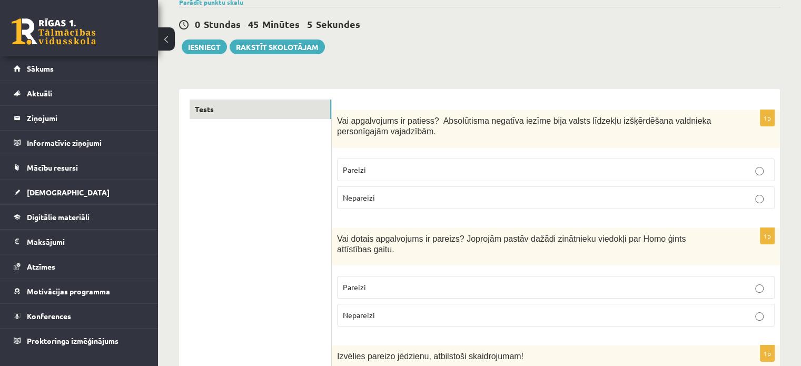
click at [485, 175] on label "Pareizi" at bounding box center [555, 169] width 437 height 23
click at [211, 48] on button "Iesniegt" at bounding box center [204, 46] width 45 height 15
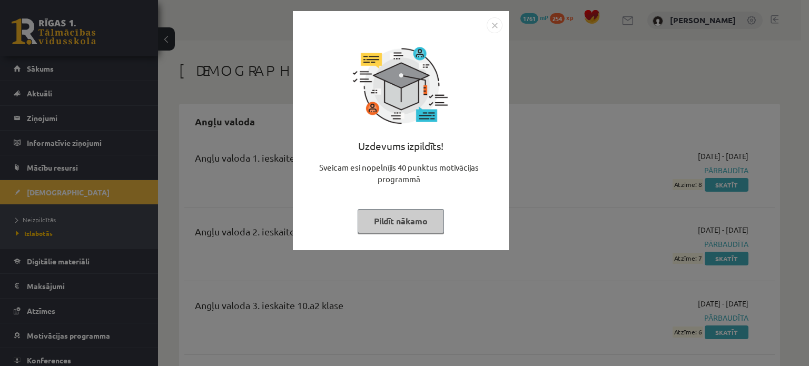
click at [419, 223] on button "Pildīt nākamo" at bounding box center [400, 221] width 86 height 24
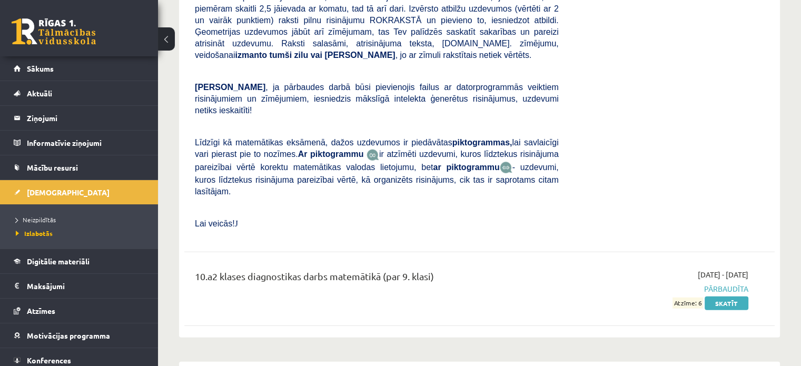
scroll to position [6809, 0]
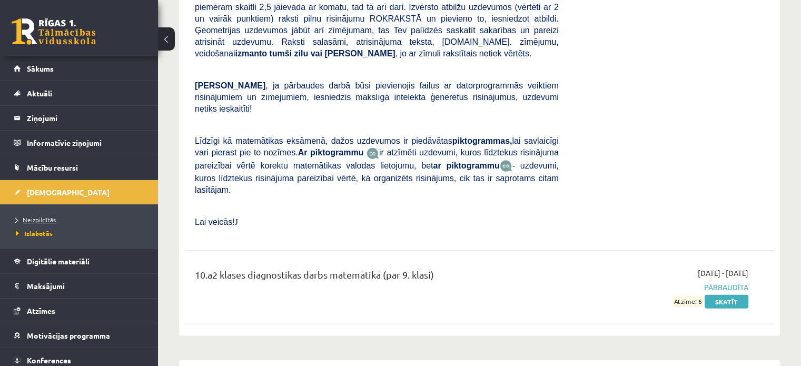
click at [49, 221] on span "Neizpildītās" at bounding box center [36, 219] width 40 height 8
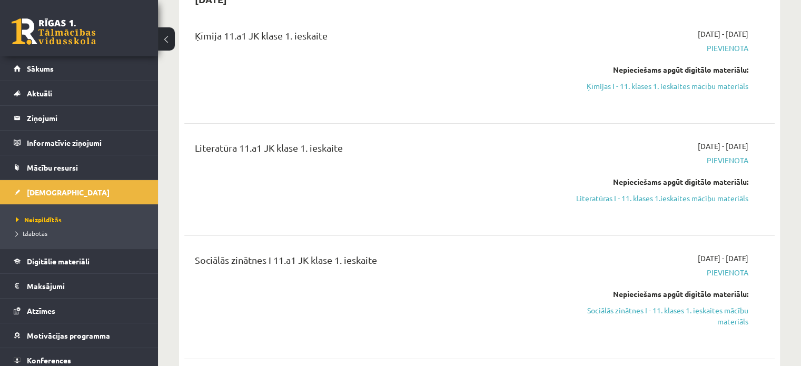
scroll to position [124, 0]
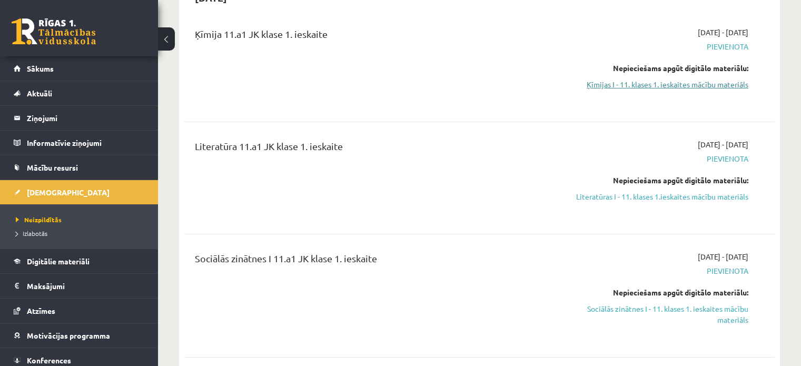
click at [725, 86] on link "Ķīmijas I - 11. klases 1. ieskaites mācību materiāls" at bounding box center [661, 84] width 174 height 11
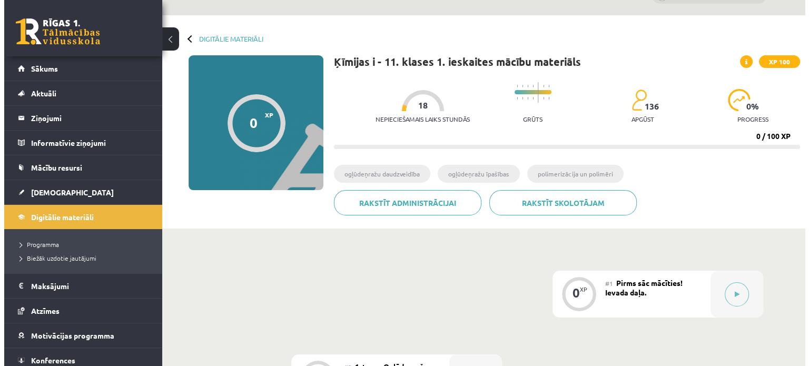
scroll to position [25, 0]
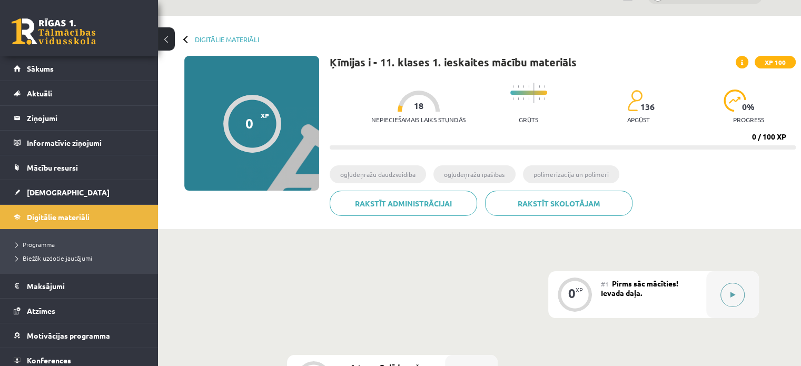
click at [732, 297] on icon at bounding box center [732, 295] width 5 height 6
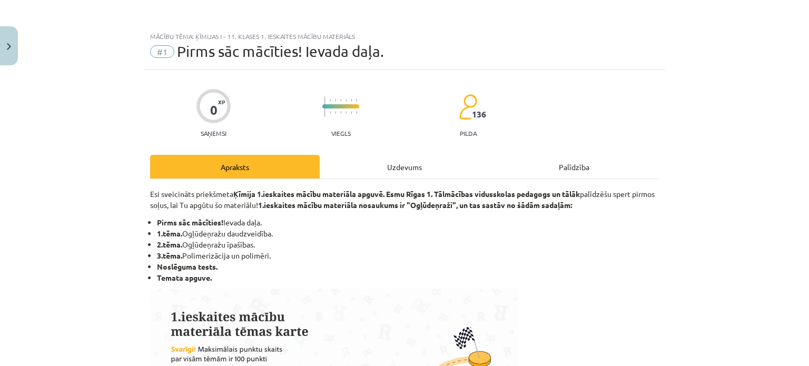
click at [415, 171] on div "Uzdevums" at bounding box center [404, 167] width 169 height 24
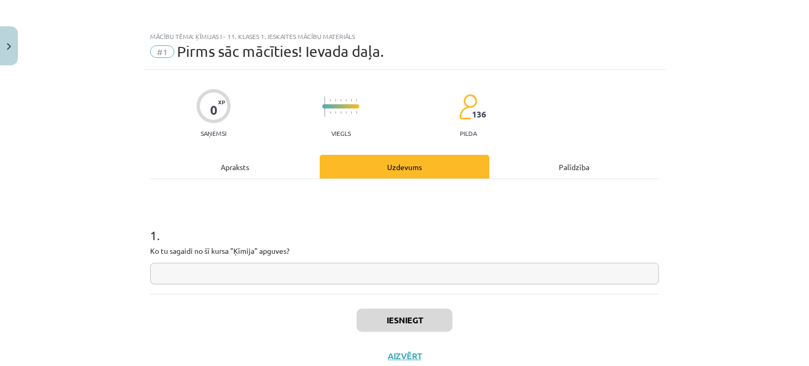
scroll to position [26, 0]
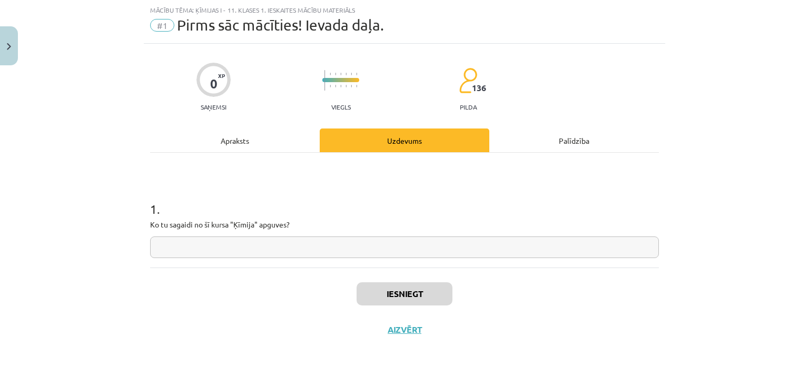
click at [338, 248] on input "text" at bounding box center [404, 247] width 508 height 22
click at [251, 145] on div "Apraksts" at bounding box center [234, 140] width 169 height 24
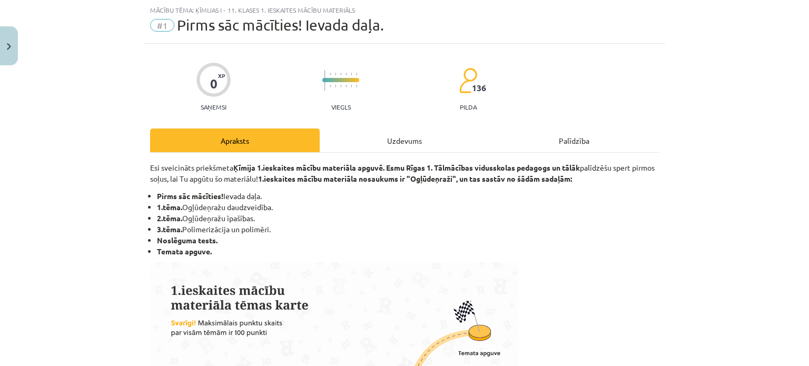
click at [387, 143] on div "Uzdevums" at bounding box center [404, 140] width 169 height 24
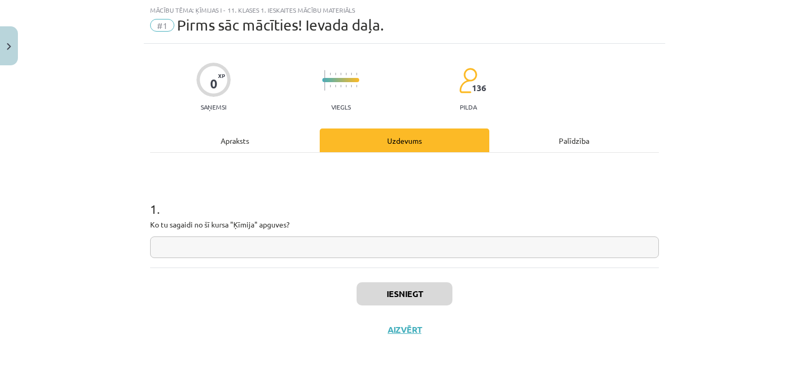
click at [346, 236] on input "text" at bounding box center [404, 247] width 508 height 22
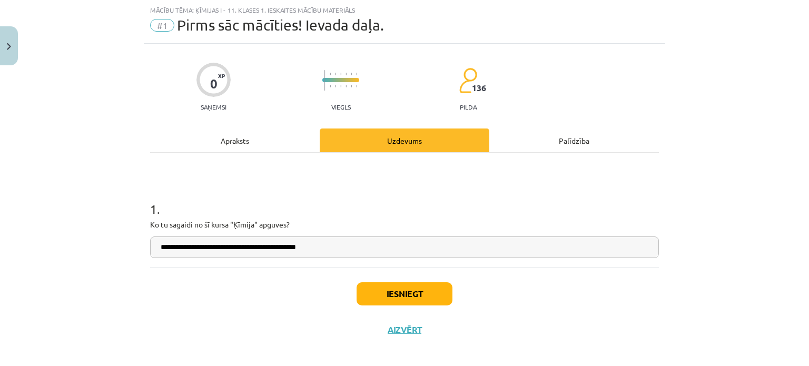
type input "**********"
click at [404, 295] on button "Iesniegt" at bounding box center [404, 293] width 96 height 23
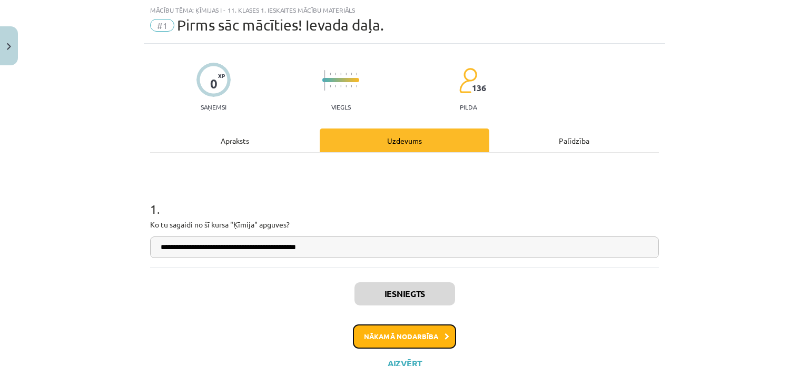
click at [403, 336] on button "Nākamā nodarbība" at bounding box center [404, 336] width 103 height 24
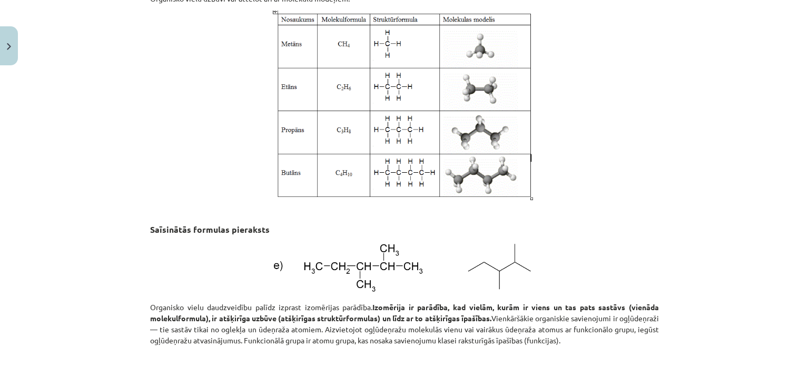
scroll to position [1450, 0]
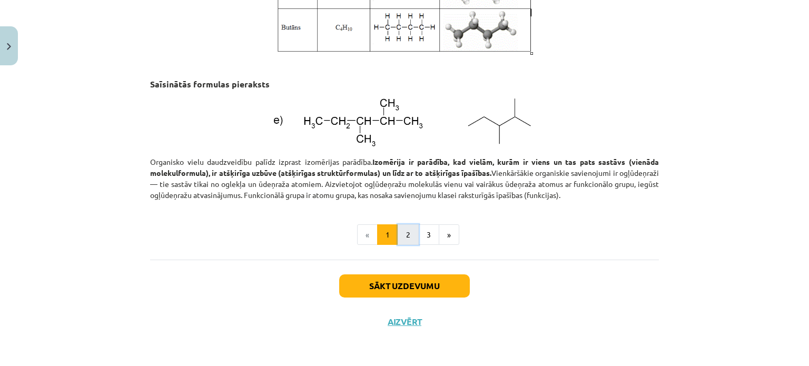
click at [401, 239] on button "2" at bounding box center [407, 234] width 21 height 21
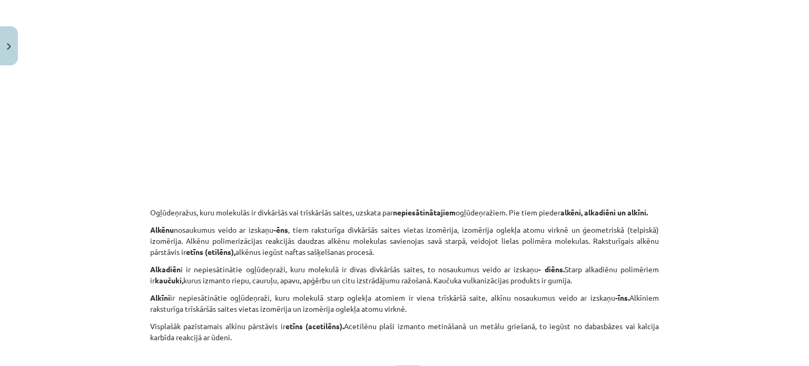
scroll to position [1765, 0]
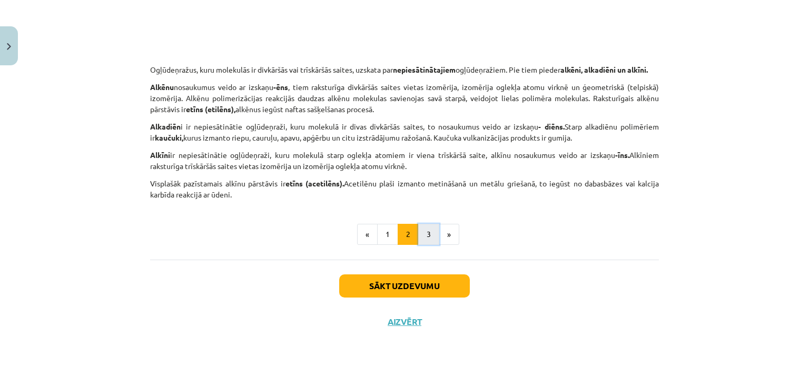
click at [427, 244] on button "3" at bounding box center [428, 234] width 21 height 21
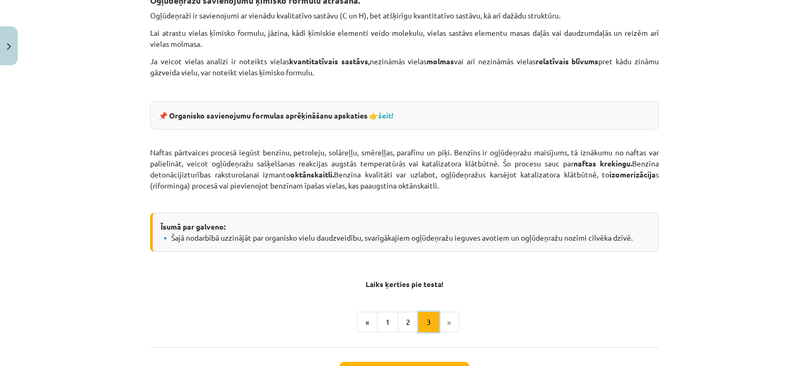
scroll to position [1794, 0]
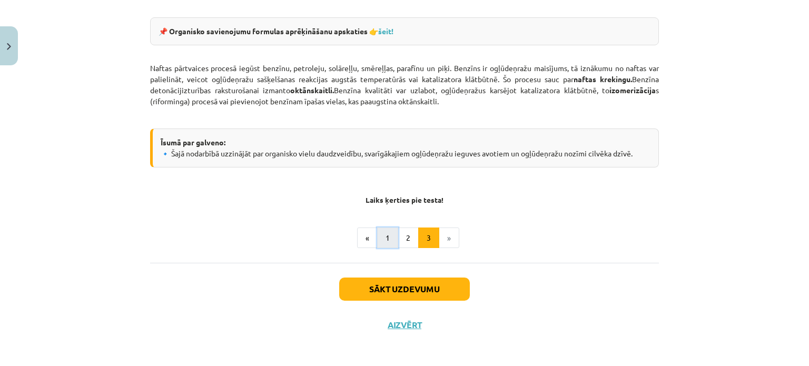
click at [381, 237] on button "1" at bounding box center [387, 237] width 21 height 21
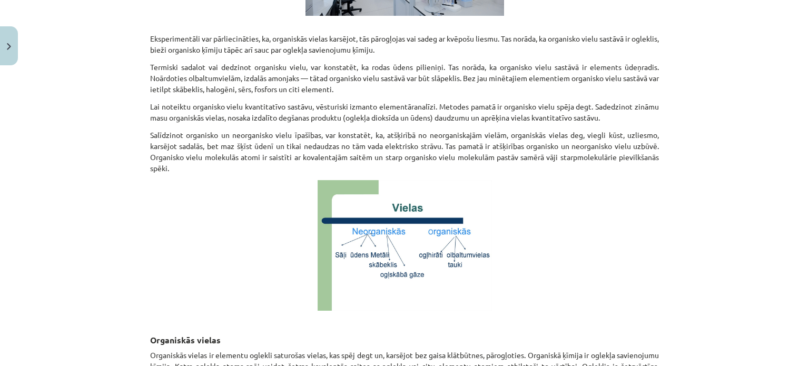
scroll to position [575, 0]
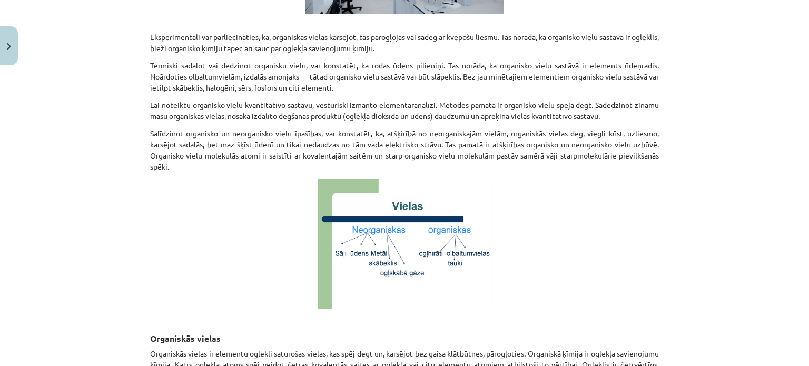
click at [381, 237] on img at bounding box center [404, 243] width 174 height 131
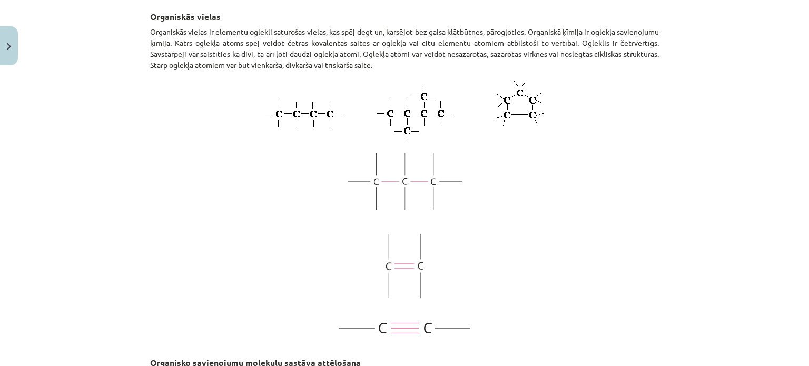
scroll to position [900, 0]
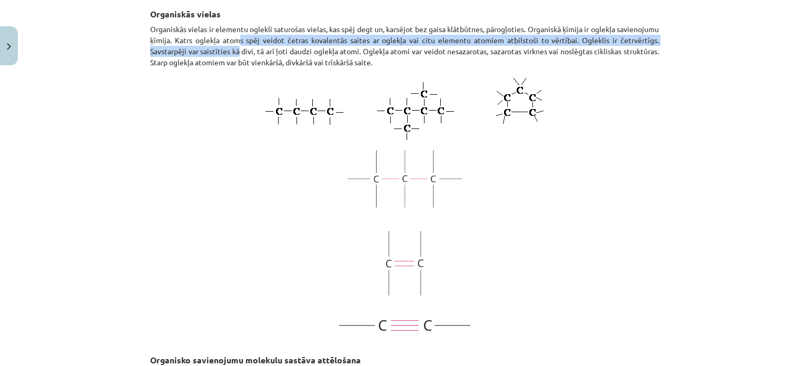
drag, startPoint x: 278, startPoint y: 49, endPoint x: 279, endPoint y: 63, distance: 14.3
click at [279, 63] on p "Organiskās vielas ir elementu oglekli saturošas vielas, kas spēj degt un, karsē…" at bounding box center [404, 46] width 508 height 44
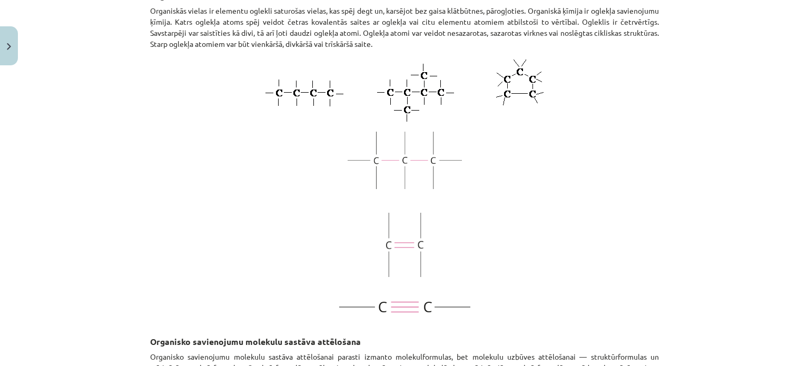
scroll to position [919, 0]
click at [601, 44] on p "Organiskās vielas ir elementu oglekli saturošas vielas, kas spēj degt un, karsē…" at bounding box center [404, 27] width 508 height 44
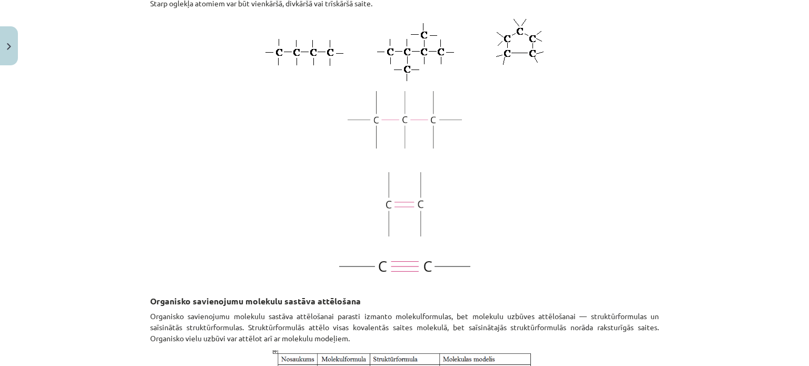
scroll to position [963, 0]
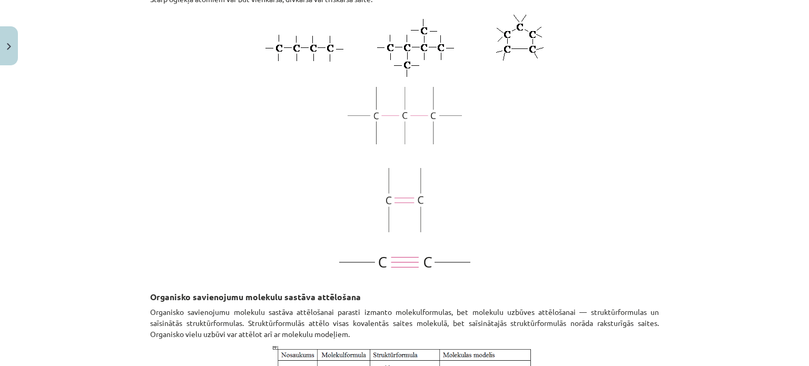
drag, startPoint x: 515, startPoint y: 128, endPoint x: 275, endPoint y: 113, distance: 240.5
click at [275, 113] on p at bounding box center [404, 115] width 508 height 57
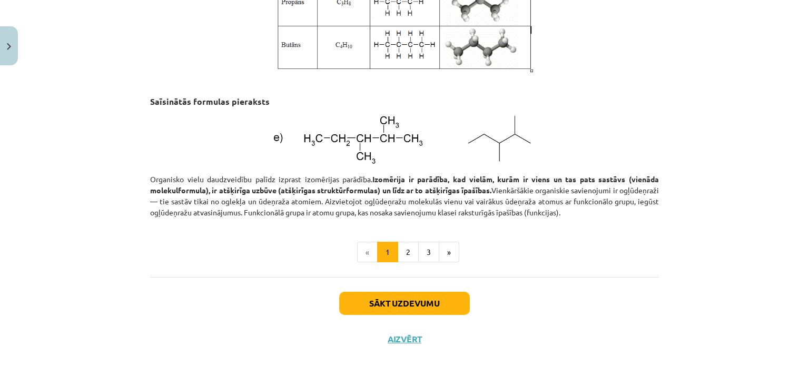
scroll to position [1450, 0]
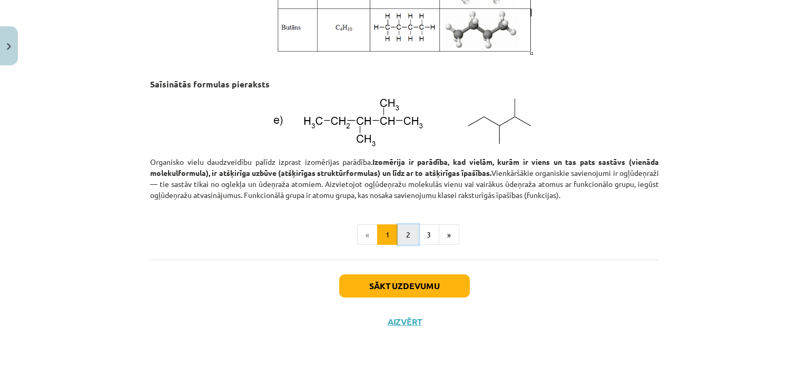
click at [403, 232] on button "2" at bounding box center [407, 234] width 21 height 21
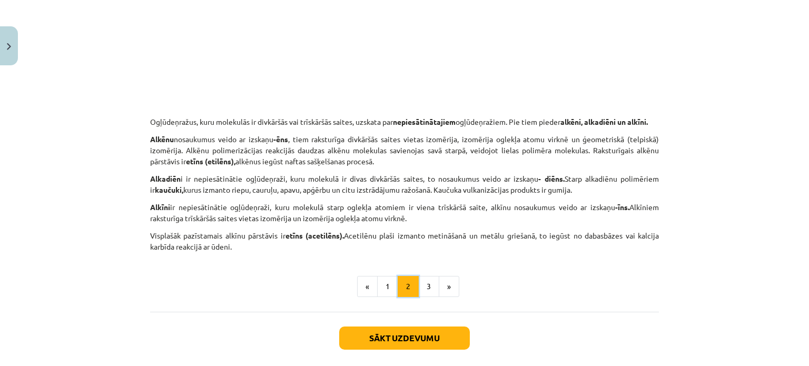
scroll to position [1765, 0]
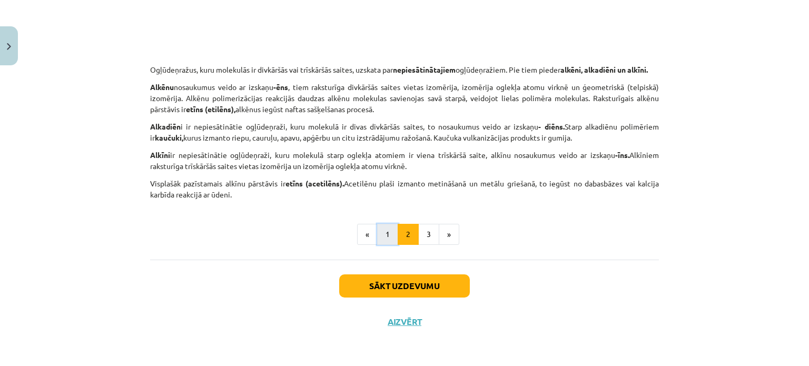
click at [385, 234] on button "1" at bounding box center [387, 234] width 21 height 21
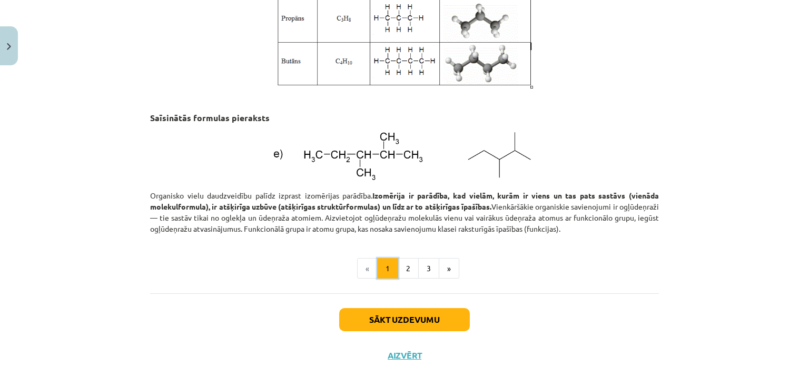
scroll to position [1450, 0]
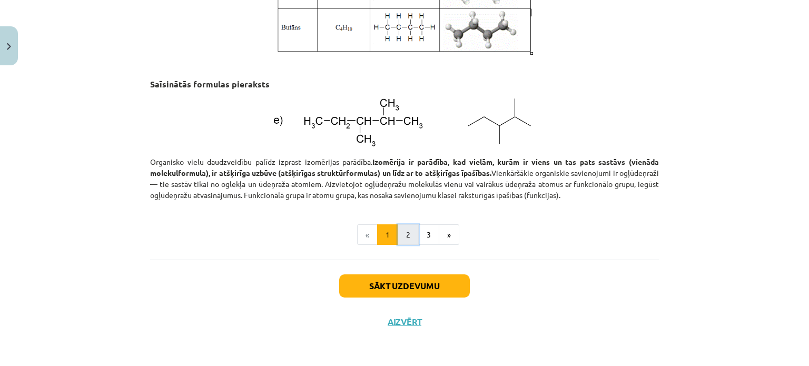
click at [400, 234] on button "2" at bounding box center [407, 234] width 21 height 21
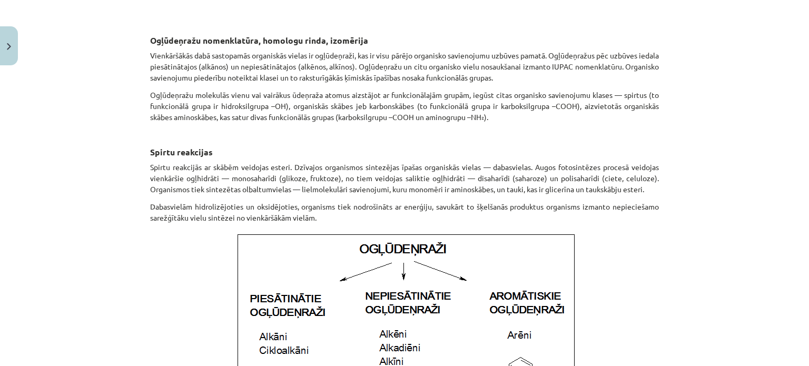
scroll to position [578, 0]
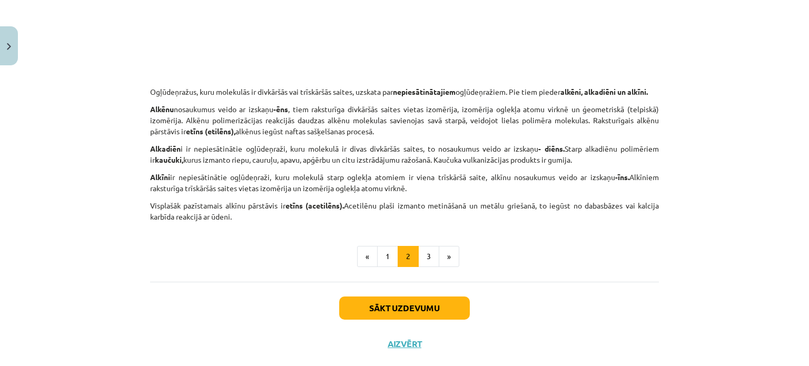
scroll to position [1765, 0]
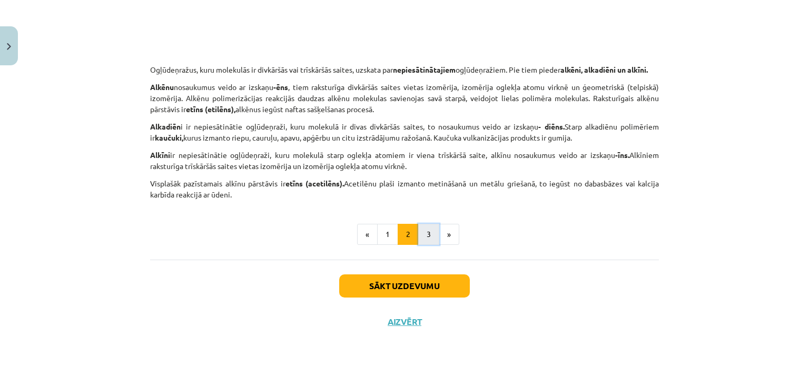
click at [433, 237] on button "3" at bounding box center [428, 234] width 21 height 21
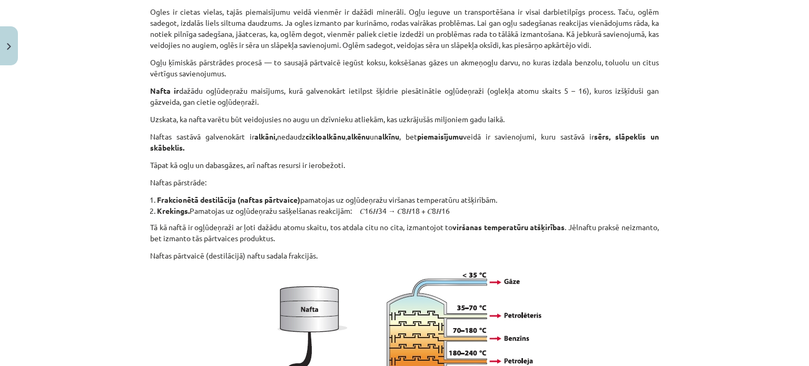
scroll to position [820, 0]
